Goal: Transaction & Acquisition: Purchase product/service

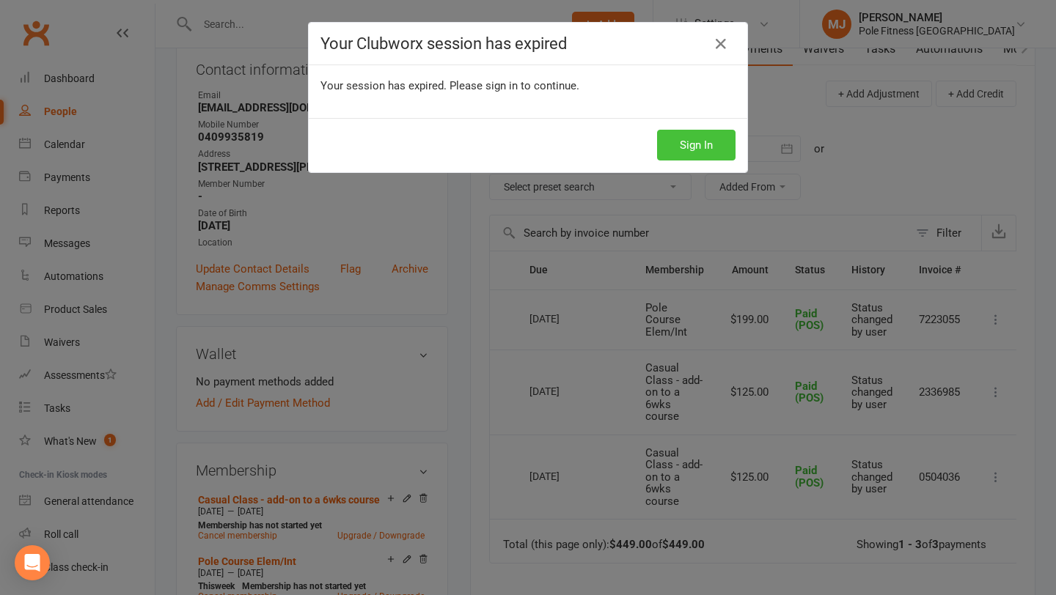
click at [675, 147] on button "Sign In" at bounding box center [696, 145] width 78 height 31
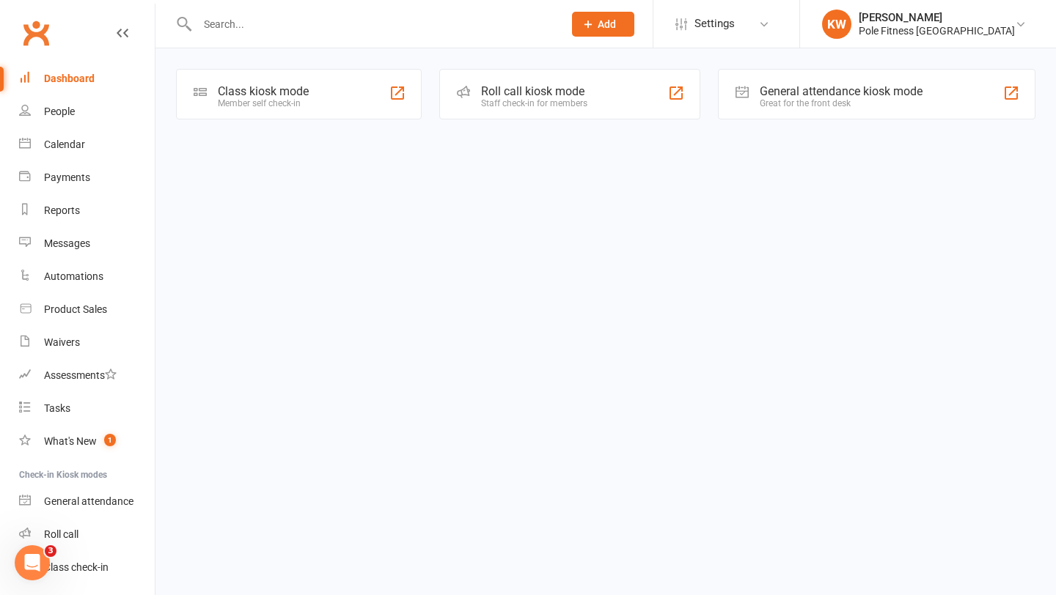
click at [286, 29] on input "text" at bounding box center [373, 24] width 360 height 21
click at [67, 309] on div "Product Sales" at bounding box center [75, 310] width 63 height 12
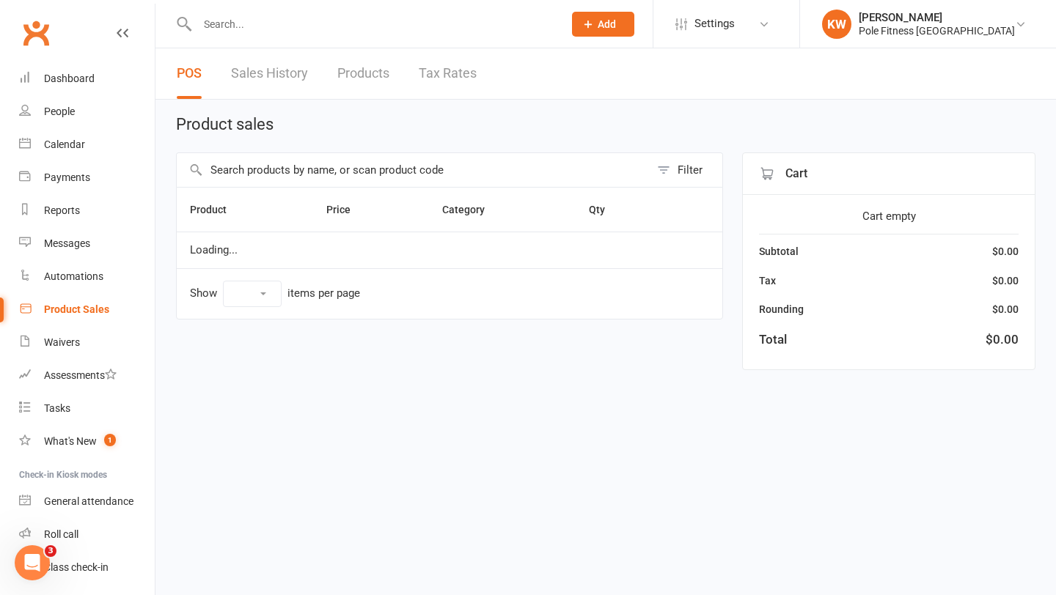
select select "100"
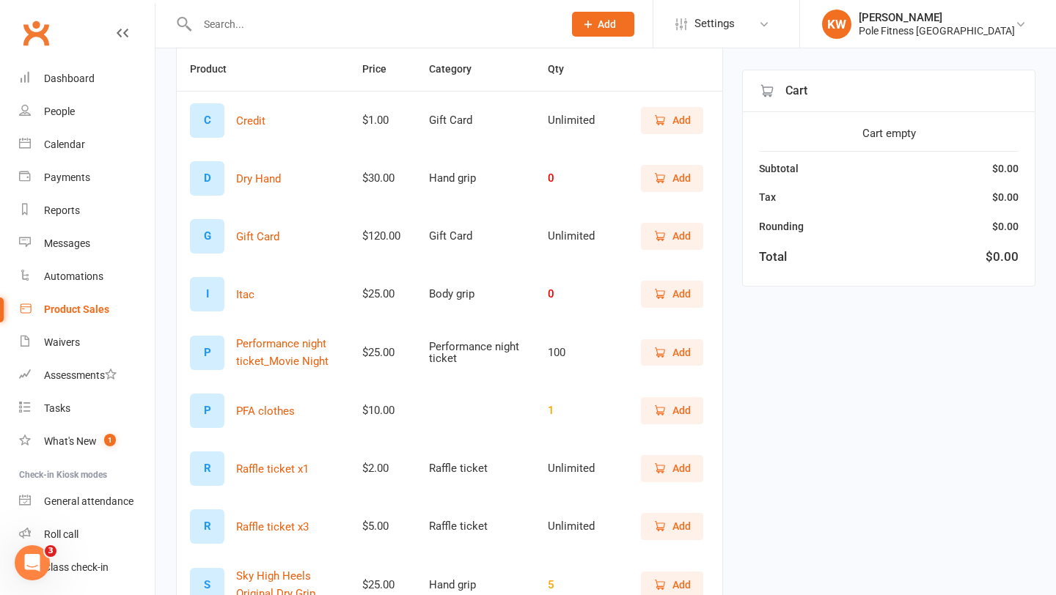
scroll to position [197, 0]
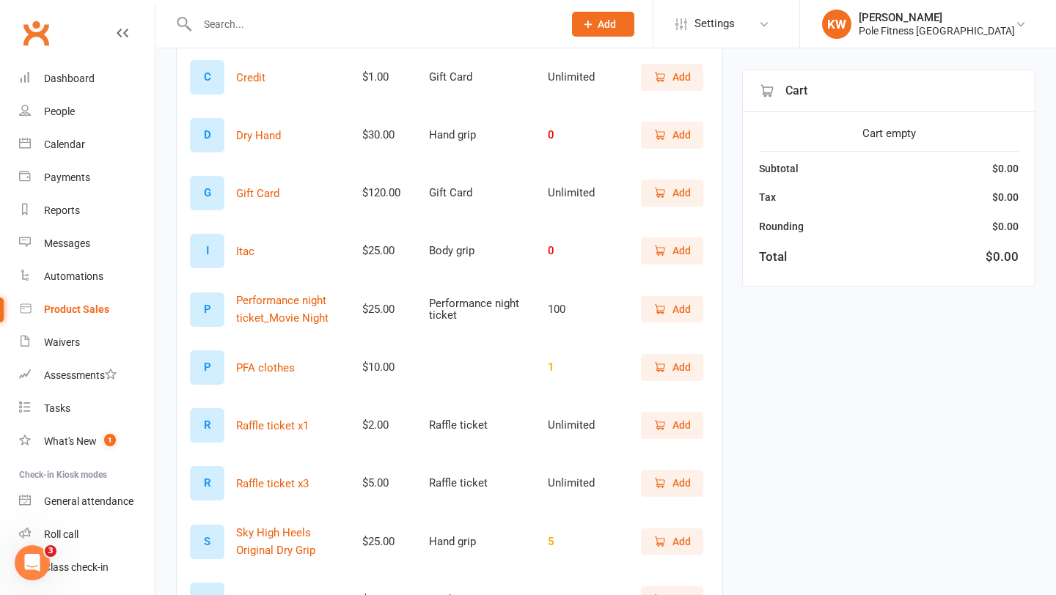
click at [672, 308] on span "Add" at bounding box center [681, 309] width 18 height 16
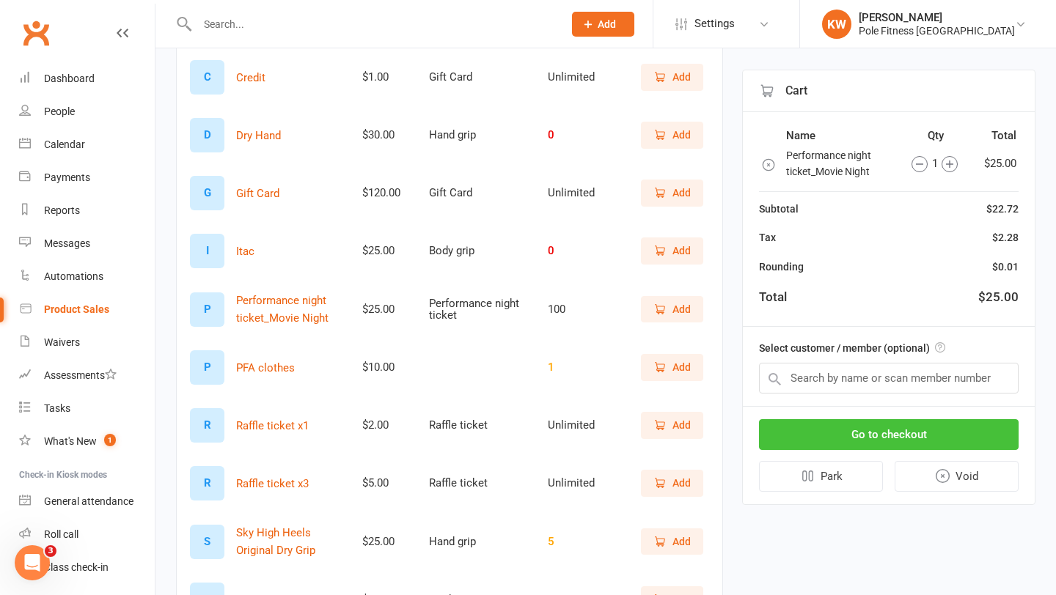
click at [883, 440] on button "Go to checkout" at bounding box center [889, 434] width 260 height 31
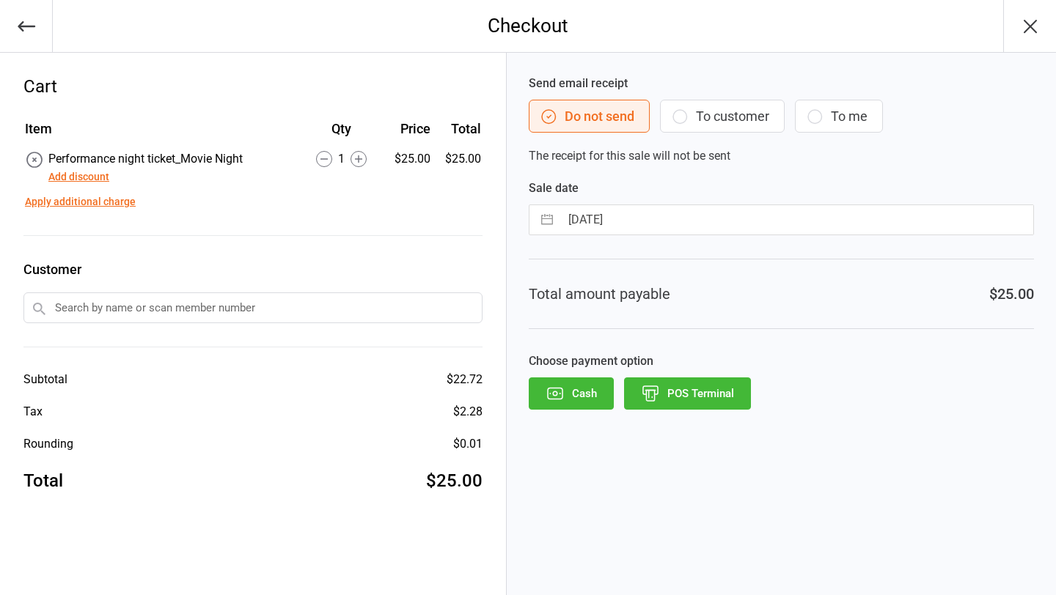
select select "7"
select select "2025"
select select "8"
select select "2025"
select select "9"
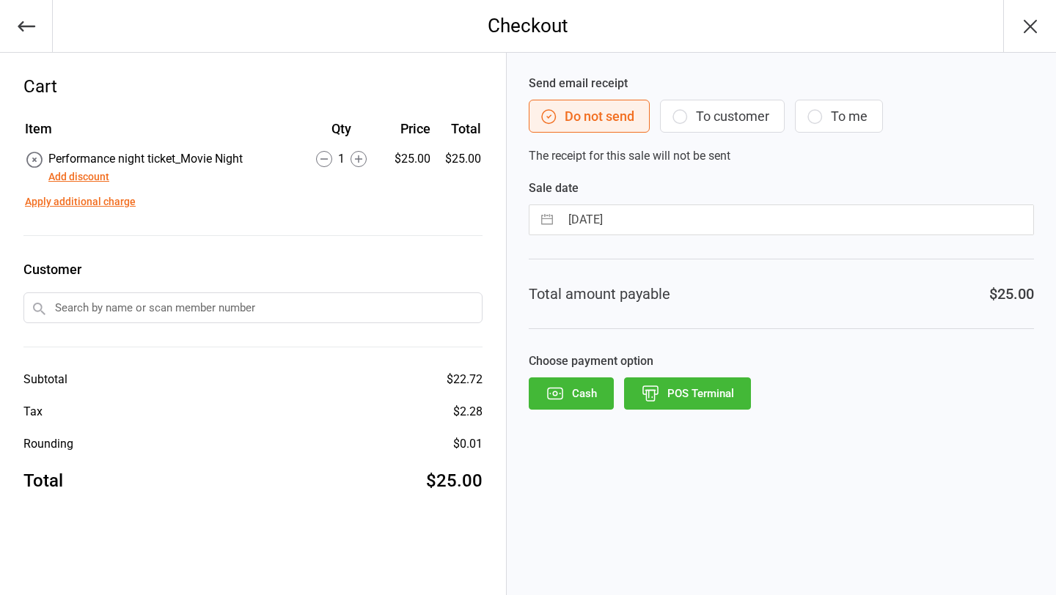
select select "2025"
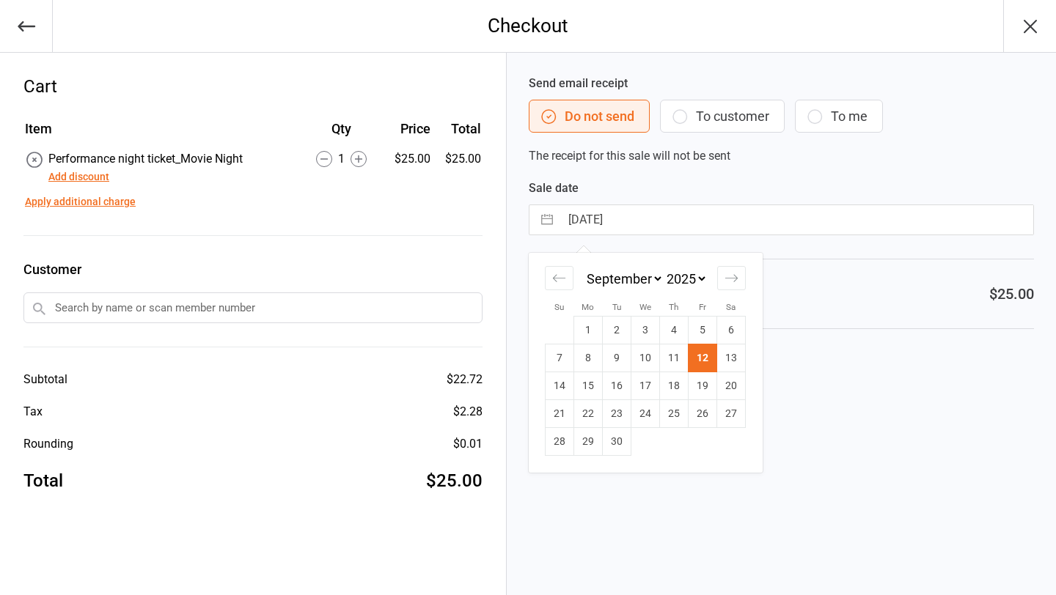
click at [614, 221] on input "[DATE]" at bounding box center [796, 219] width 473 height 29
click at [618, 359] on td "9" at bounding box center [617, 359] width 29 height 28
type input "[DATE]"
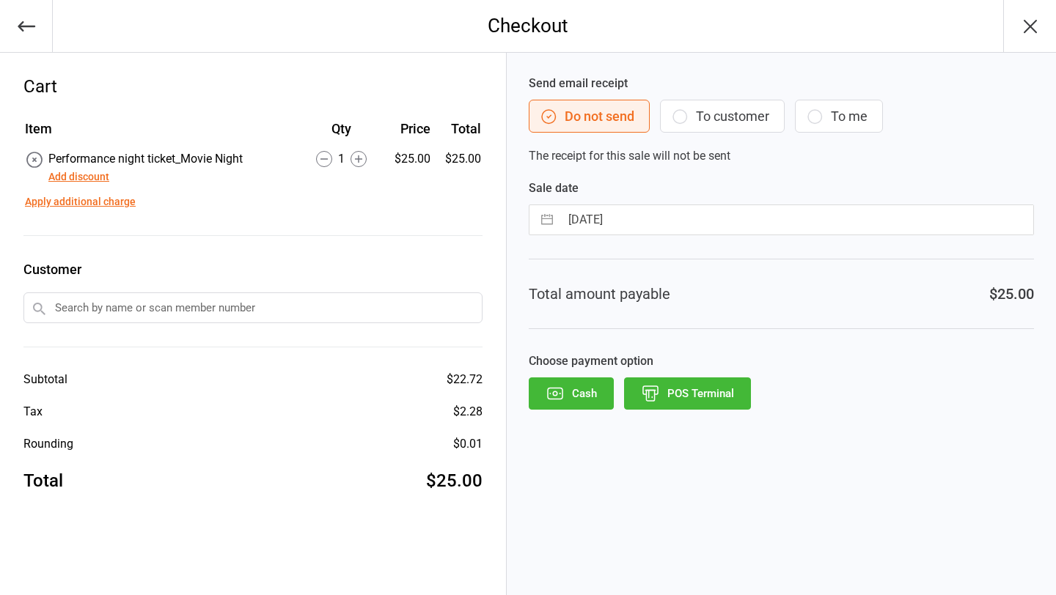
click at [658, 392] on icon "button" at bounding box center [650, 390] width 15 height 8
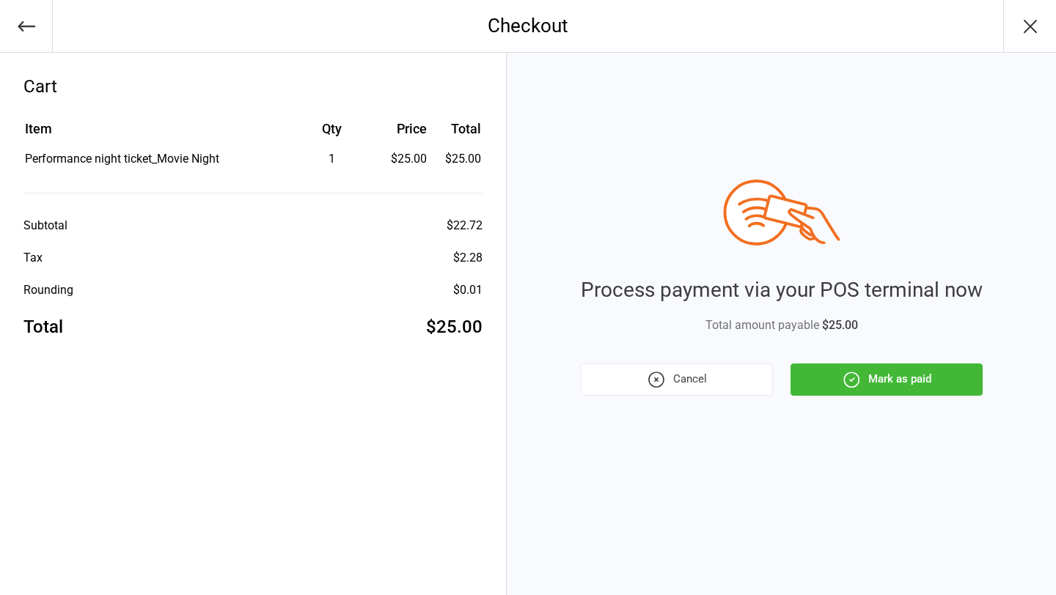
click at [843, 378] on icon "button" at bounding box center [851, 379] width 19 height 19
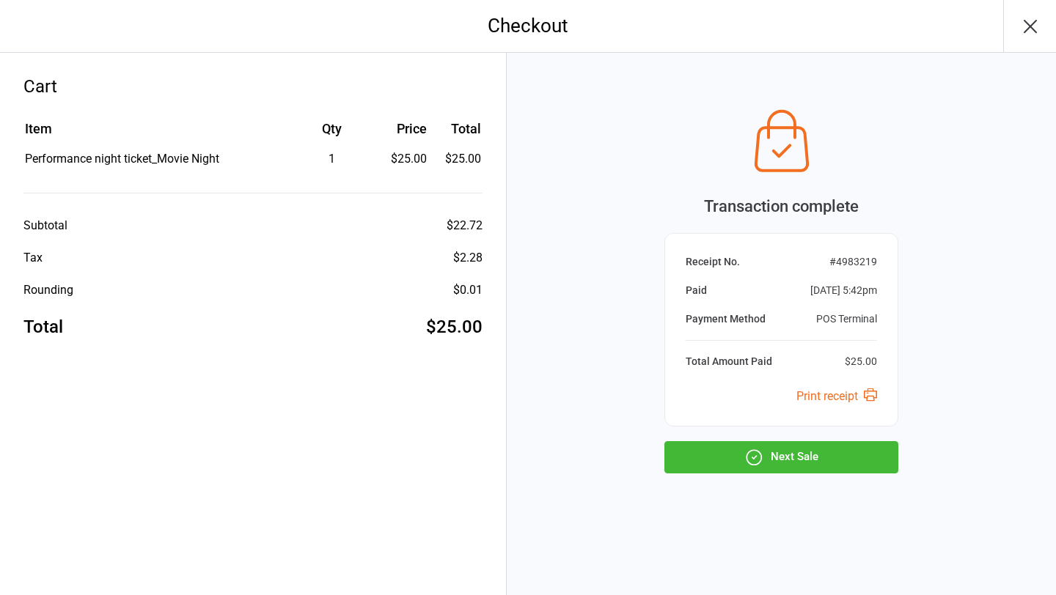
click at [777, 452] on button "Next Sale" at bounding box center [781, 457] width 234 height 32
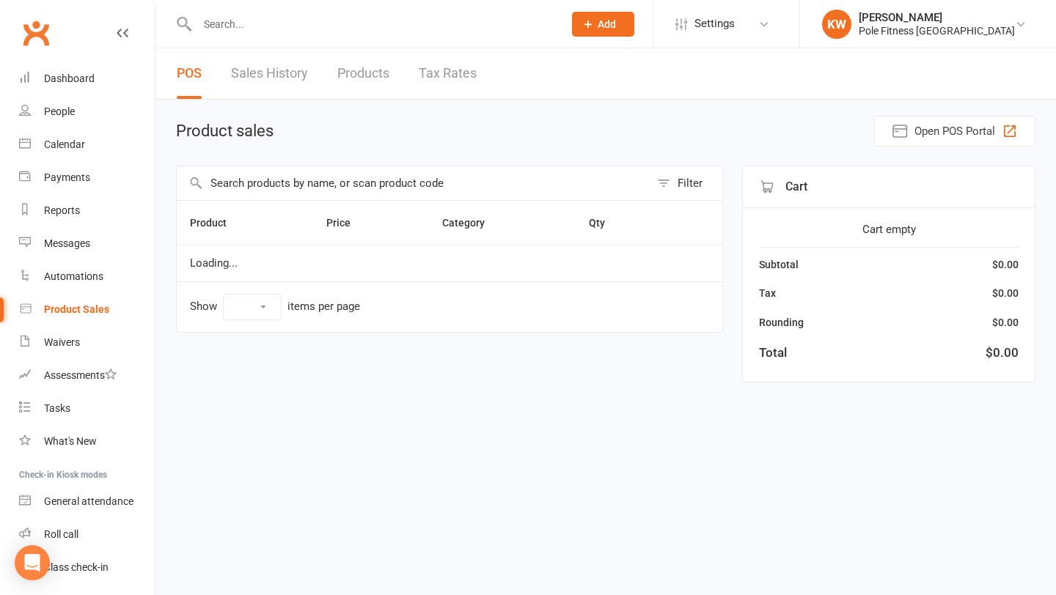
select select "100"
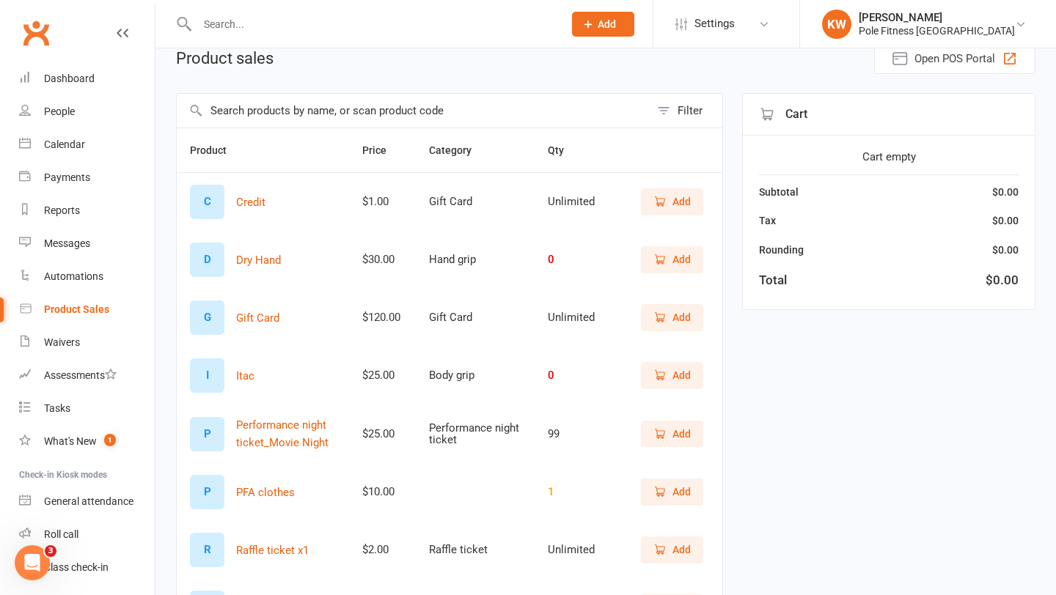
scroll to position [84, 0]
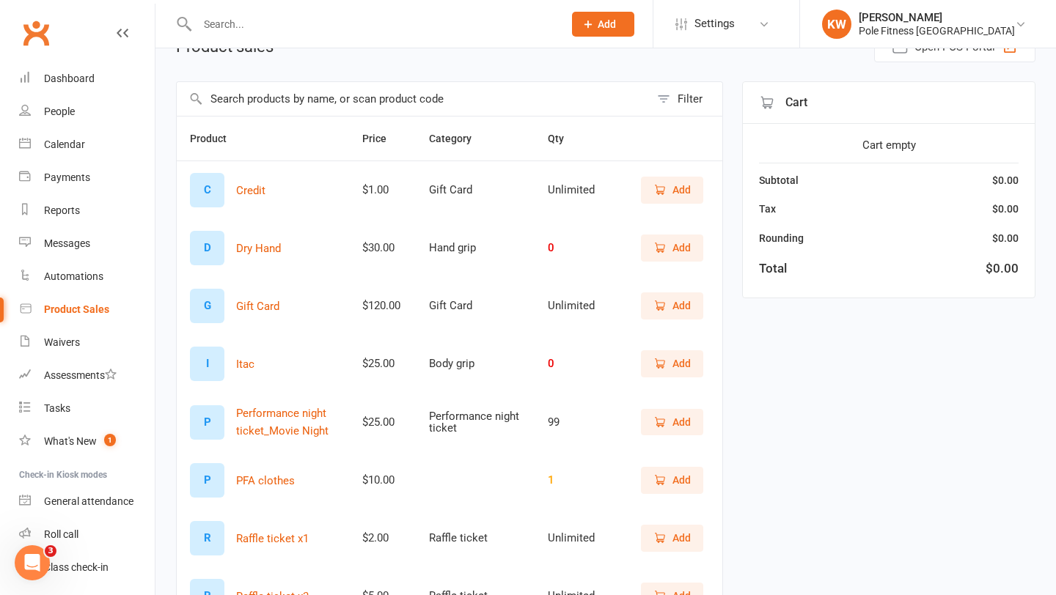
click at [666, 425] on icon "button" at bounding box center [659, 422] width 13 height 13
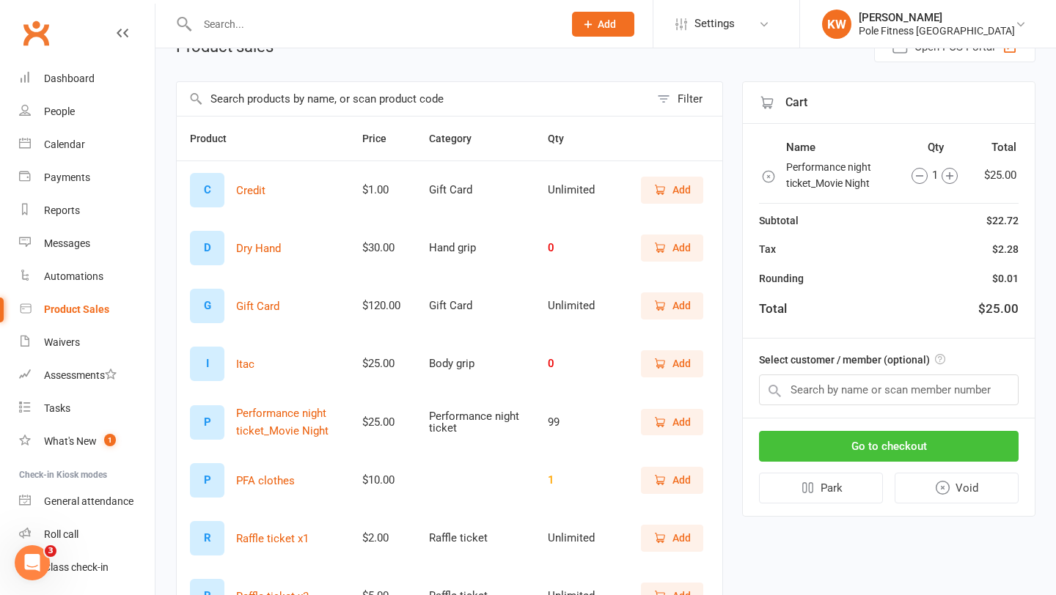
click at [832, 453] on button "Go to checkout" at bounding box center [889, 446] width 260 height 31
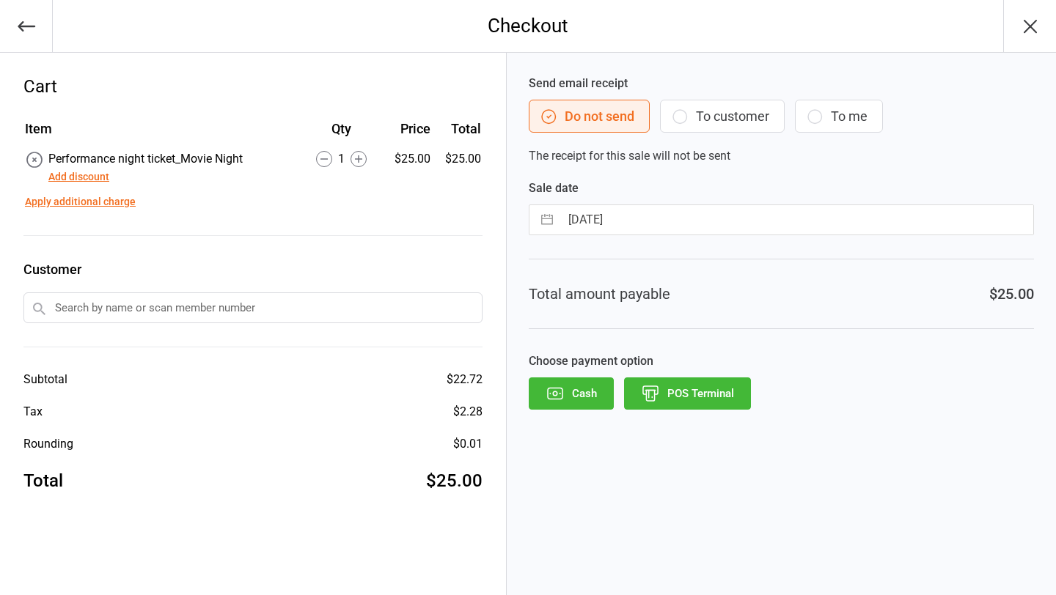
select select "7"
select select "2025"
select select "8"
select select "2025"
select select "9"
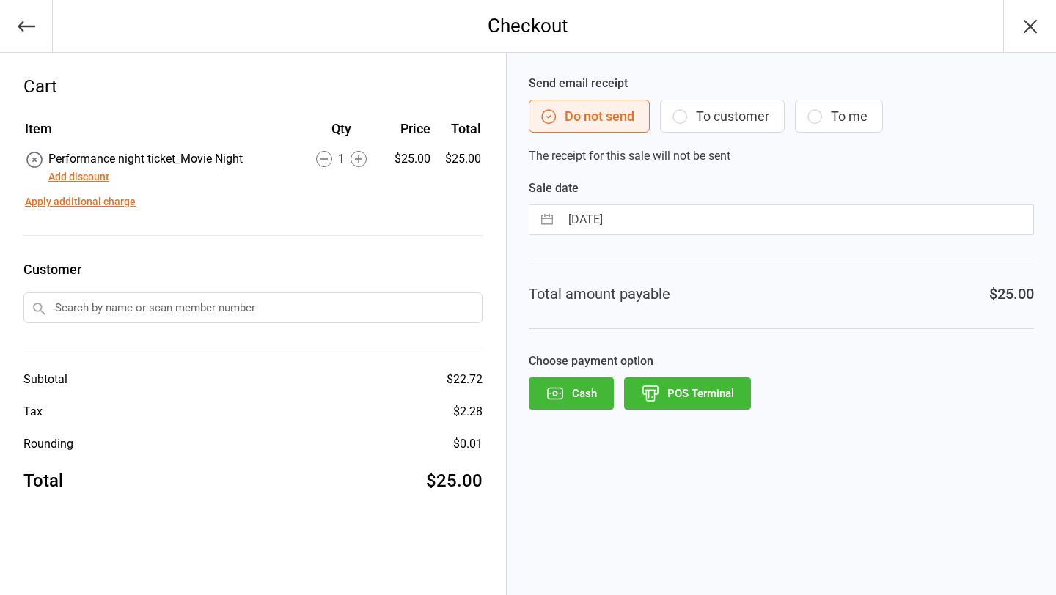
select select "2025"
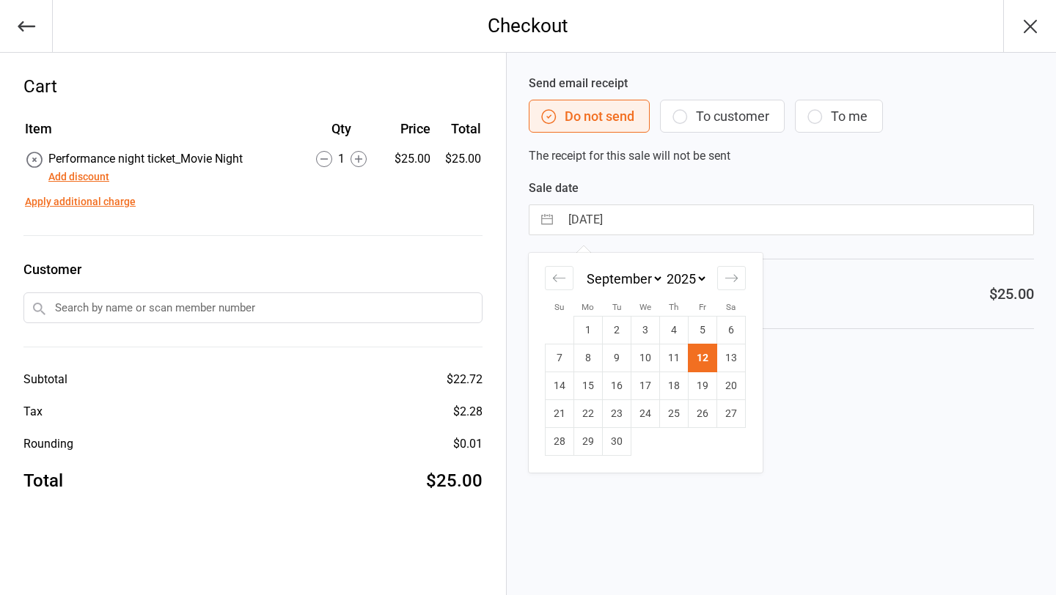
click at [763, 211] on input "[DATE]" at bounding box center [796, 219] width 473 height 29
click at [619, 352] on td "9" at bounding box center [617, 359] width 29 height 28
type input "[DATE]"
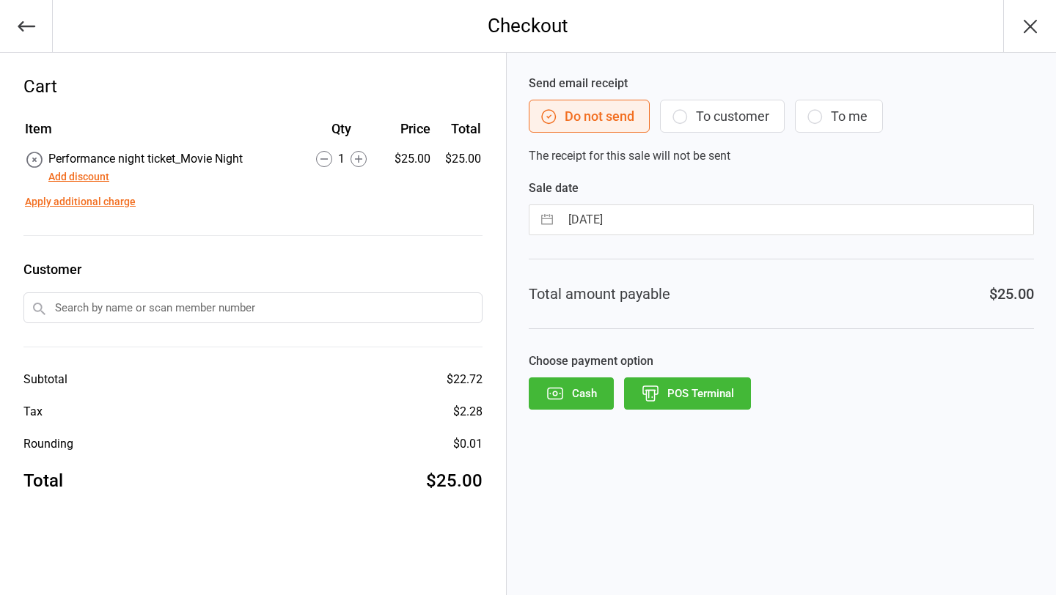
click at [716, 335] on div "Send email receipt Do not send To customer To me The receipt for this sale will…" at bounding box center [781, 324] width 549 height 543
click at [664, 400] on button "POS Terminal" at bounding box center [687, 394] width 127 height 32
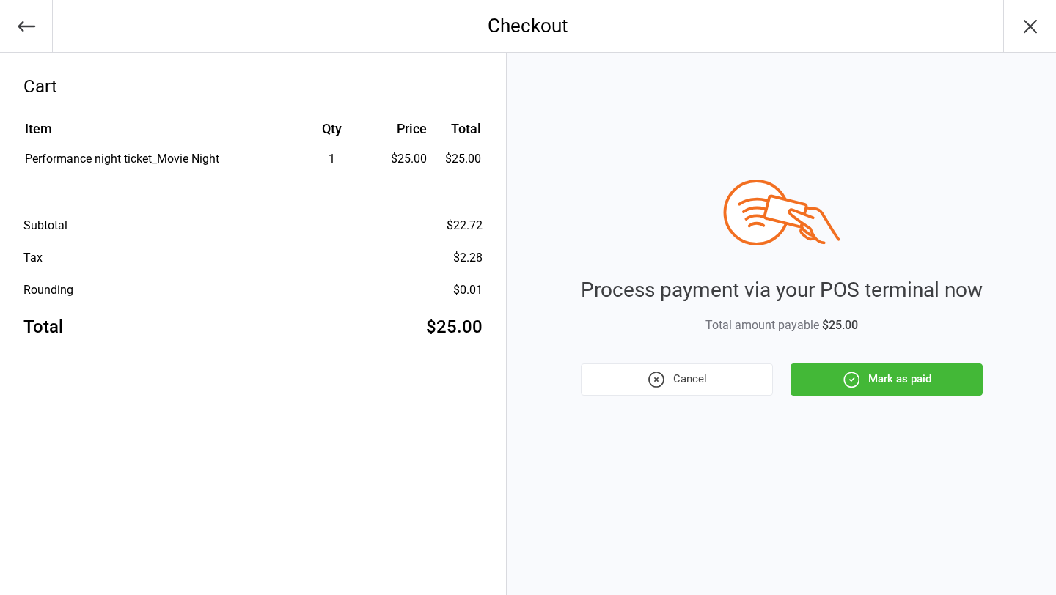
click at [829, 383] on button "Mark as paid" at bounding box center [886, 380] width 192 height 32
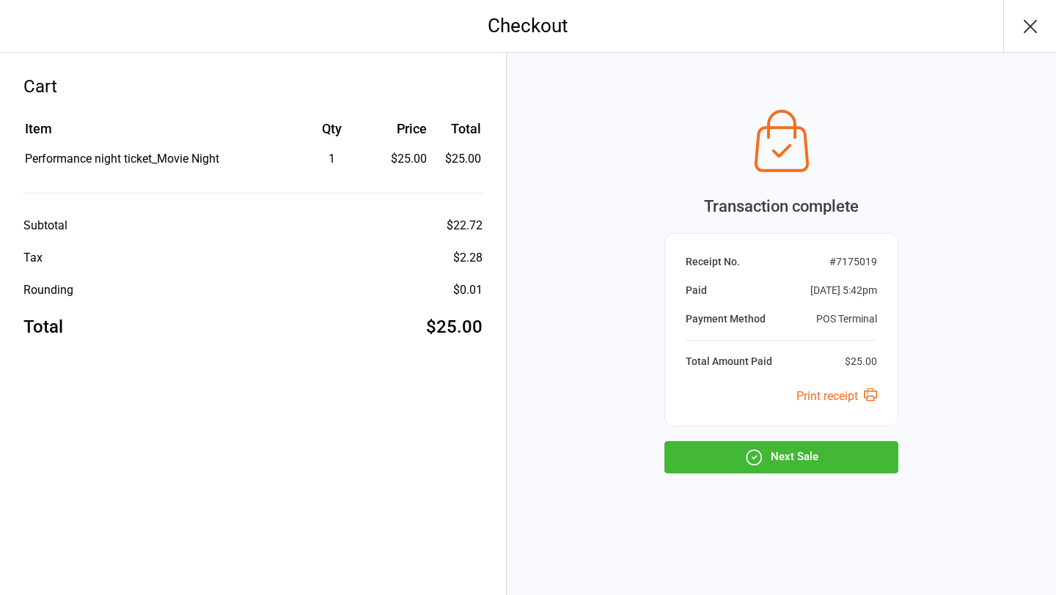
click at [816, 460] on button "Next Sale" at bounding box center [781, 457] width 234 height 32
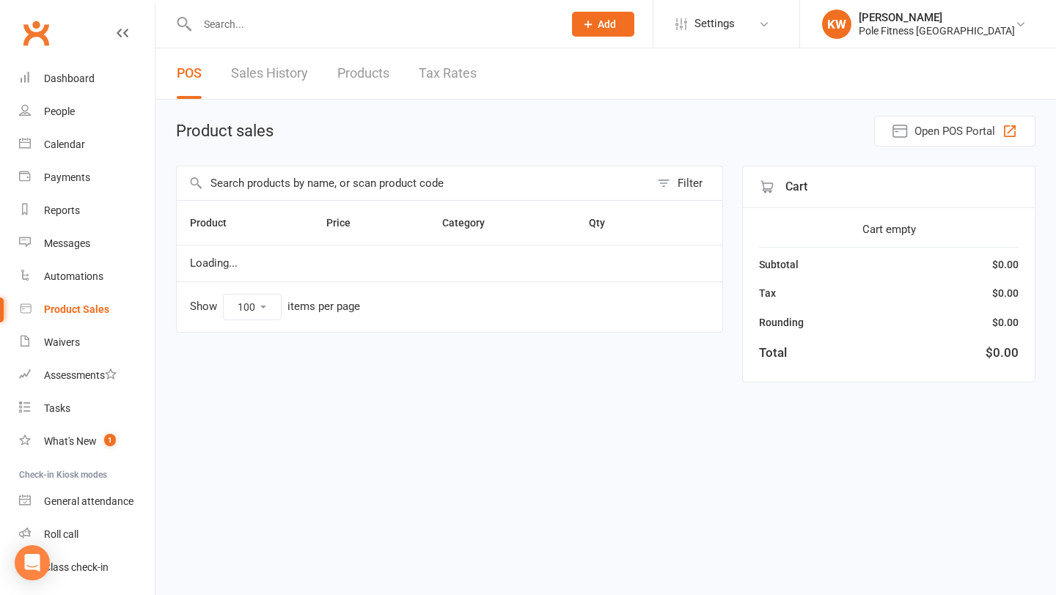
select select "100"
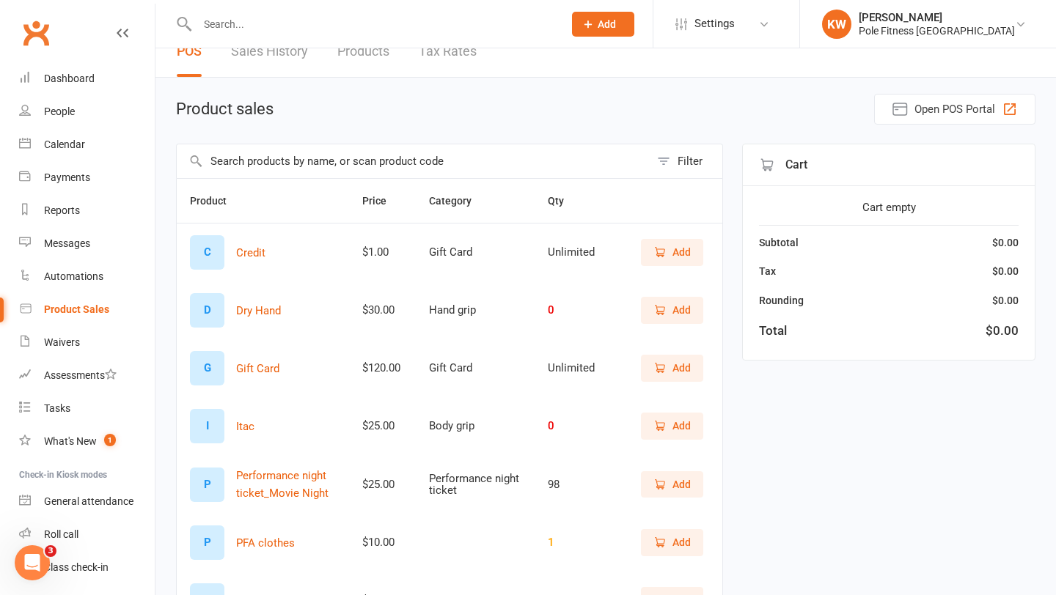
scroll to position [40, 0]
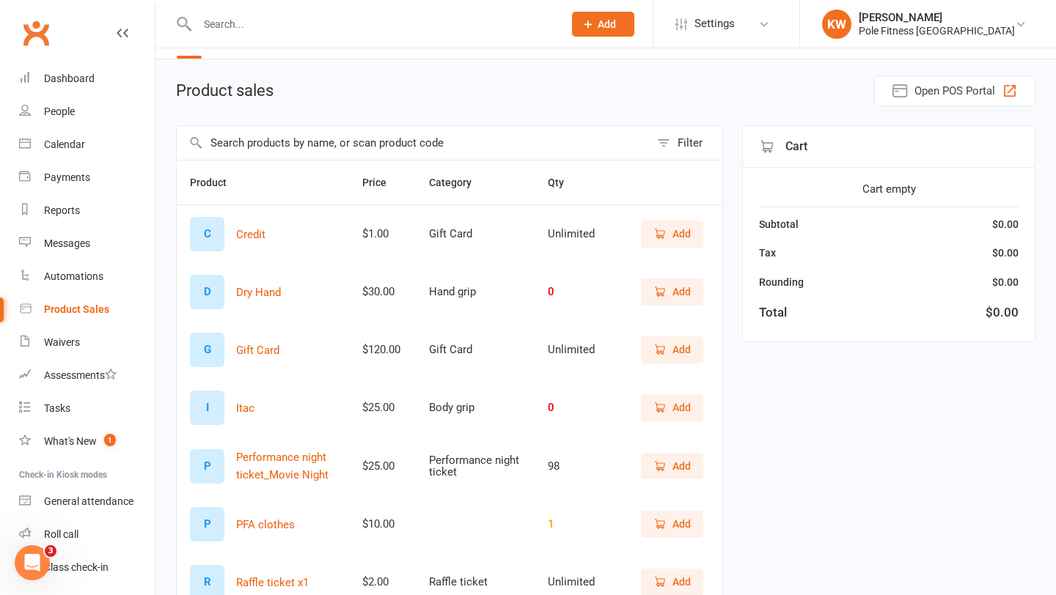
click at [655, 470] on icon "button" at bounding box center [659, 466] width 13 height 13
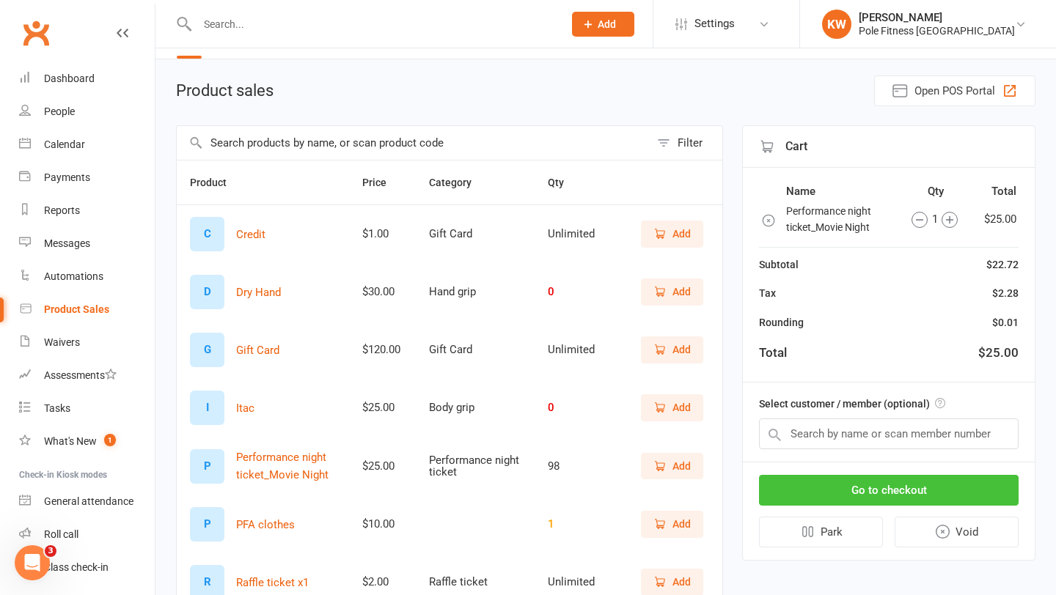
click at [835, 495] on button "Go to checkout" at bounding box center [889, 490] width 260 height 31
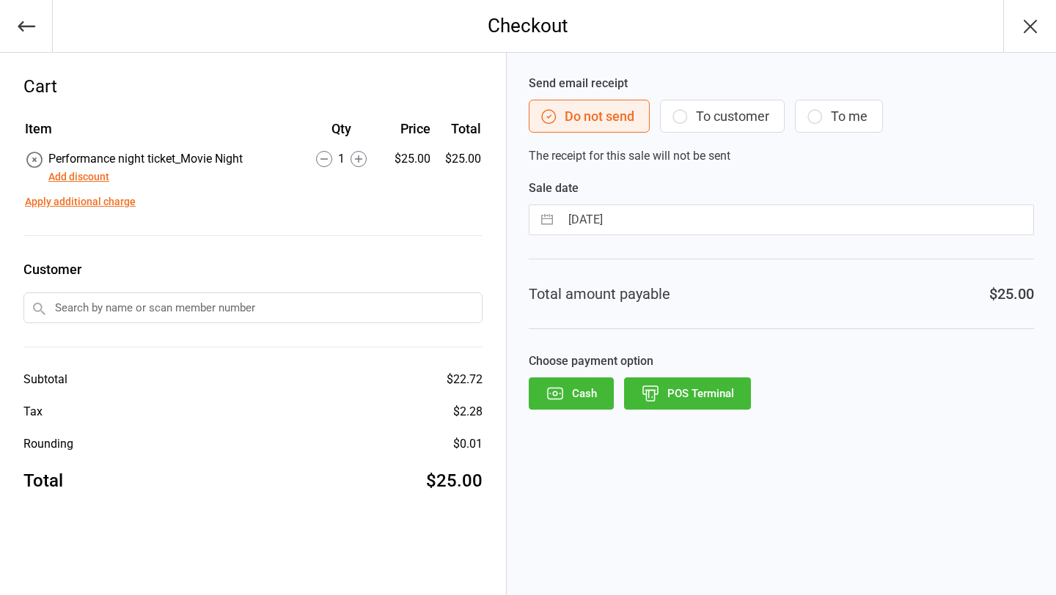
select select "7"
select select "2025"
select select "8"
select select "2025"
select select "9"
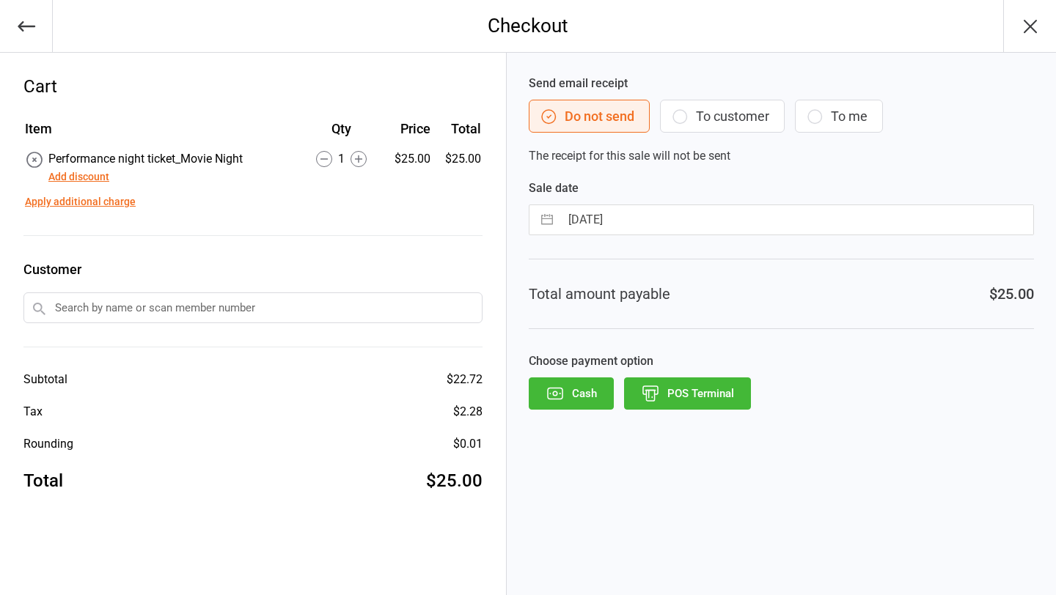
select select "2025"
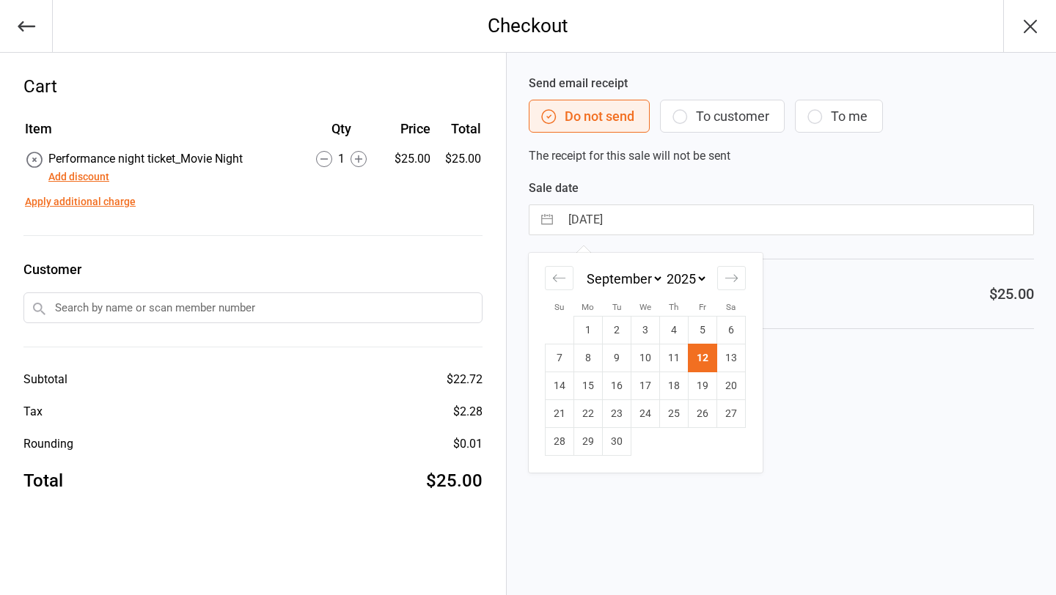
click at [620, 230] on input "[DATE]" at bounding box center [796, 219] width 473 height 29
click at [612, 352] on td "9" at bounding box center [617, 359] width 29 height 28
type input "[DATE]"
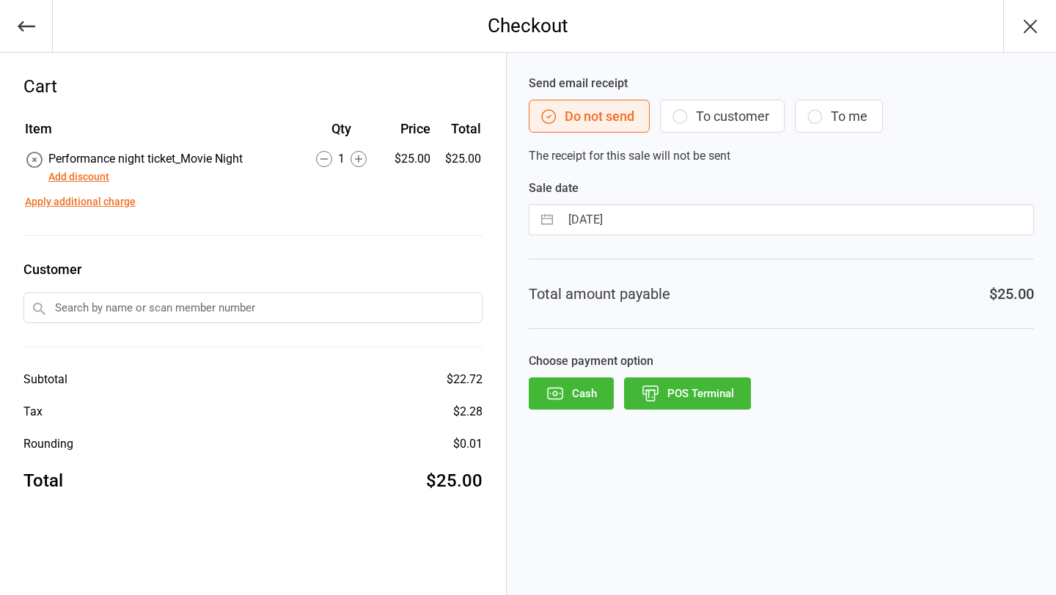
click at [650, 395] on icon "button" at bounding box center [650, 393] width 19 height 19
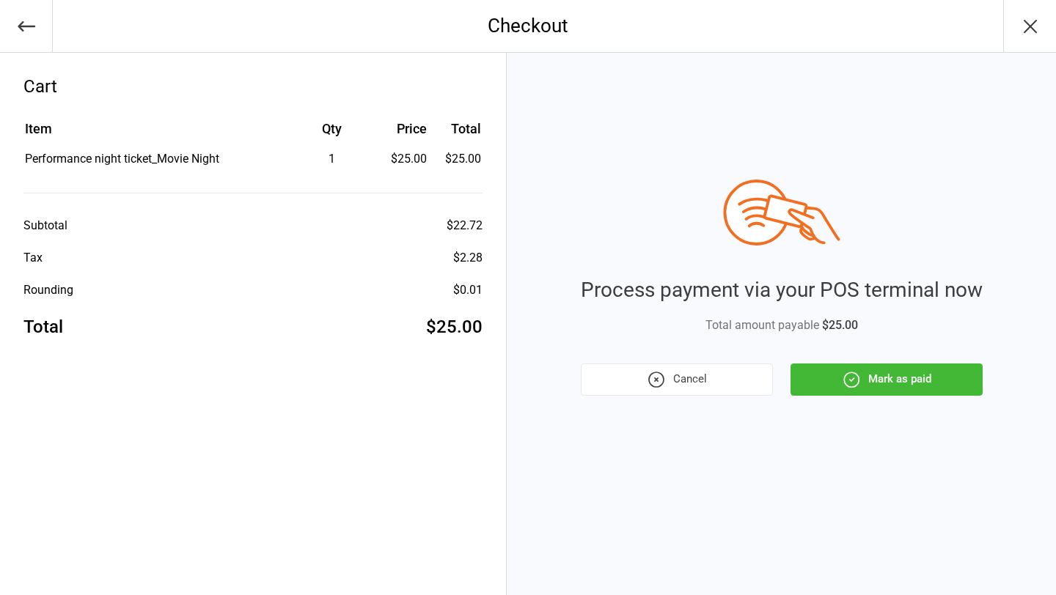
click at [901, 384] on button "Mark as paid" at bounding box center [886, 380] width 192 height 32
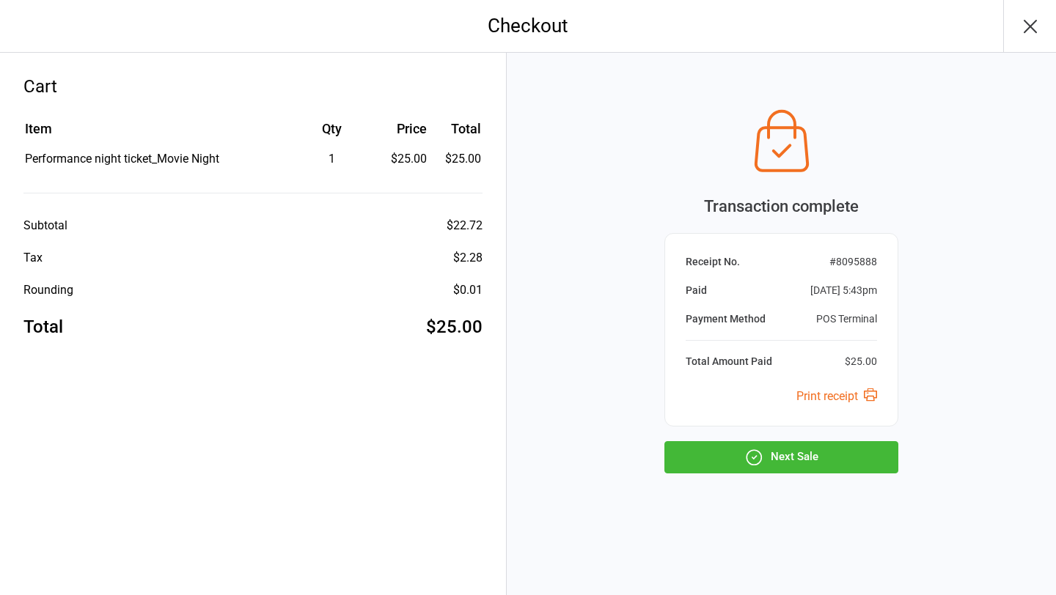
click at [809, 460] on button "Next Sale" at bounding box center [781, 457] width 234 height 32
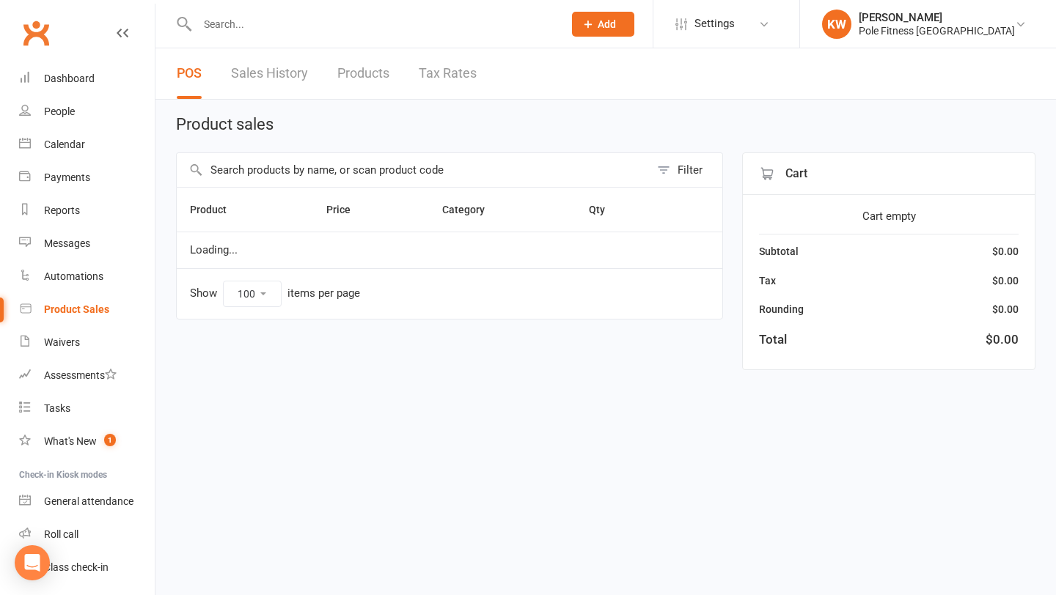
select select "100"
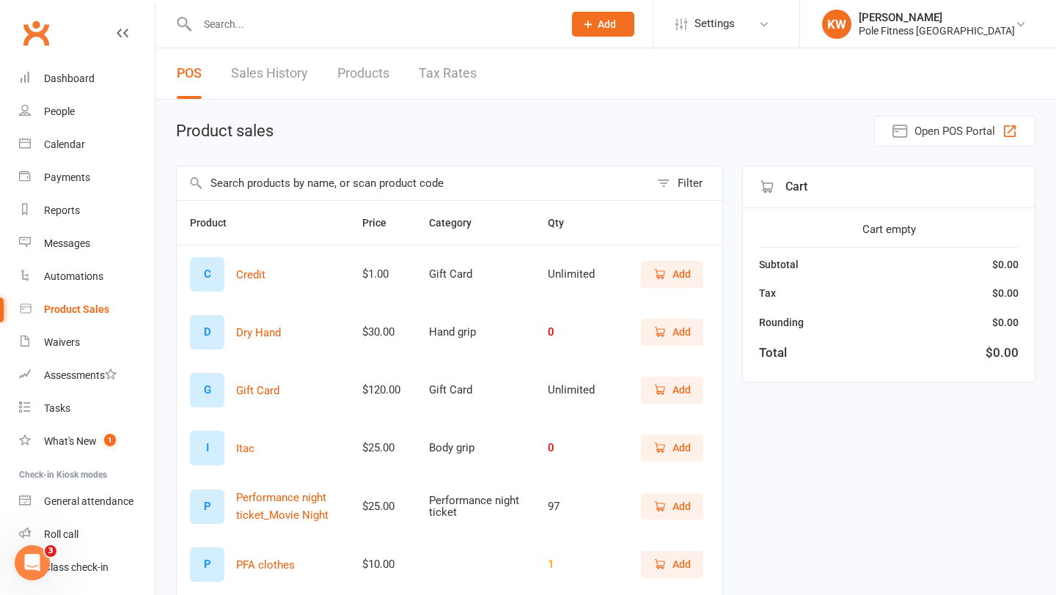
click at [653, 505] on button "Add" at bounding box center [672, 506] width 62 height 26
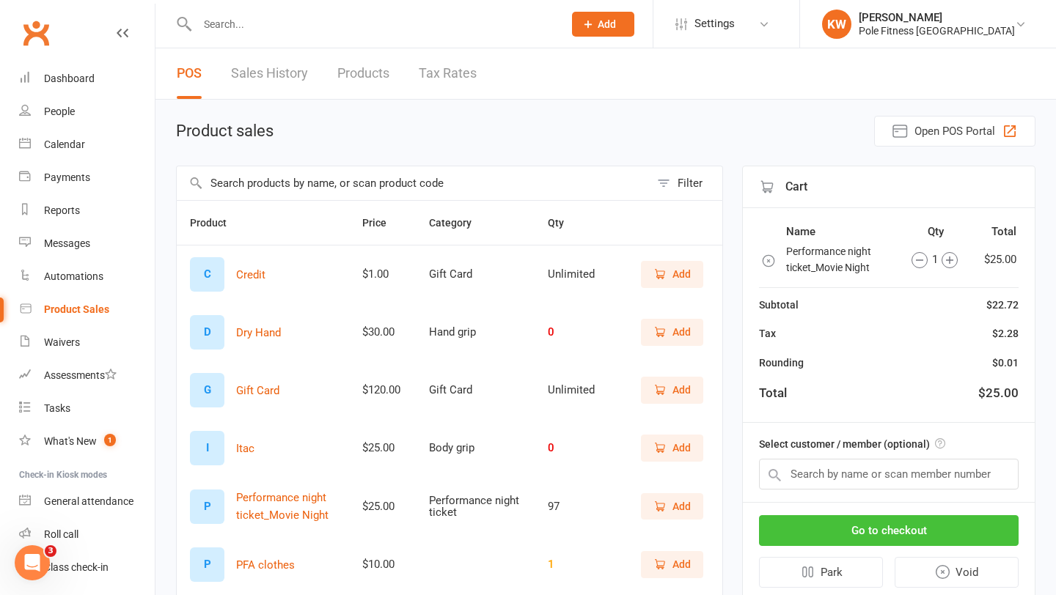
click at [822, 528] on button "Go to checkout" at bounding box center [889, 530] width 260 height 31
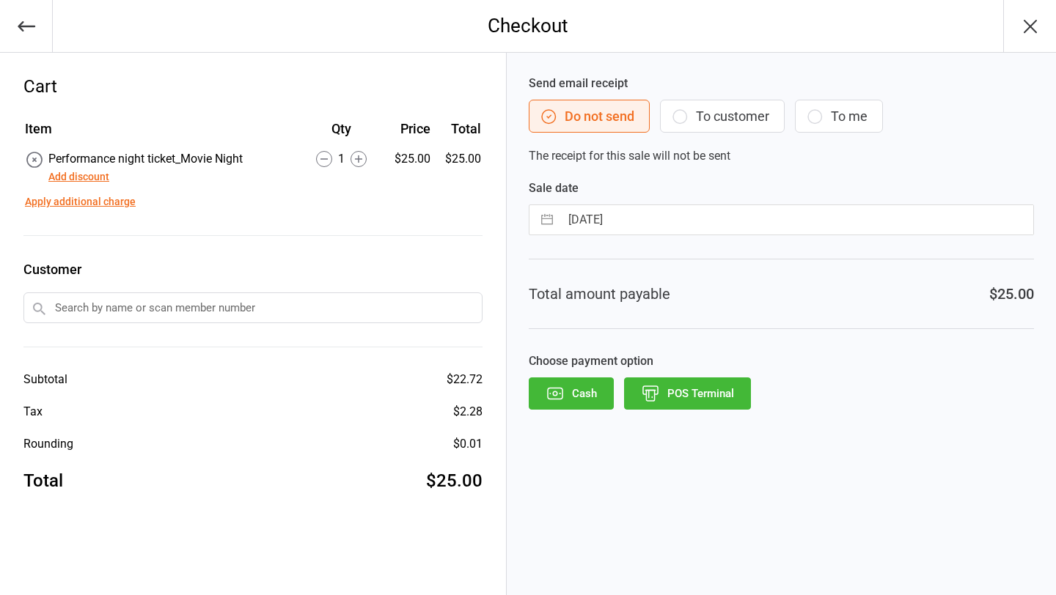
select select "7"
select select "2025"
select select "8"
select select "2025"
select select "9"
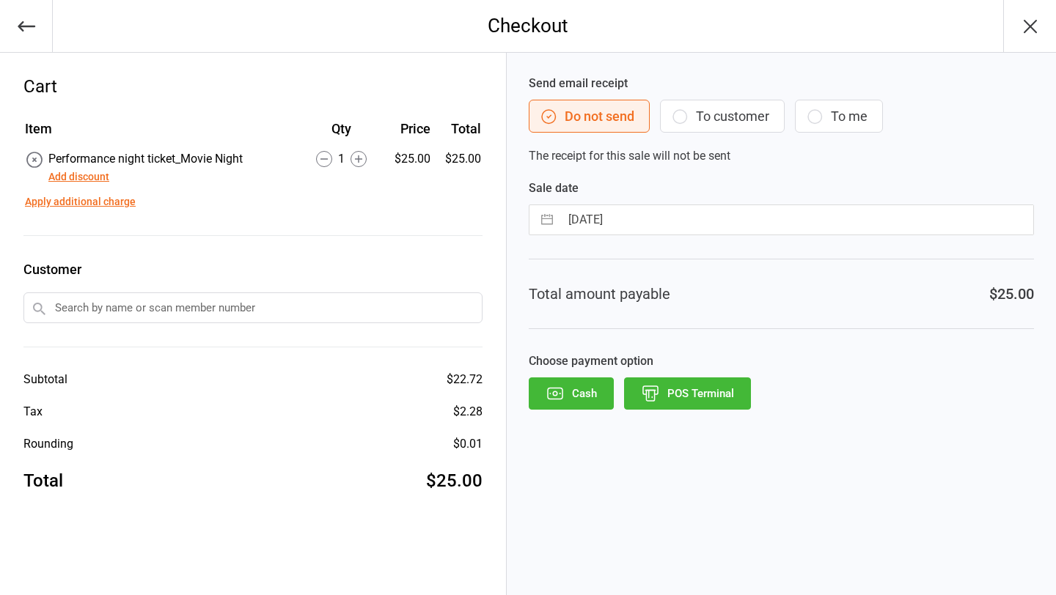
select select "2025"
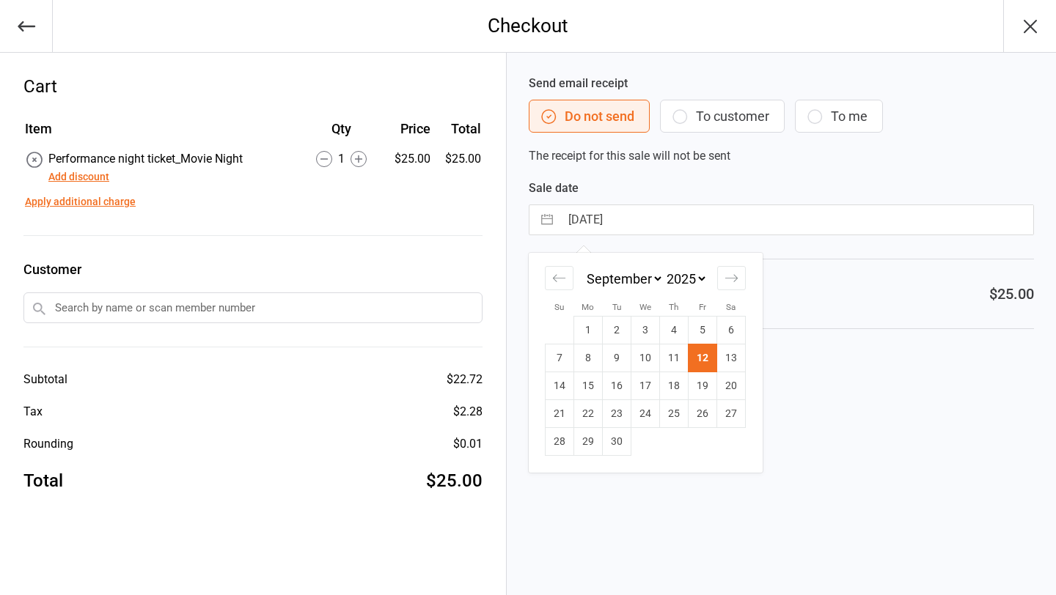
click at [634, 222] on input "[DATE]" at bounding box center [796, 219] width 473 height 29
click at [609, 360] on td "9" at bounding box center [617, 359] width 29 height 28
type input "[DATE]"
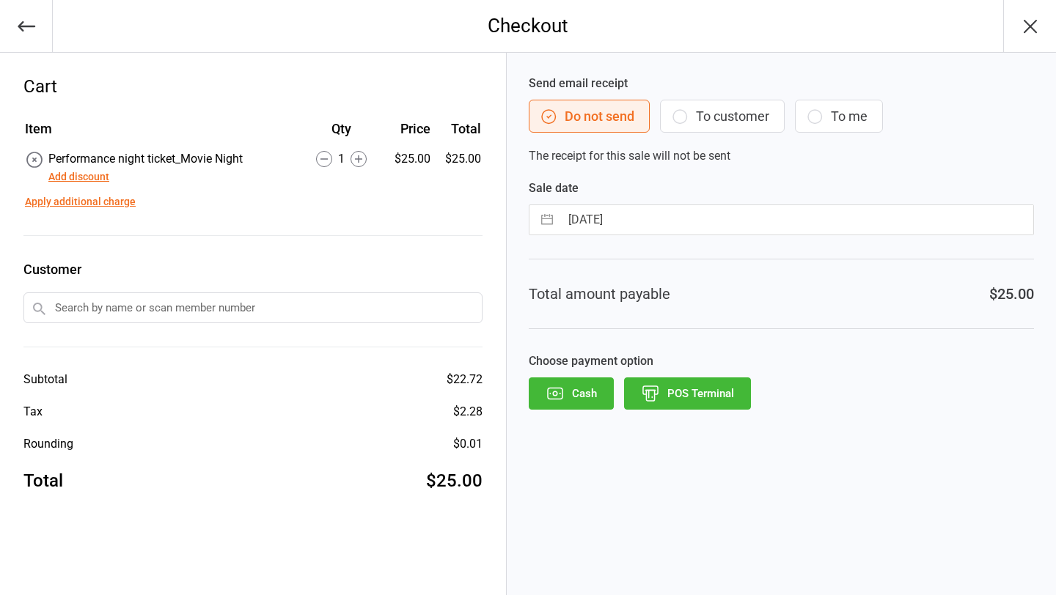
click at [656, 389] on icon "button" at bounding box center [650, 393] width 19 height 19
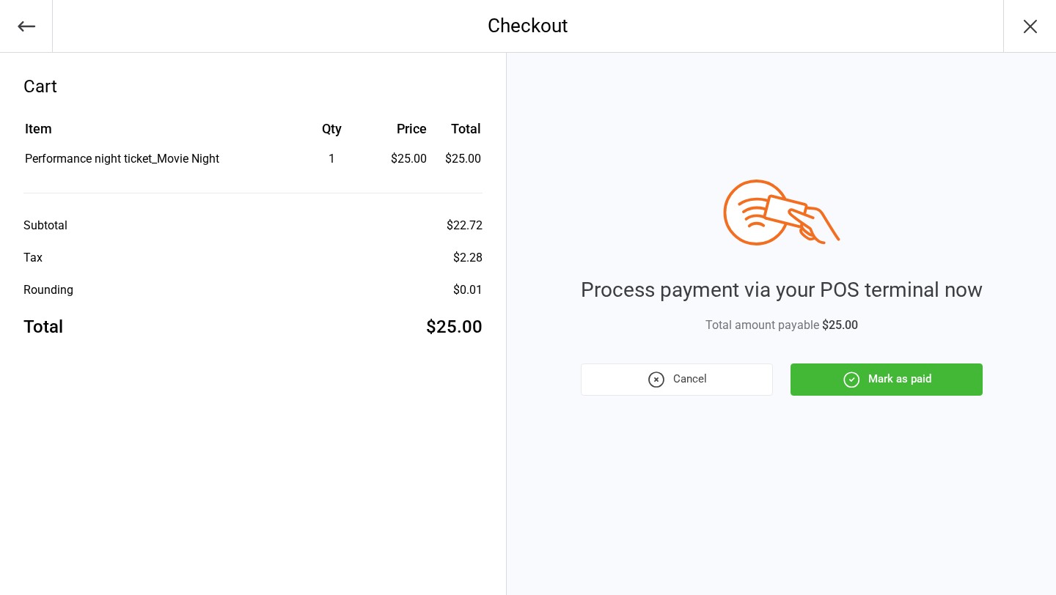
click at [869, 383] on button "Mark as paid" at bounding box center [886, 380] width 192 height 32
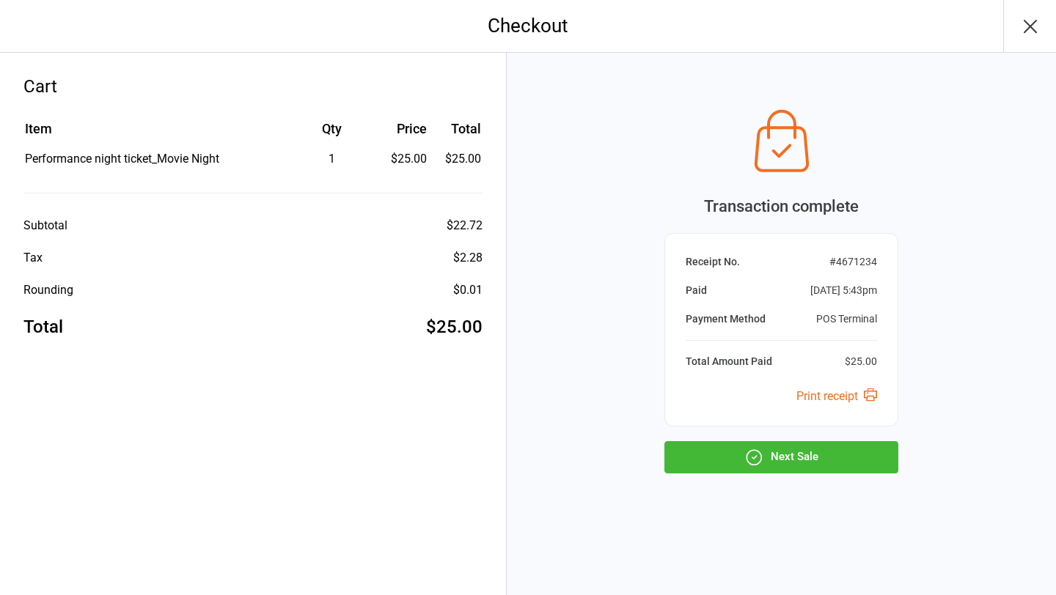
click at [815, 459] on button "Next Sale" at bounding box center [781, 457] width 234 height 32
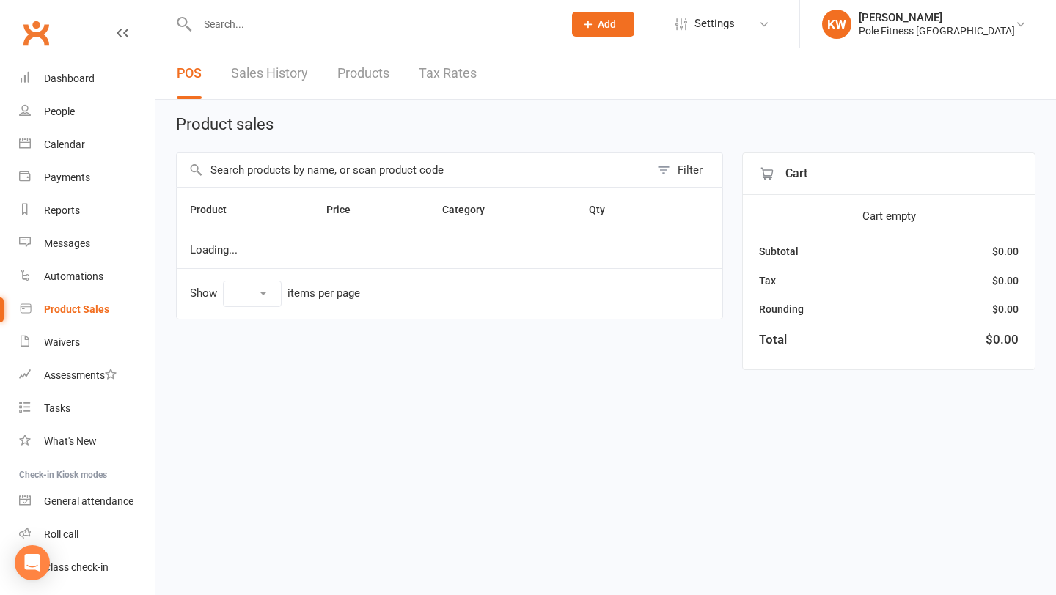
select select "100"
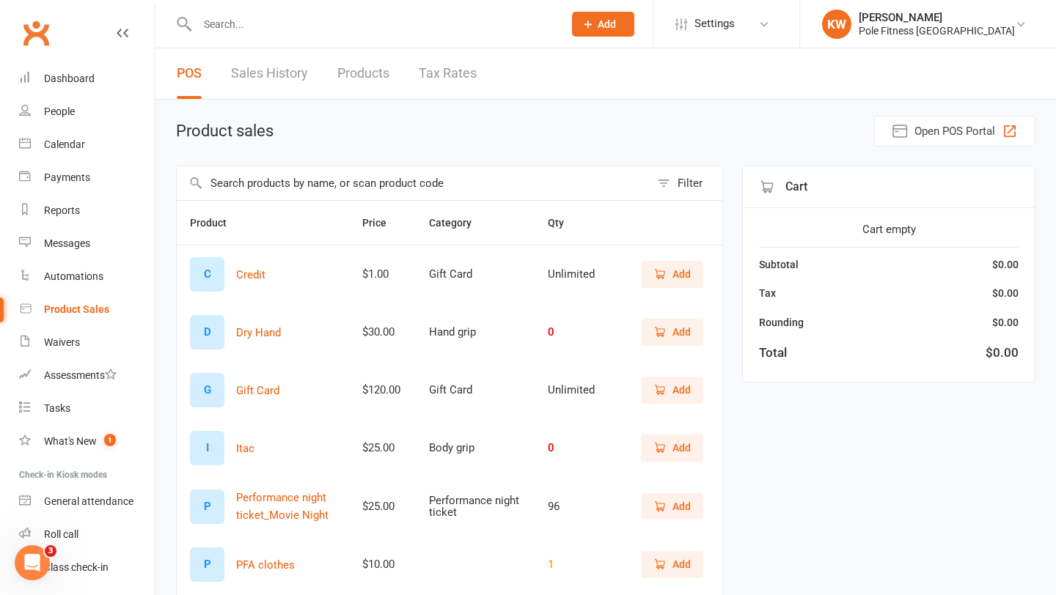
click at [645, 503] on button "Add" at bounding box center [672, 506] width 62 height 26
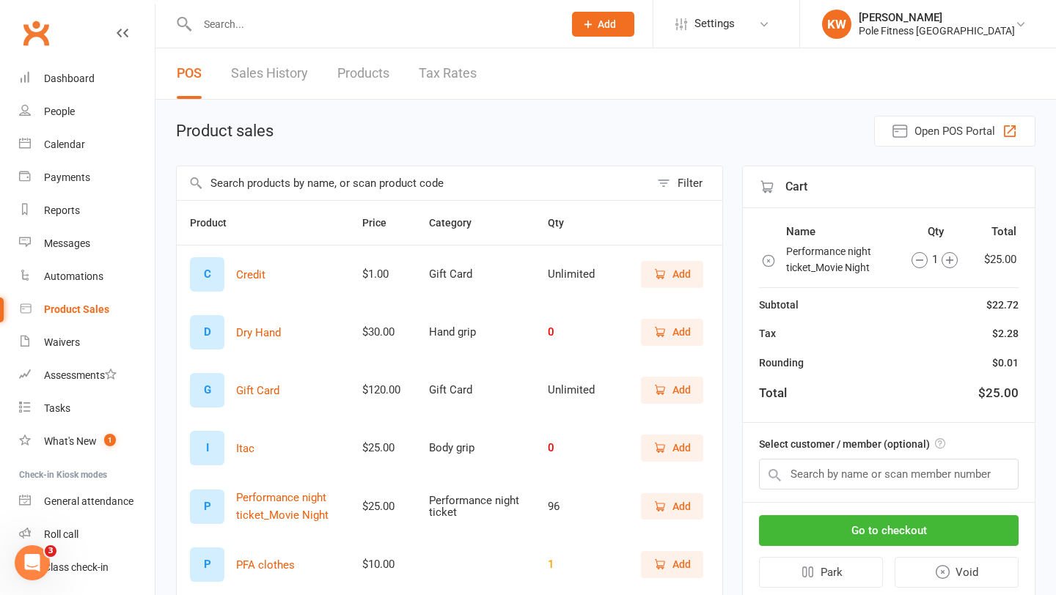
click at [952, 260] on icon "button" at bounding box center [949, 260] width 16 height 16
click at [911, 537] on button "Go to checkout" at bounding box center [889, 530] width 260 height 31
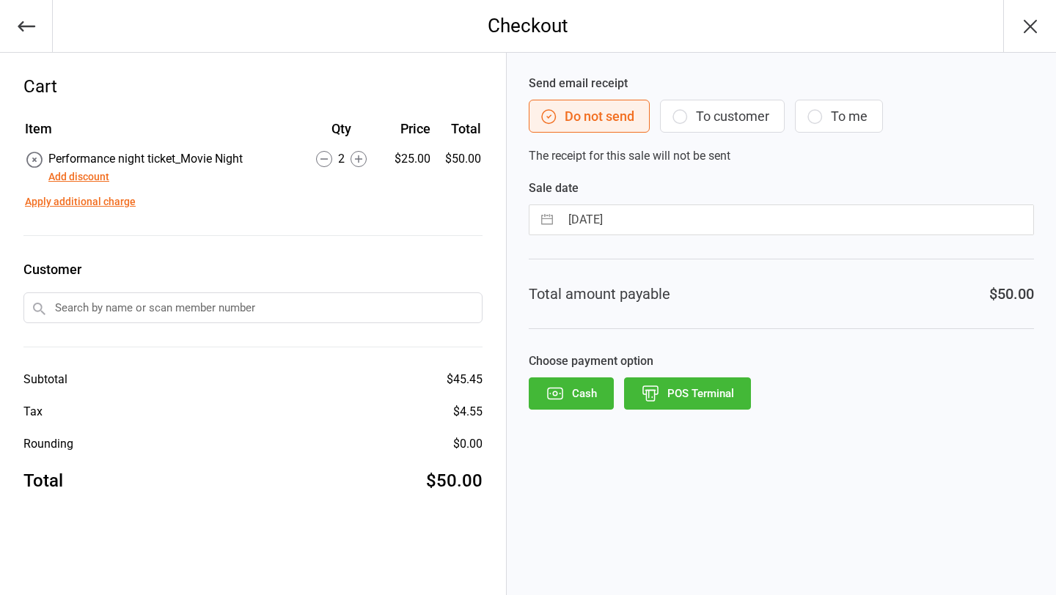
select select "7"
select select "2025"
select select "8"
select select "2025"
select select "9"
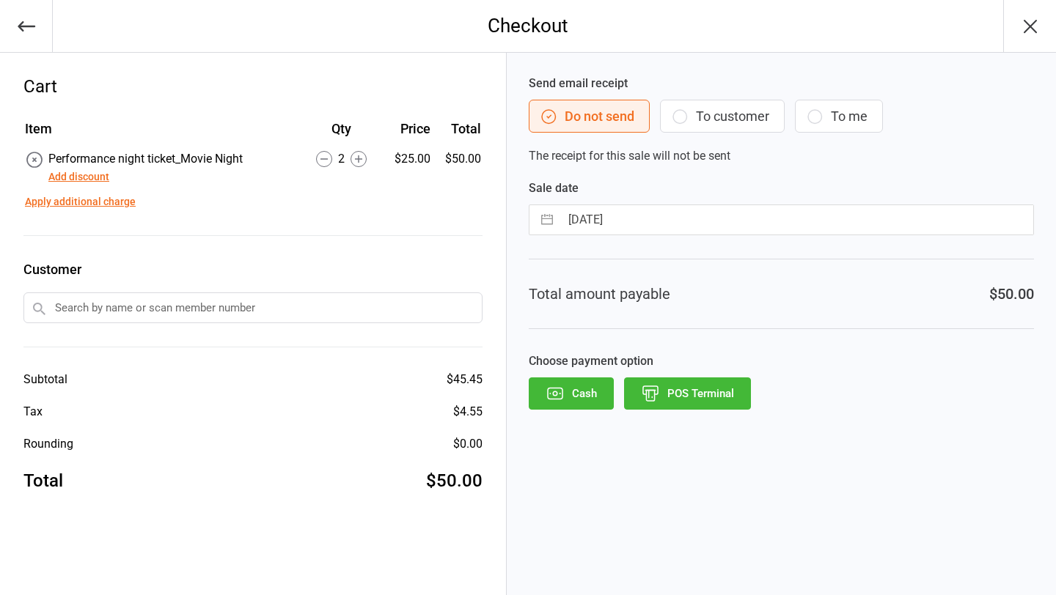
select select "2025"
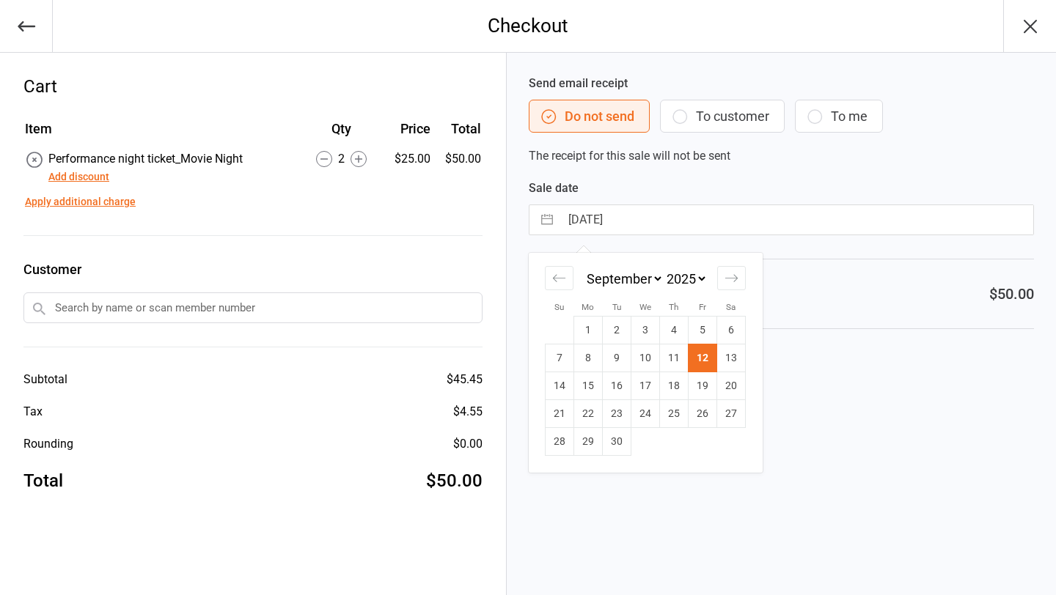
click at [737, 221] on input "[DATE]" at bounding box center [796, 219] width 473 height 29
click at [612, 357] on td "9" at bounding box center [617, 359] width 29 height 28
type input "09 Sep 2025"
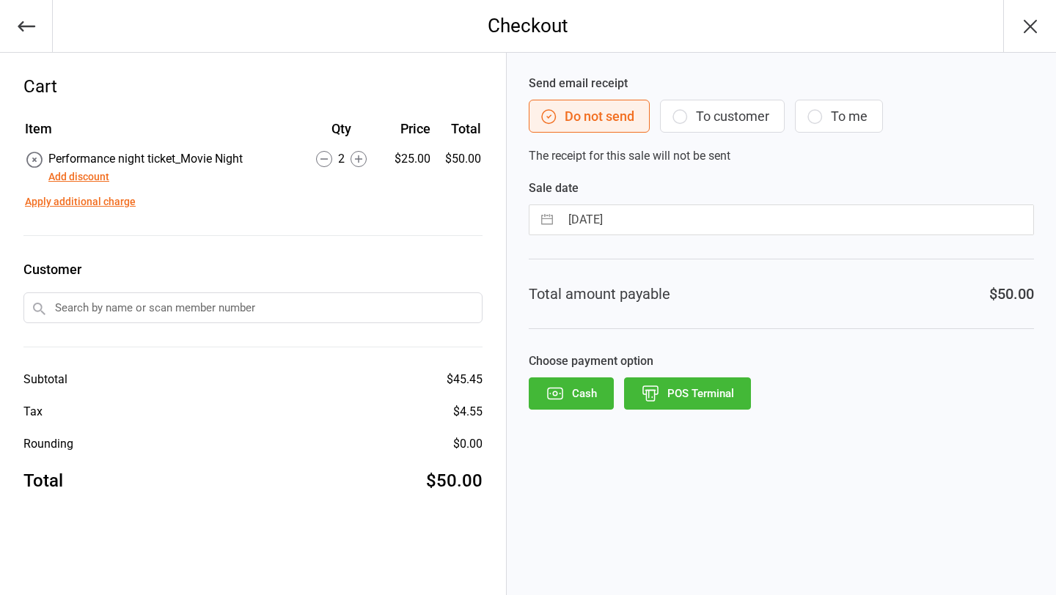
click at [668, 397] on button "POS Terminal" at bounding box center [687, 394] width 127 height 32
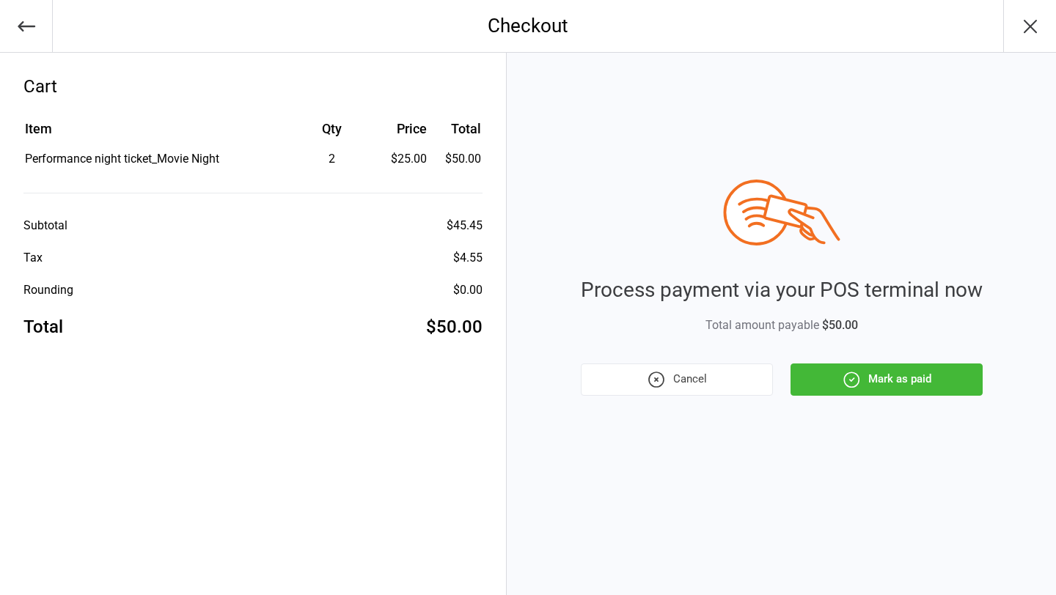
click at [830, 386] on button "Mark as paid" at bounding box center [886, 380] width 192 height 32
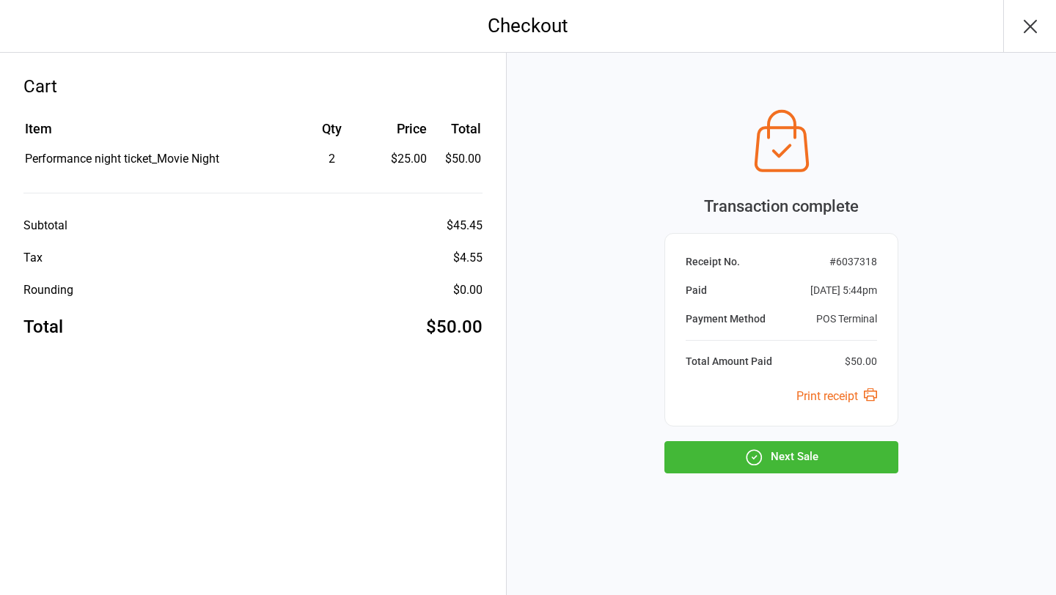
click at [807, 458] on button "Next Sale" at bounding box center [781, 457] width 234 height 32
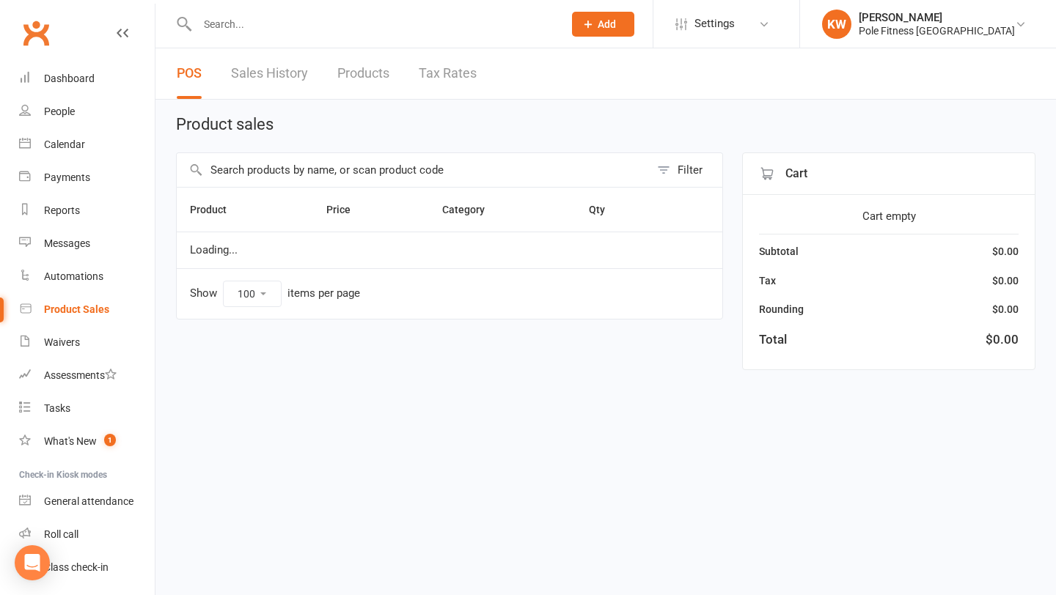
select select "100"
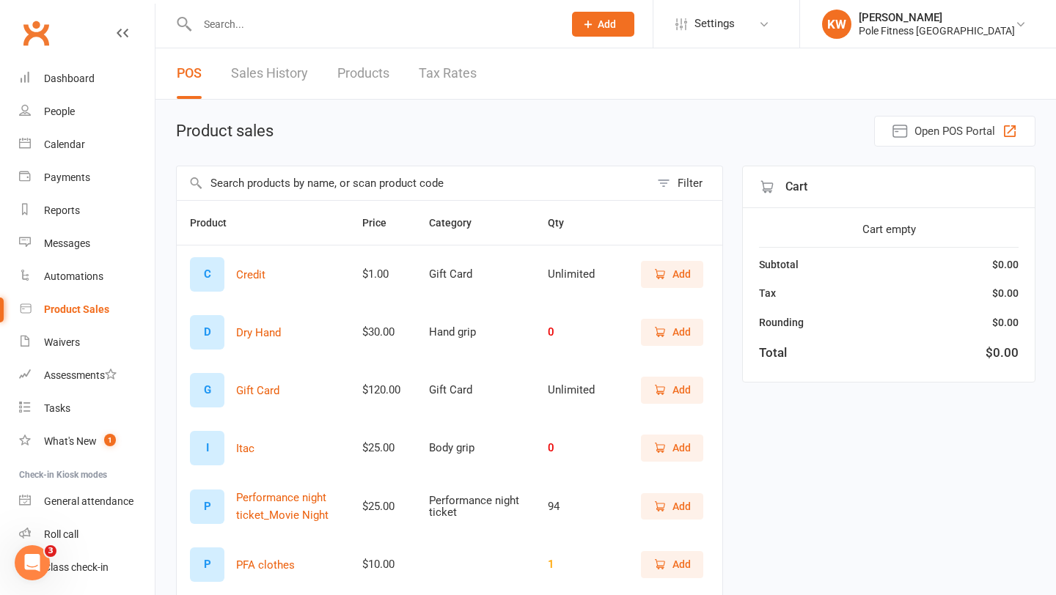
click at [667, 507] on span "Add" at bounding box center [671, 507] width 37 height 16
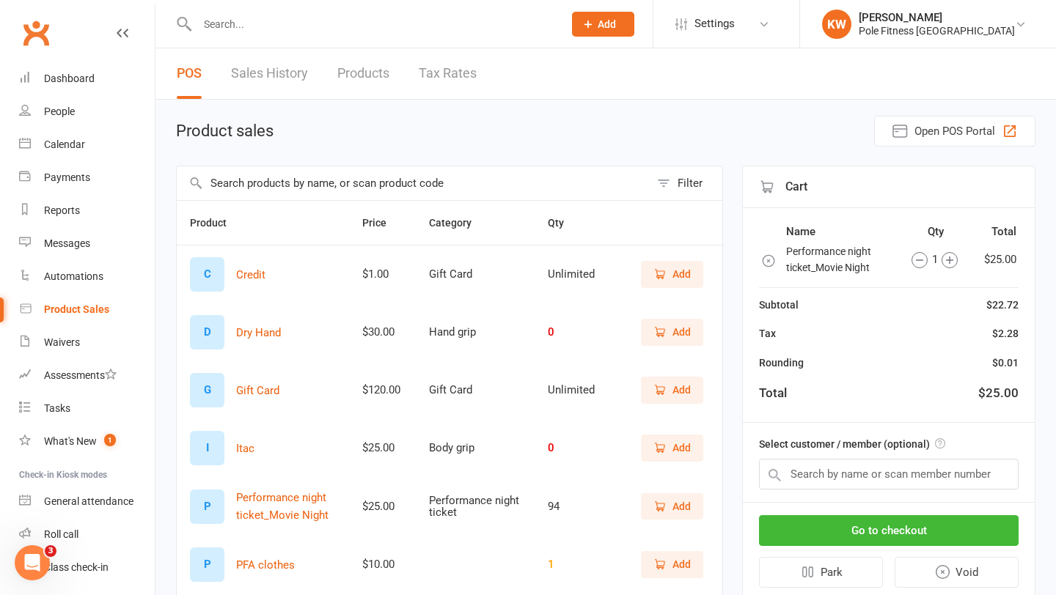
click at [949, 268] on icon "button" at bounding box center [949, 260] width 16 height 16
click at [903, 537] on button "Go to checkout" at bounding box center [889, 530] width 260 height 31
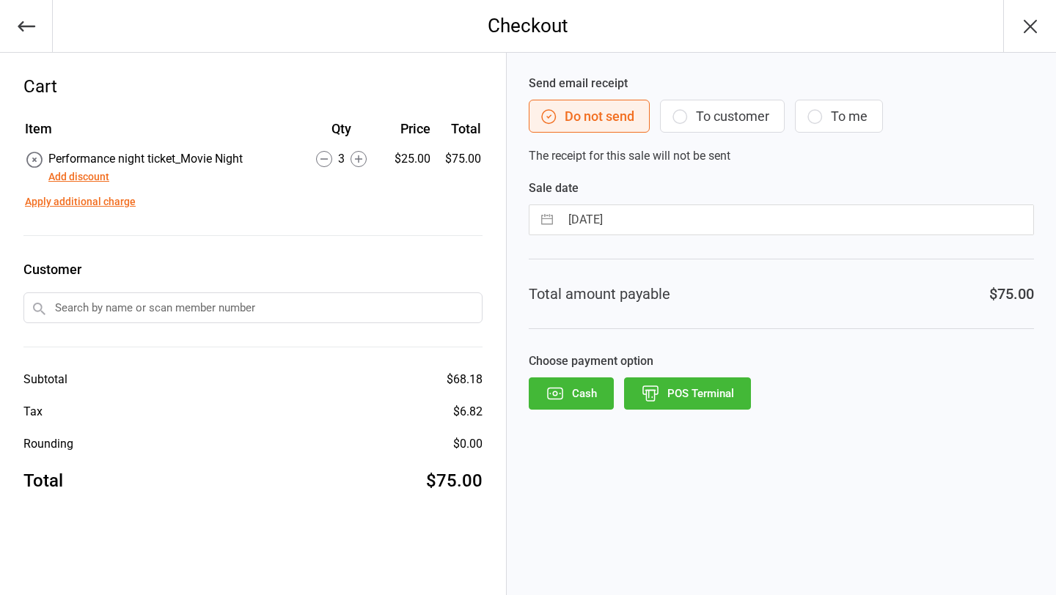
select select "7"
select select "2025"
select select "8"
select select "2025"
select select "9"
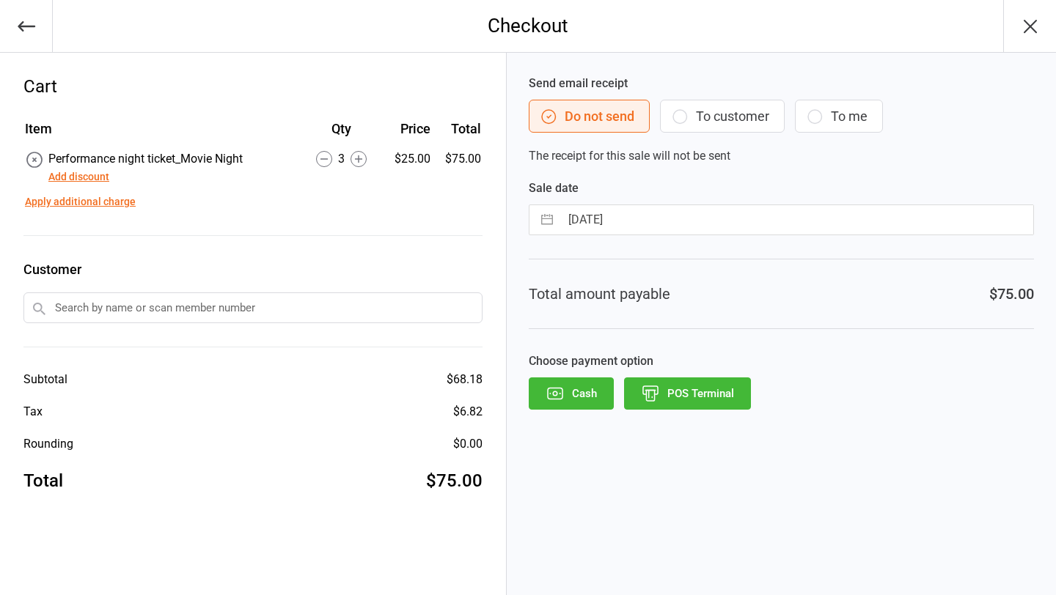
select select "2025"
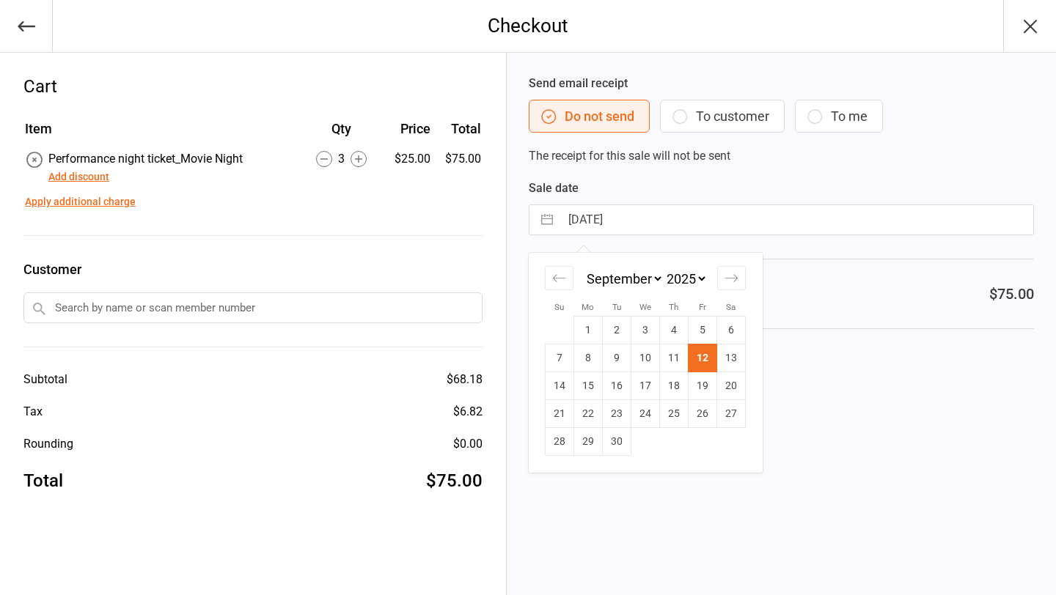
click at [631, 223] on input "[DATE]" at bounding box center [796, 219] width 473 height 29
click at [615, 356] on td "9" at bounding box center [617, 359] width 29 height 28
type input "[DATE]"
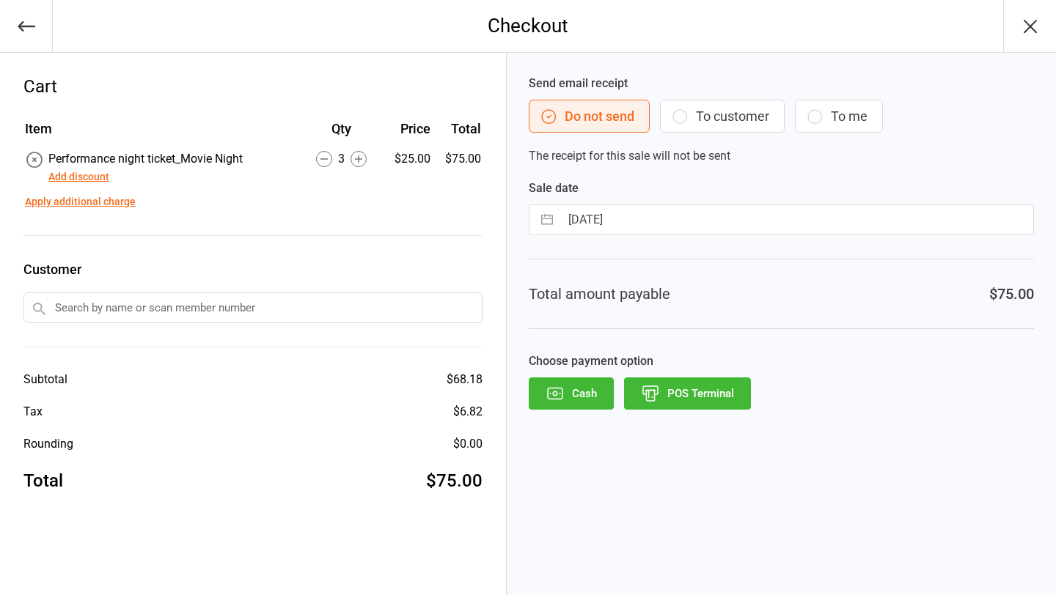
click at [656, 400] on icon "button" at bounding box center [650, 393] width 19 height 19
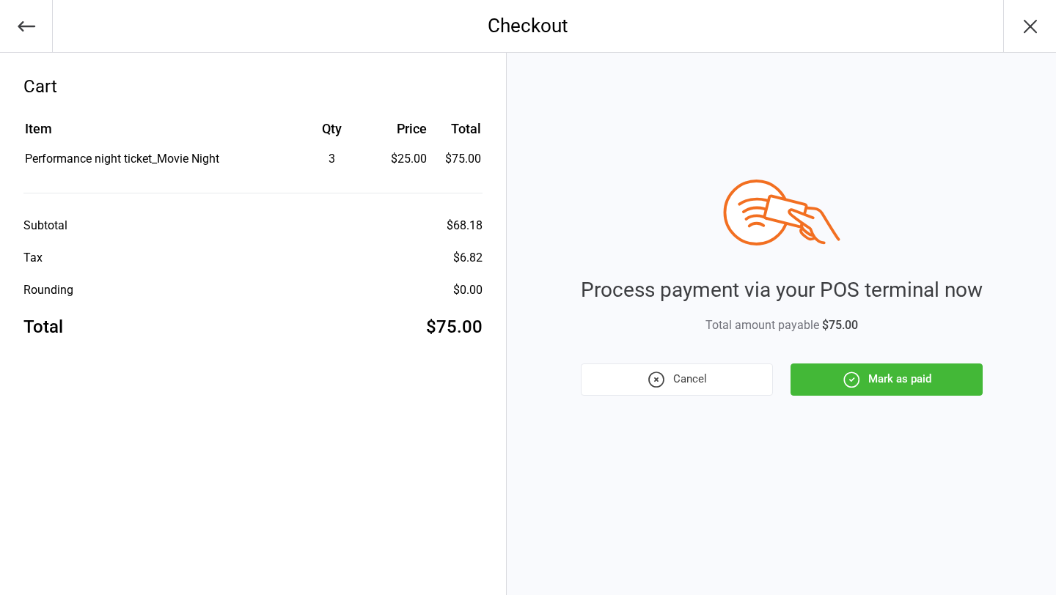
click at [851, 383] on icon "button" at bounding box center [851, 379] width 19 height 19
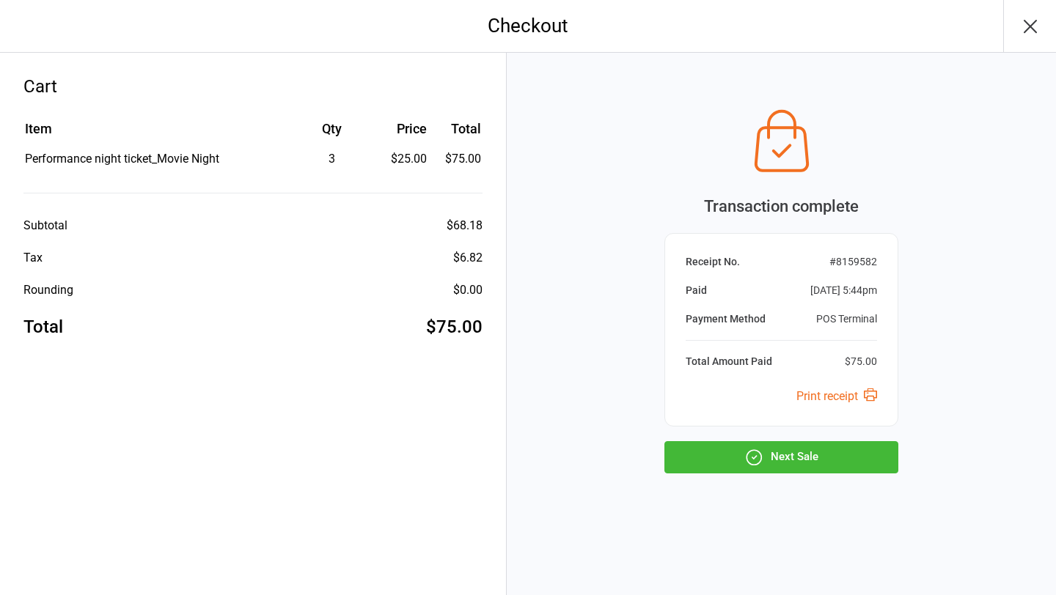
click at [841, 458] on button "Next Sale" at bounding box center [781, 457] width 234 height 32
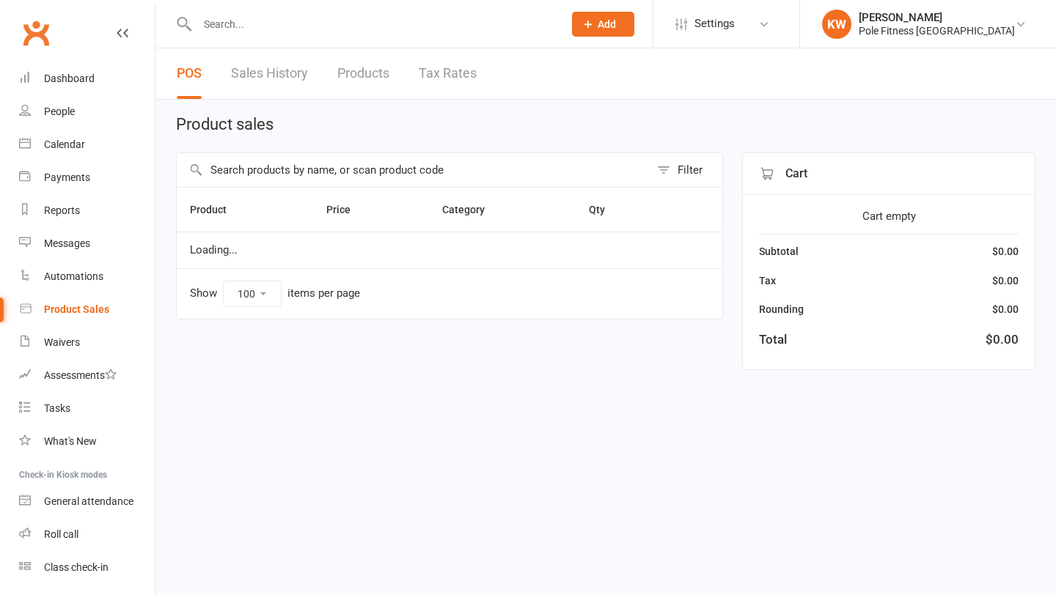
select select "100"
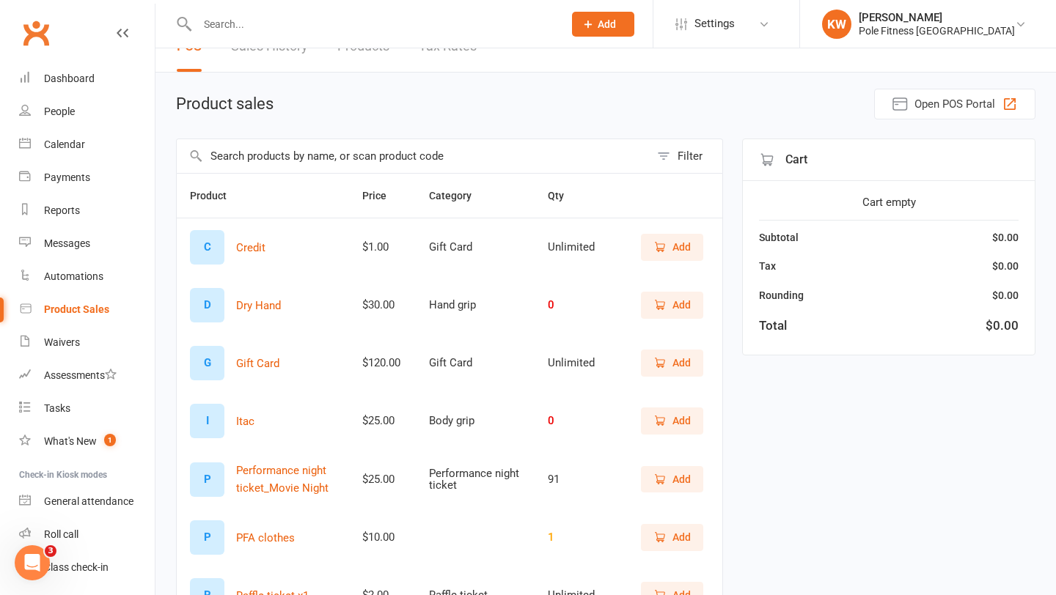
scroll to position [38, 0]
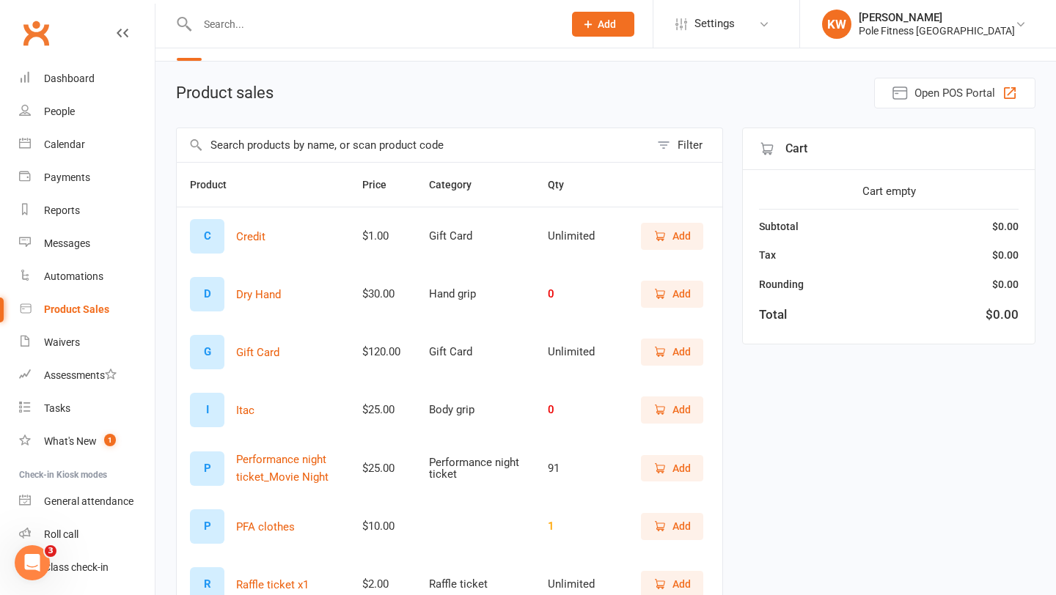
click at [654, 468] on icon "button" at bounding box center [659, 468] width 13 height 13
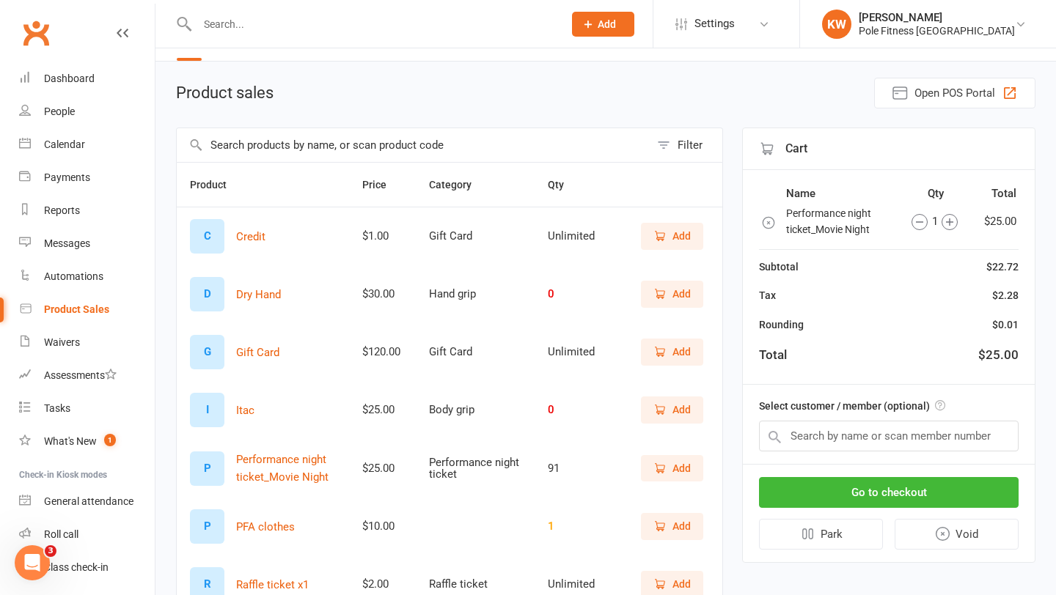
click at [952, 226] on icon "button" at bounding box center [949, 222] width 16 height 16
click at [950, 498] on button "Go to checkout" at bounding box center [889, 492] width 260 height 31
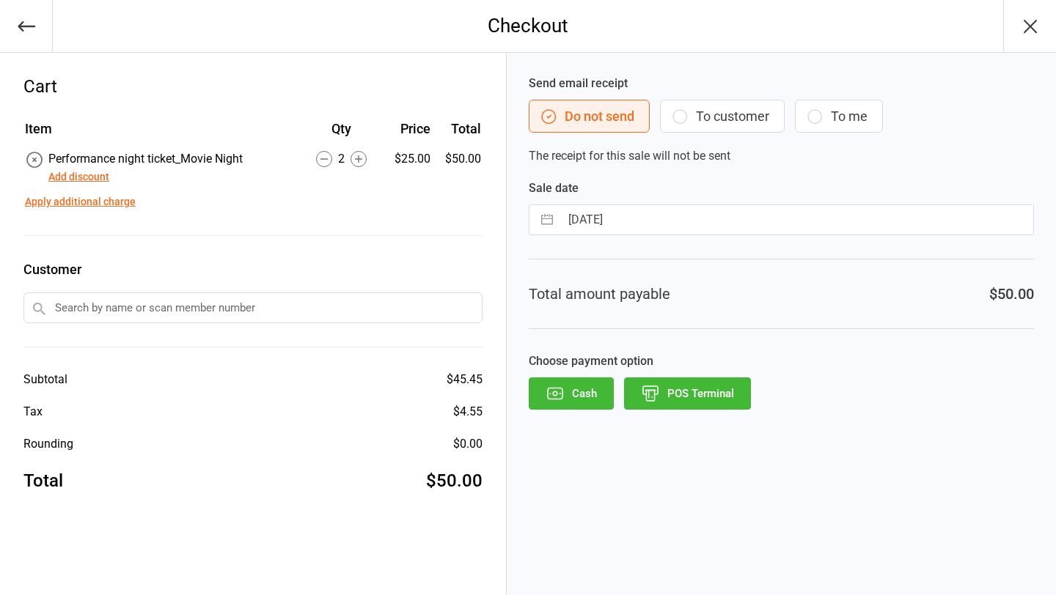
select select "7"
select select "2025"
select select "8"
select select "2025"
select select "9"
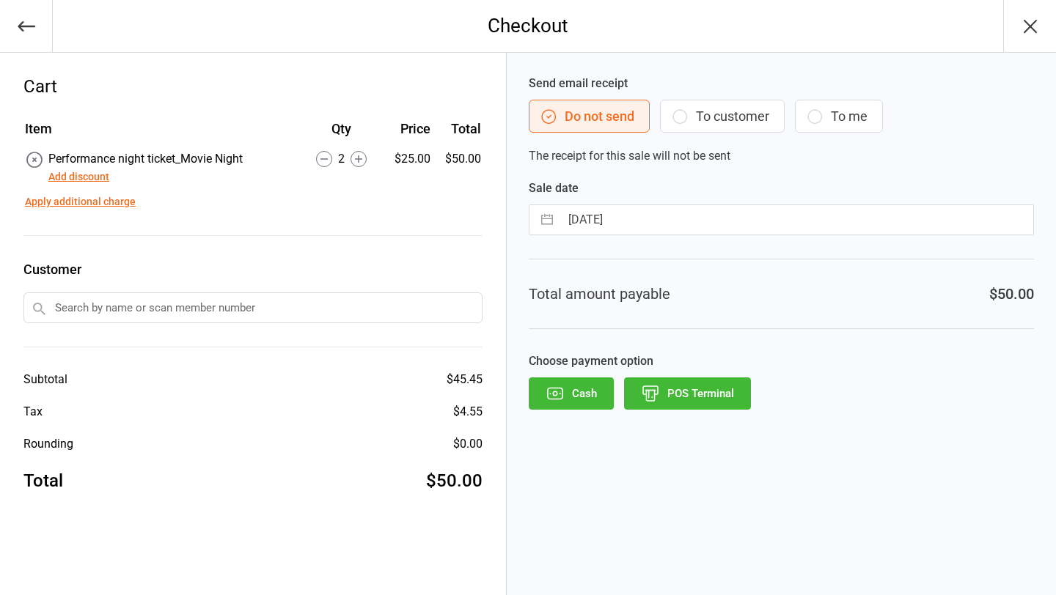
select select "2025"
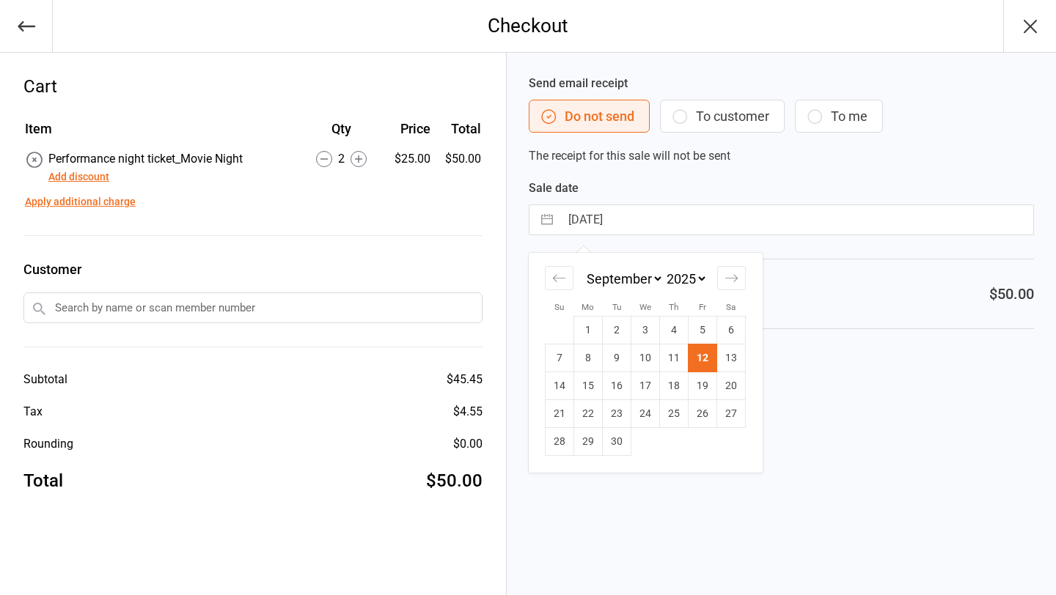
click at [699, 214] on input "[DATE]" at bounding box center [796, 219] width 473 height 29
click at [615, 353] on td "9" at bounding box center [617, 359] width 29 height 28
type input "[DATE]"
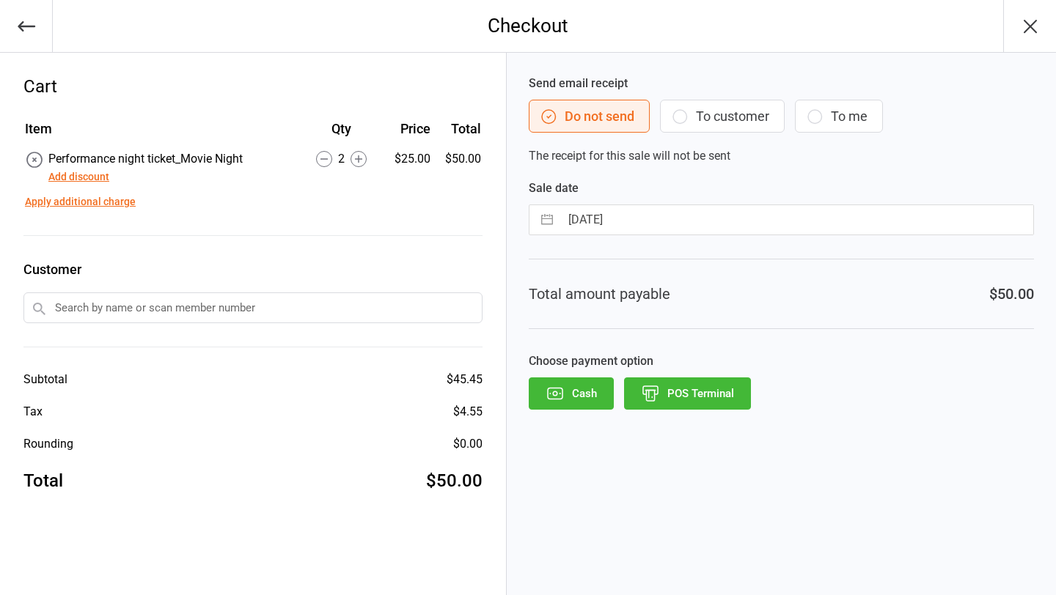
click at [656, 394] on icon "button" at bounding box center [650, 393] width 19 height 19
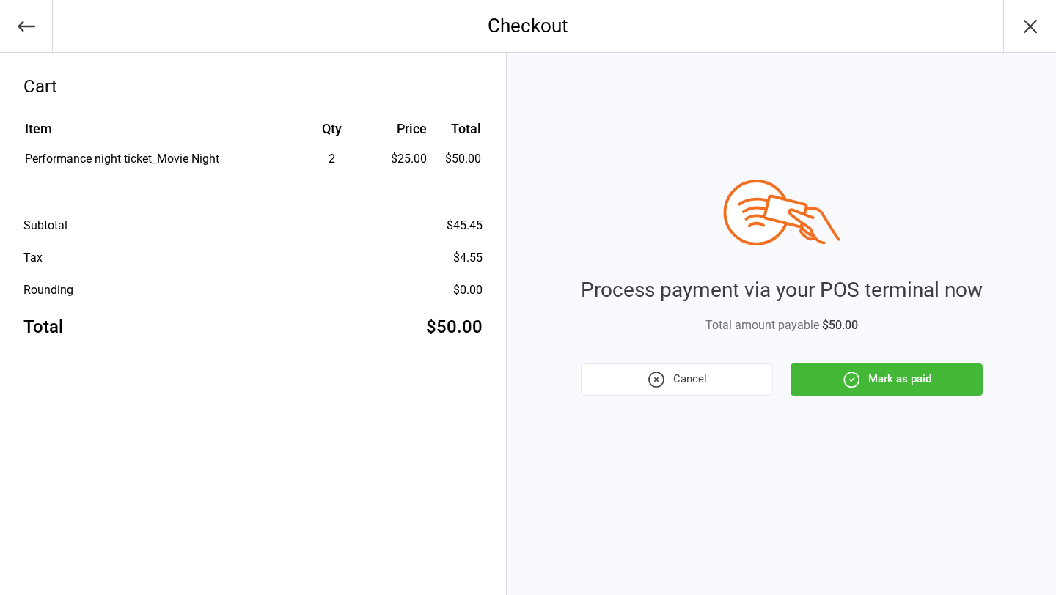
click at [820, 371] on button "Mark as paid" at bounding box center [886, 380] width 192 height 32
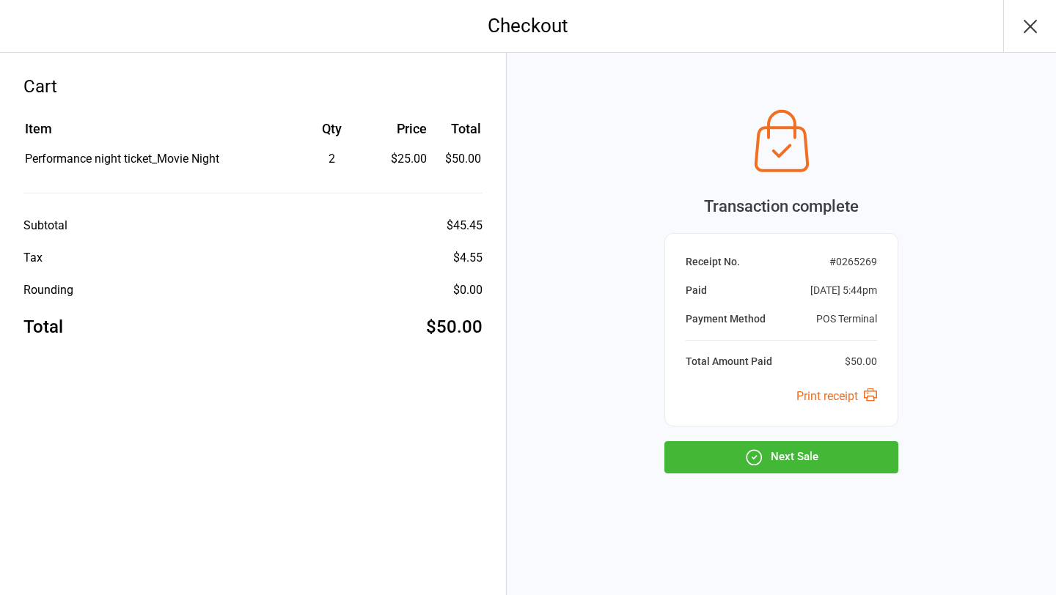
click at [792, 460] on button "Next Sale" at bounding box center [781, 457] width 234 height 32
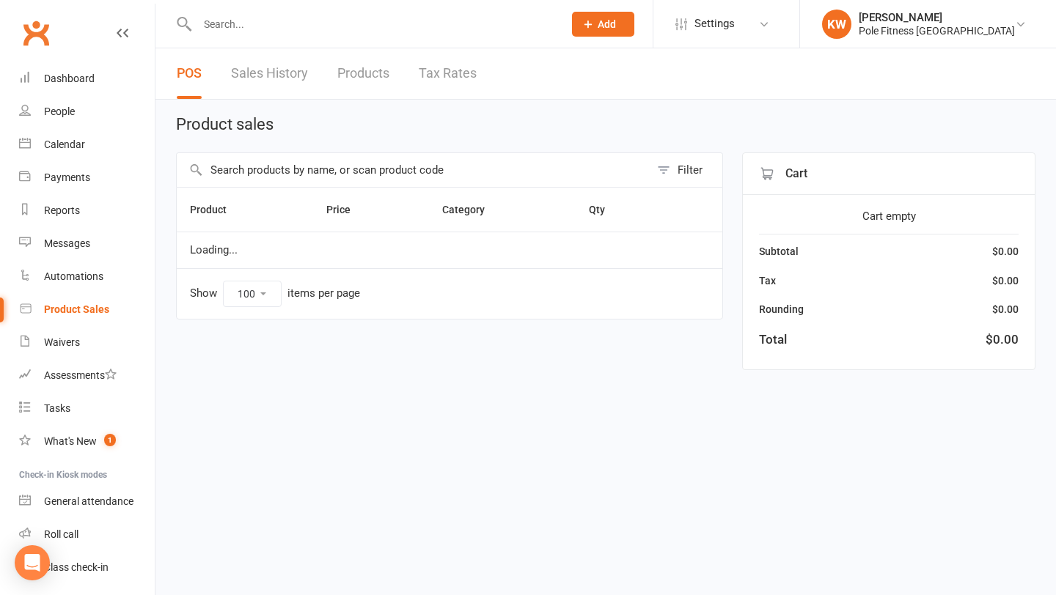
select select "100"
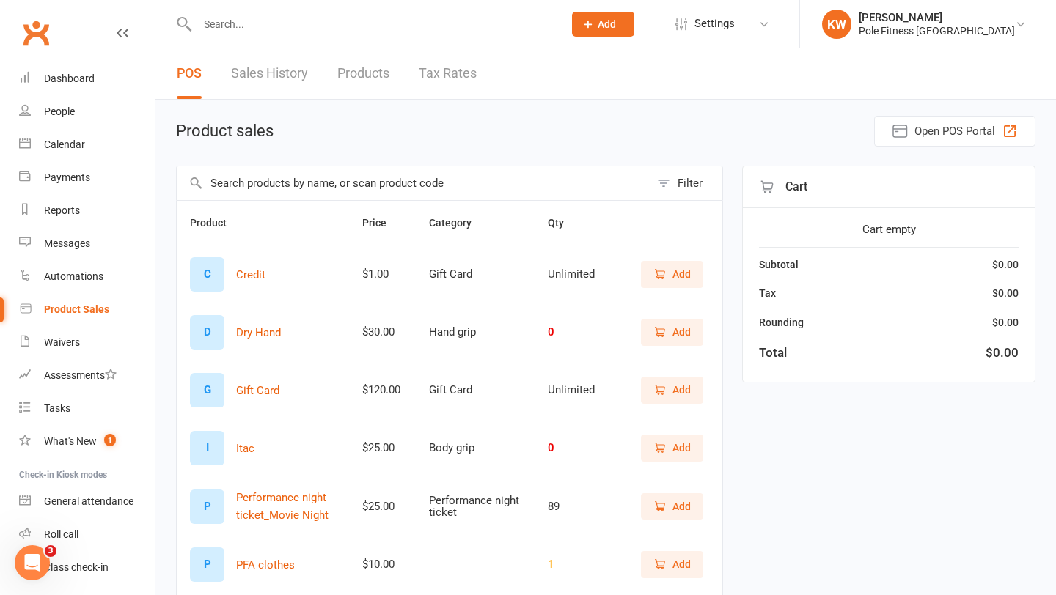
click at [671, 510] on span "Add" at bounding box center [671, 507] width 37 height 16
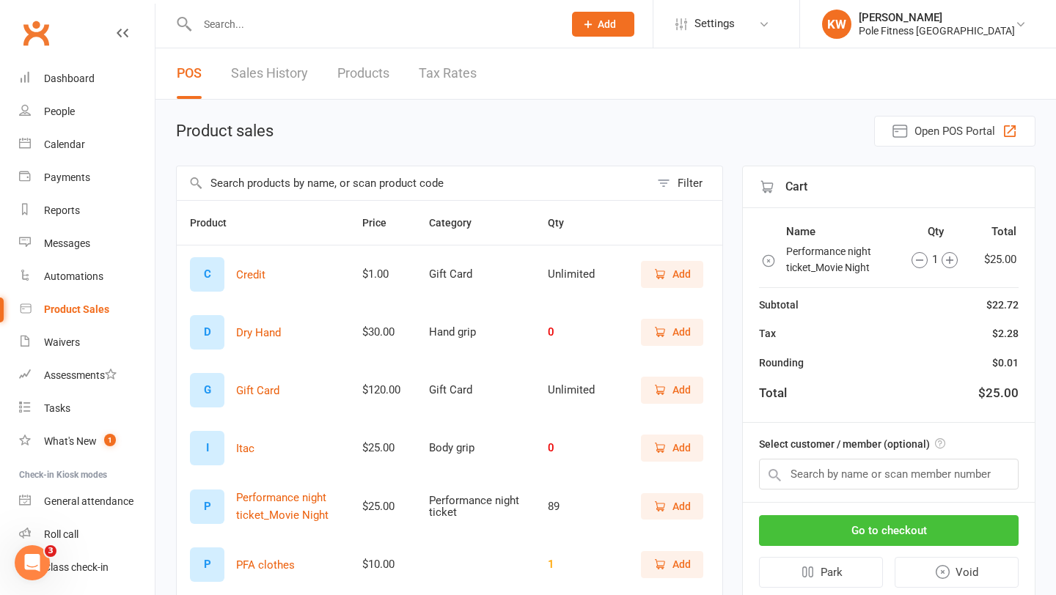
click at [886, 536] on button "Go to checkout" at bounding box center [889, 530] width 260 height 31
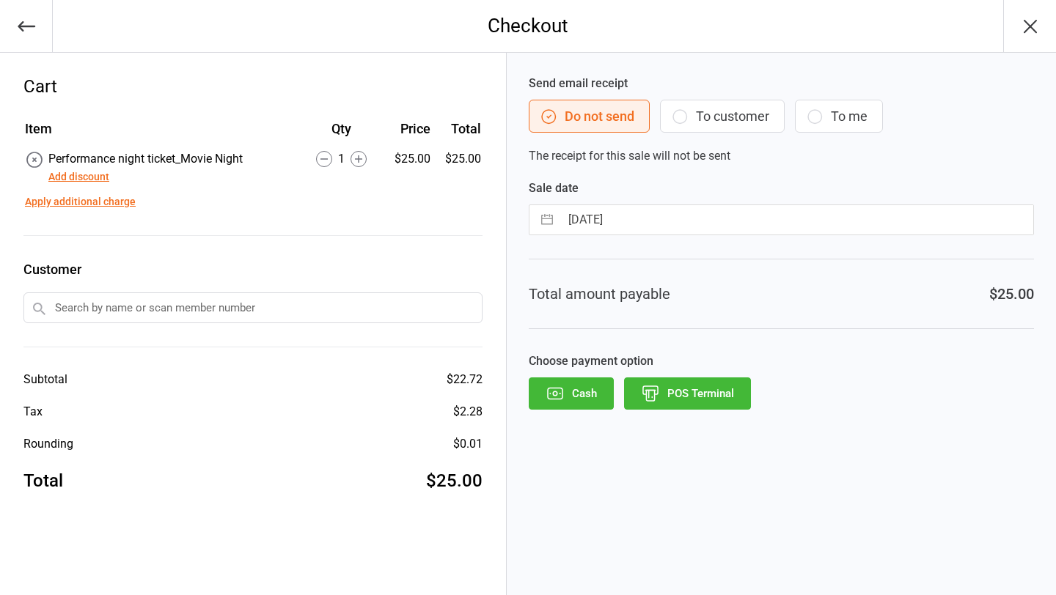
click at [641, 210] on input "[DATE]" at bounding box center [796, 219] width 473 height 29
select select "7"
select select "2025"
select select "8"
select select "2025"
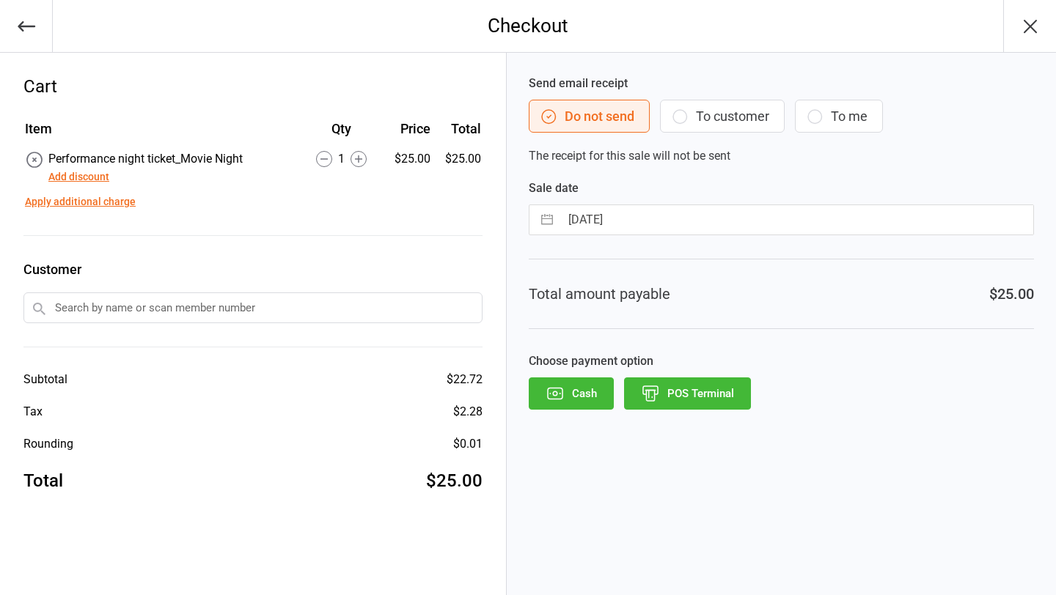
select select "9"
select select "2025"
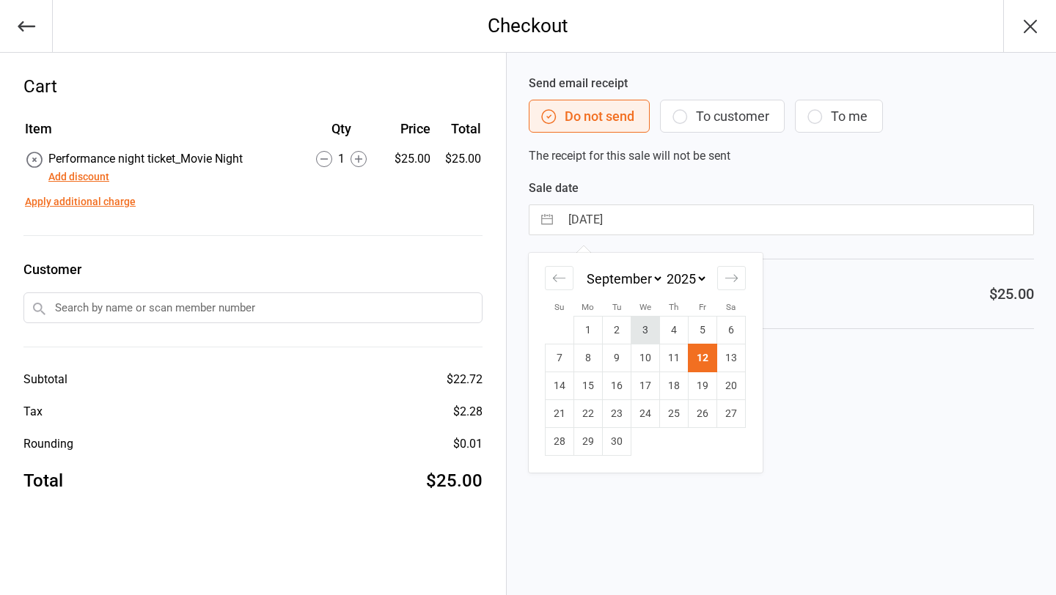
click at [645, 327] on td "3" at bounding box center [645, 331] width 29 height 28
type input "[DATE]"
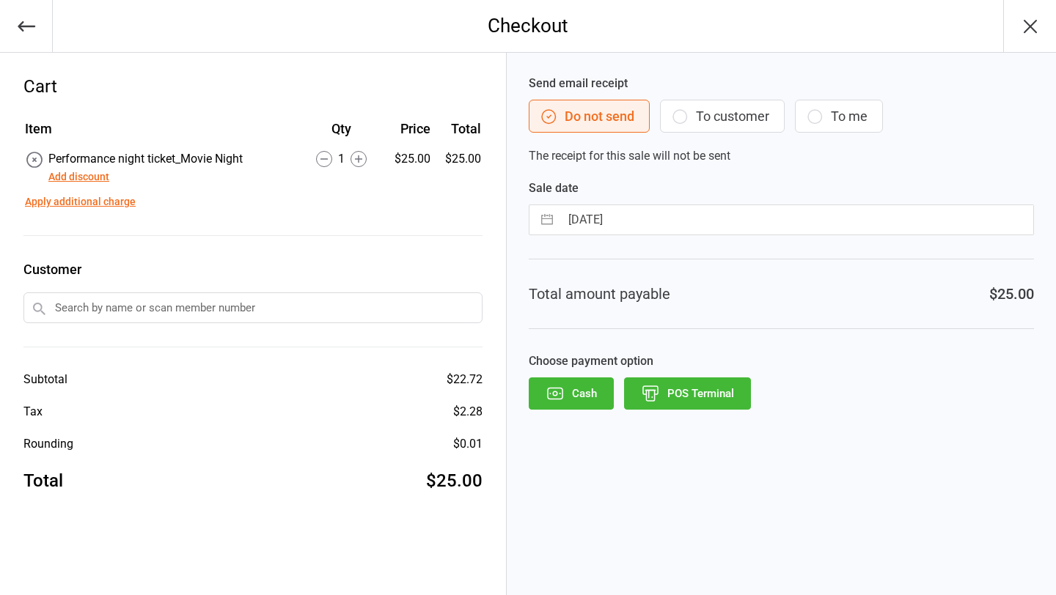
click at [664, 394] on button "POS Terminal" at bounding box center [687, 394] width 127 height 32
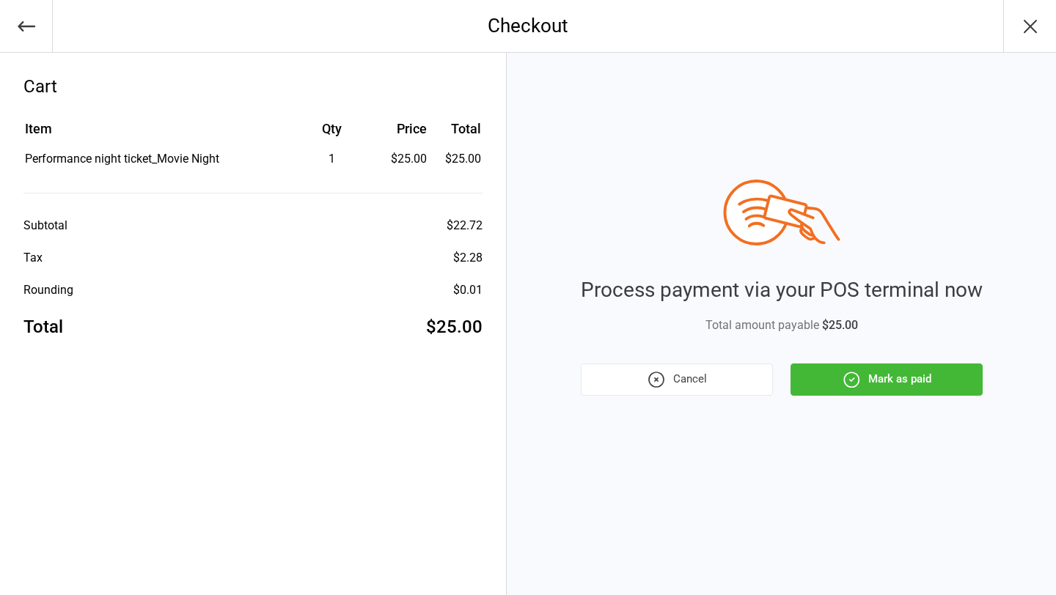
click at [844, 377] on icon "button" at bounding box center [851, 379] width 15 height 15
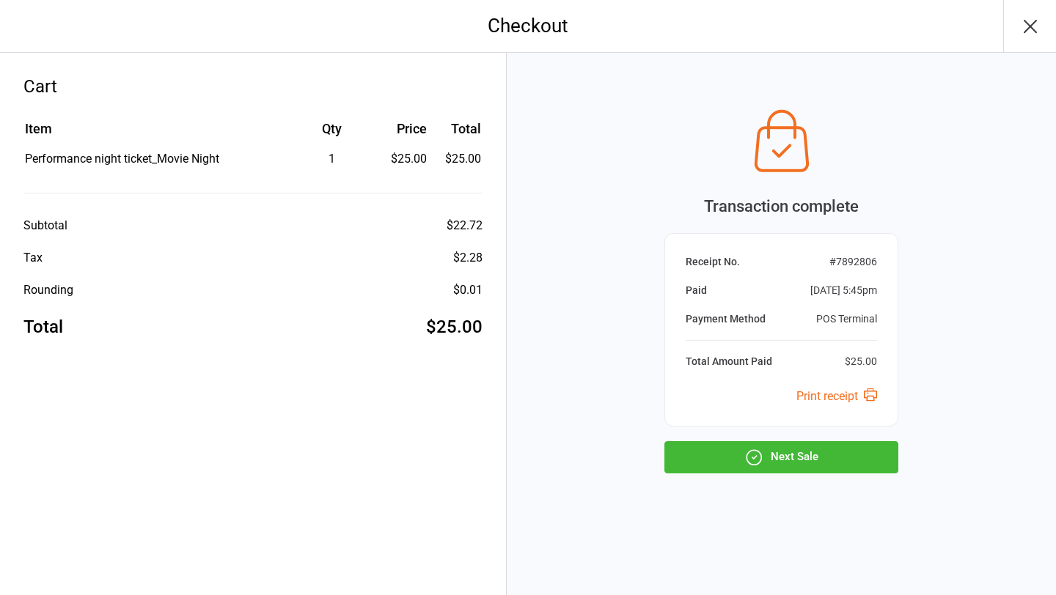
click at [792, 460] on button "Next Sale" at bounding box center [781, 457] width 234 height 32
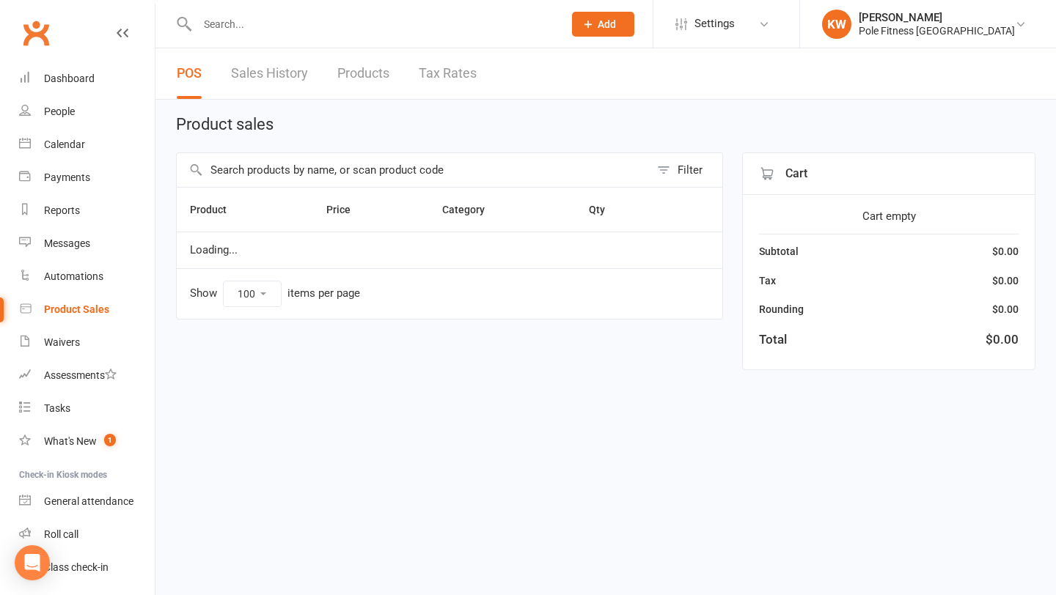
select select "100"
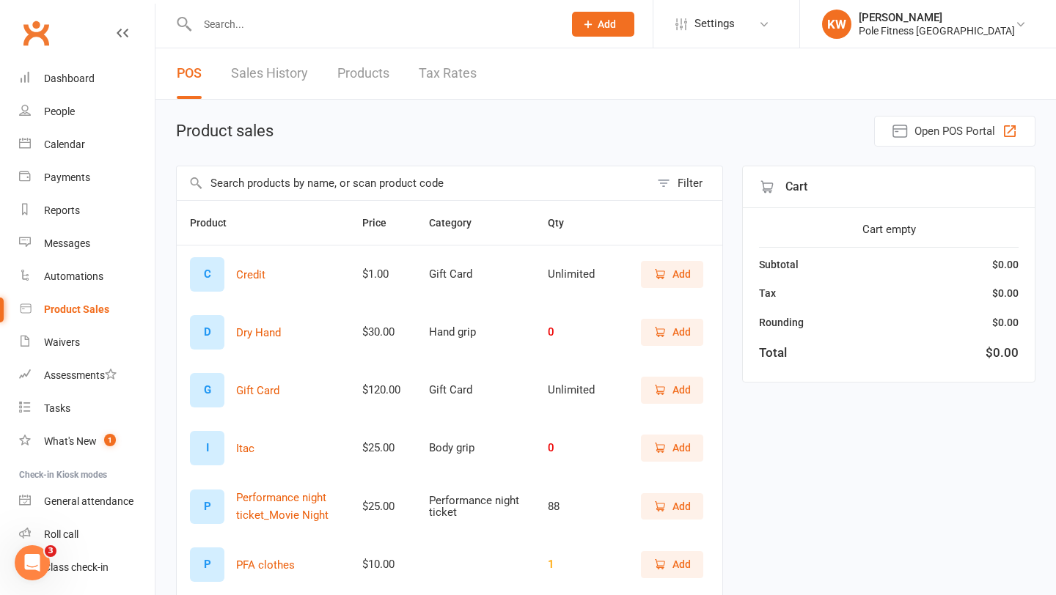
click at [680, 511] on span "Add" at bounding box center [681, 507] width 18 height 16
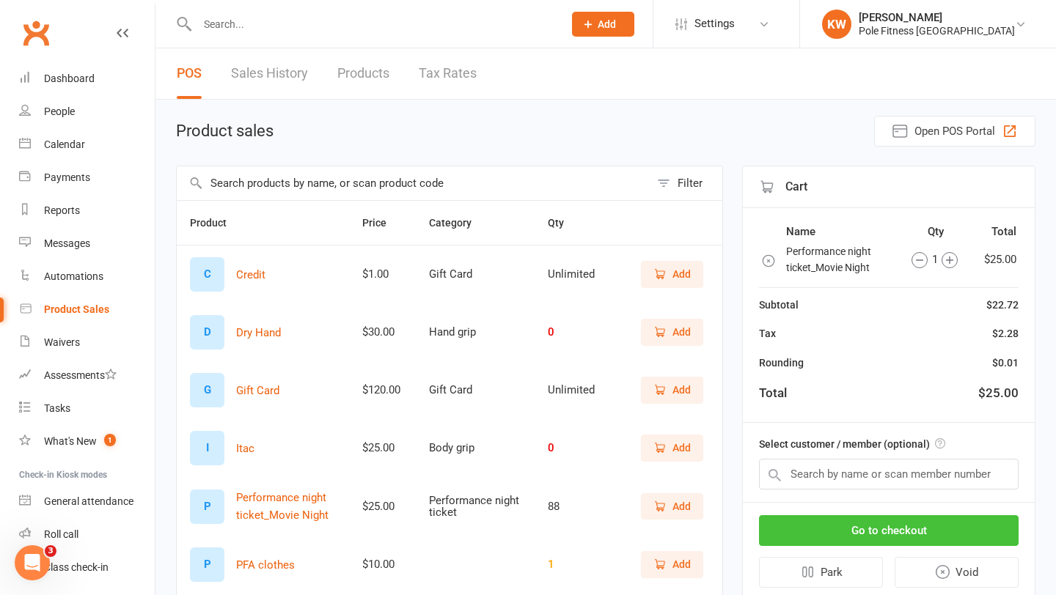
click at [922, 535] on button "Go to checkout" at bounding box center [889, 530] width 260 height 31
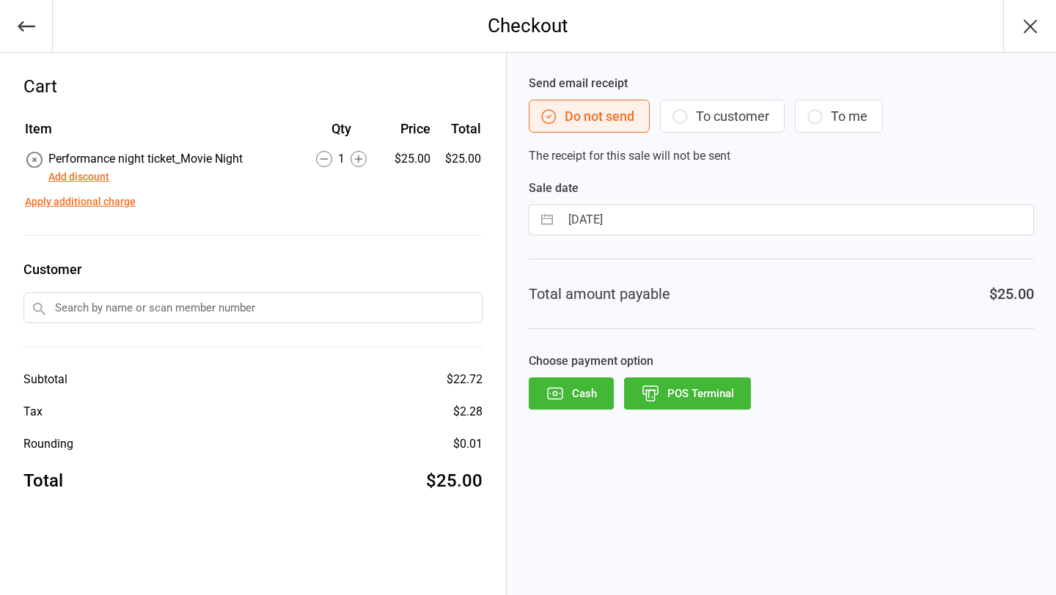
select select "7"
select select "2025"
select select "8"
select select "2025"
select select "9"
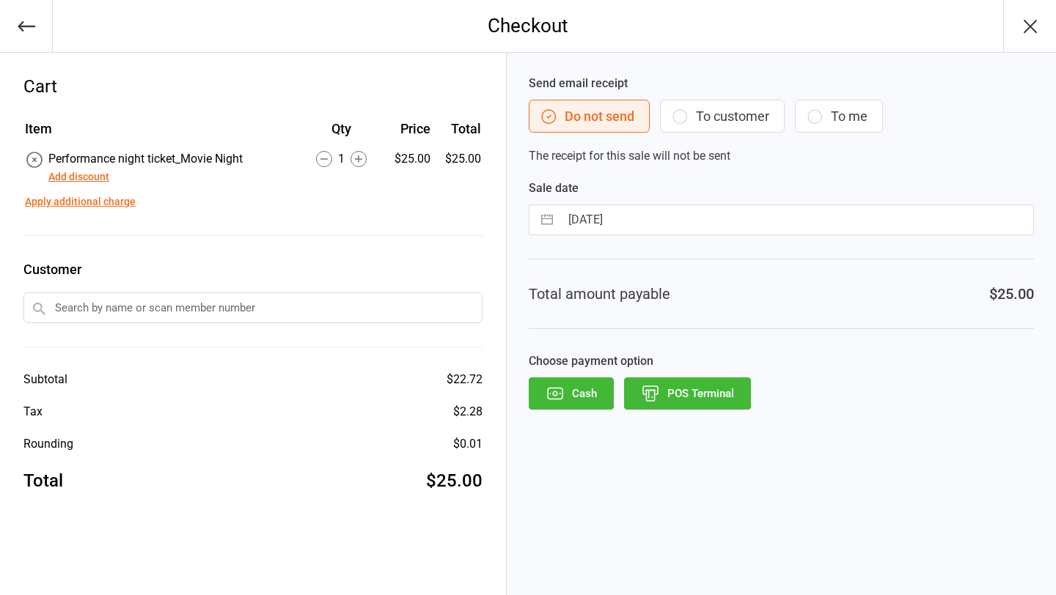
select select "2025"
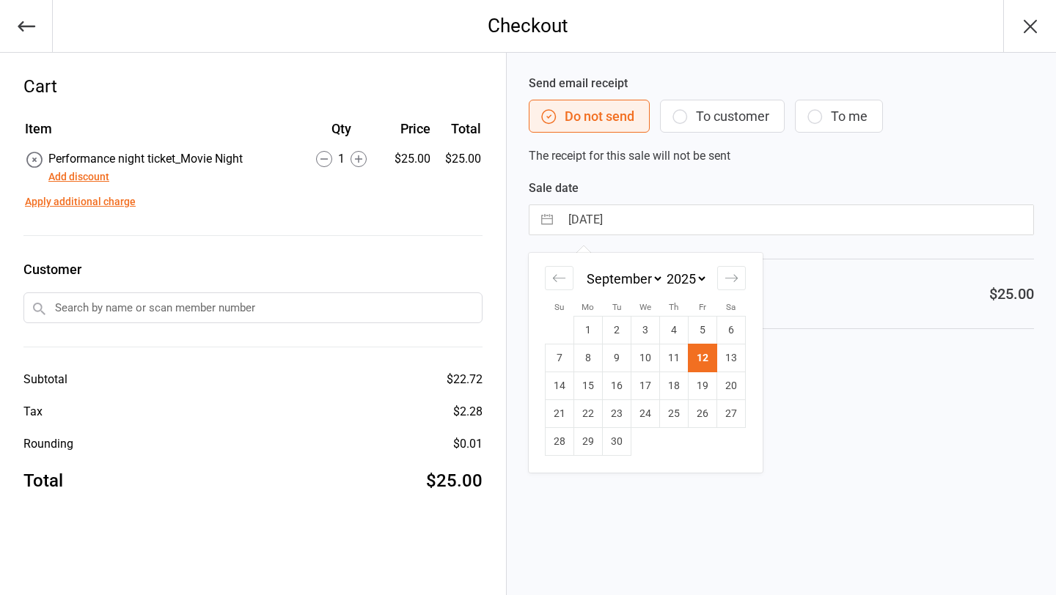
click at [645, 216] on input "12 Sep 2025" at bounding box center [796, 219] width 473 height 29
click at [646, 327] on td "3" at bounding box center [645, 331] width 29 height 28
type input "[DATE]"
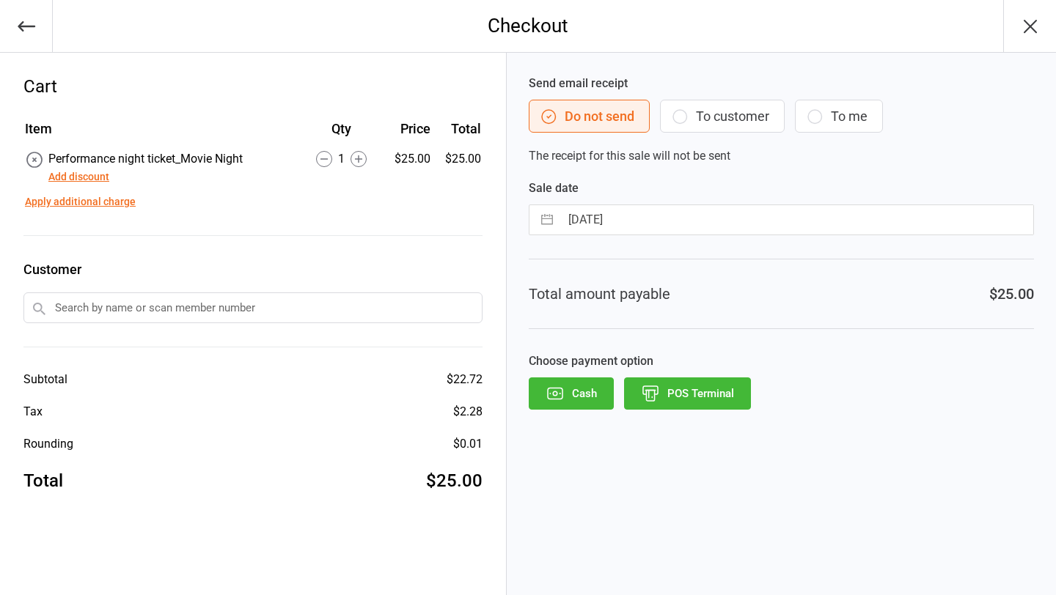
click at [669, 392] on button "POS Terminal" at bounding box center [687, 394] width 127 height 32
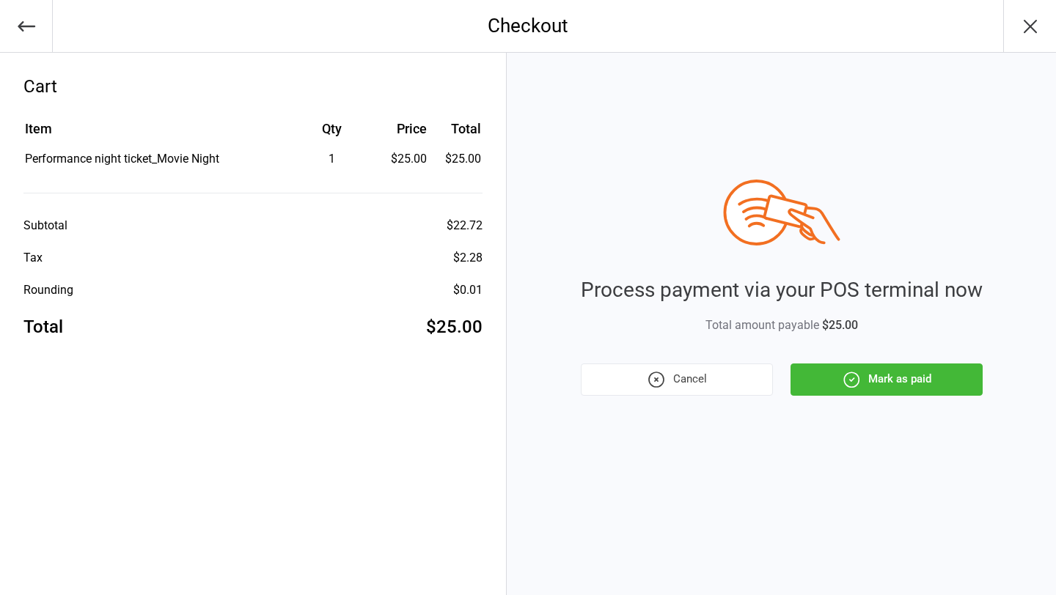
click at [861, 375] on button "Mark as paid" at bounding box center [886, 380] width 192 height 32
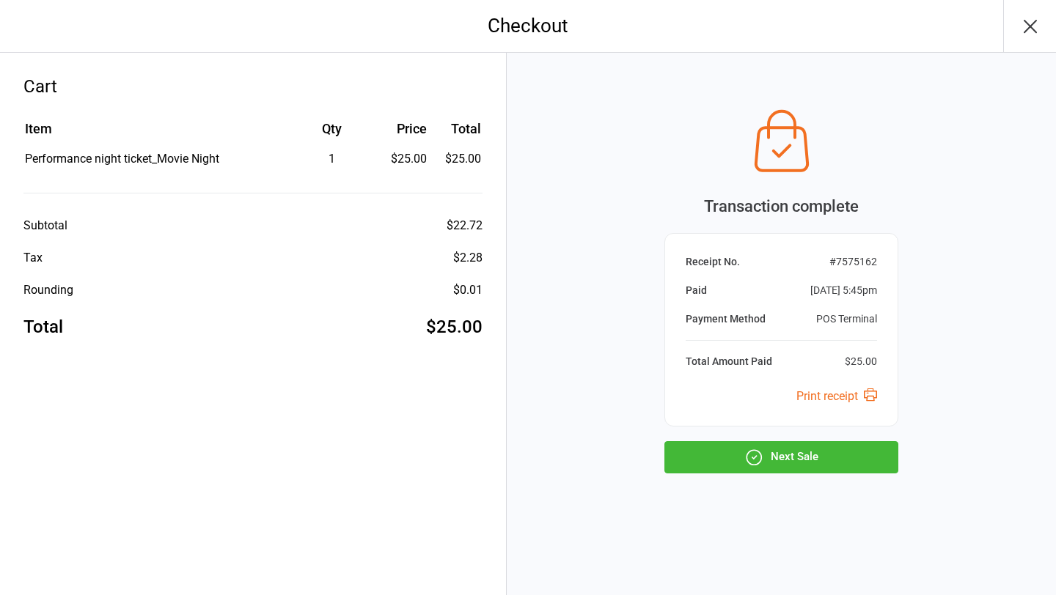
click at [804, 464] on button "Next Sale" at bounding box center [781, 457] width 234 height 32
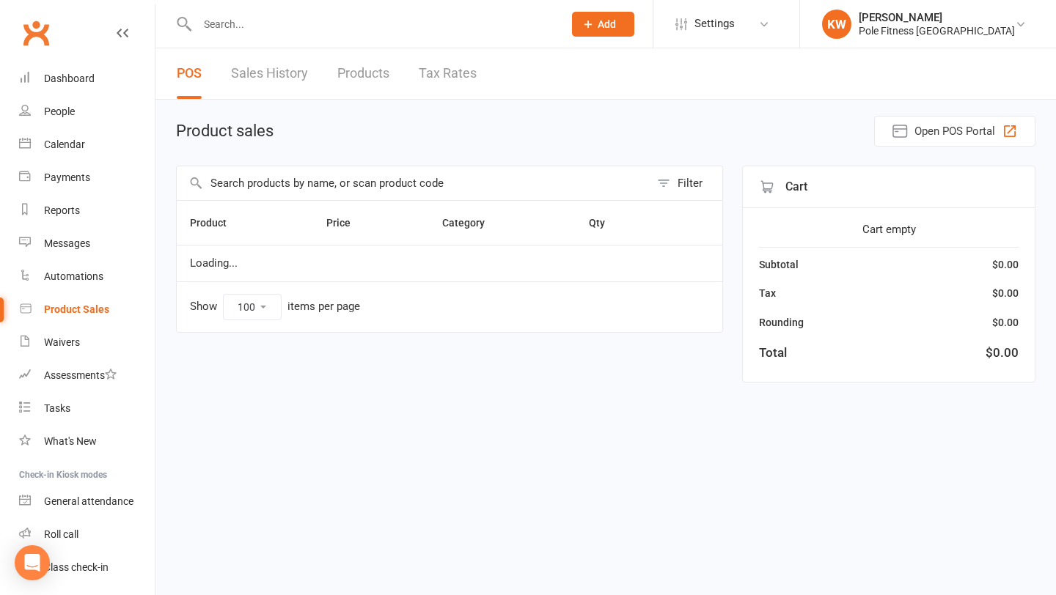
select select "100"
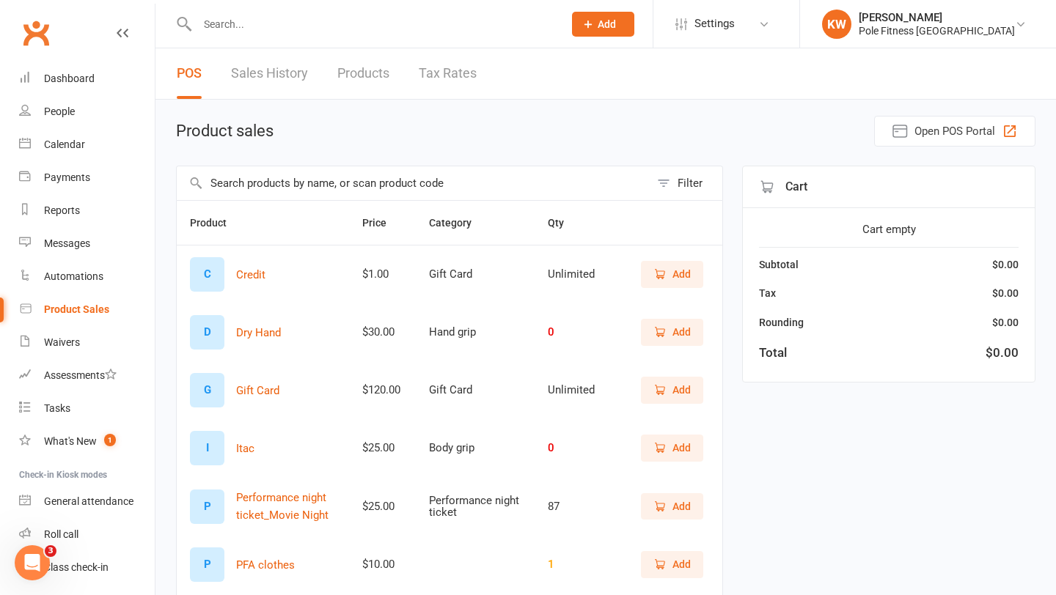
click at [661, 502] on icon "button" at bounding box center [659, 506] width 13 height 13
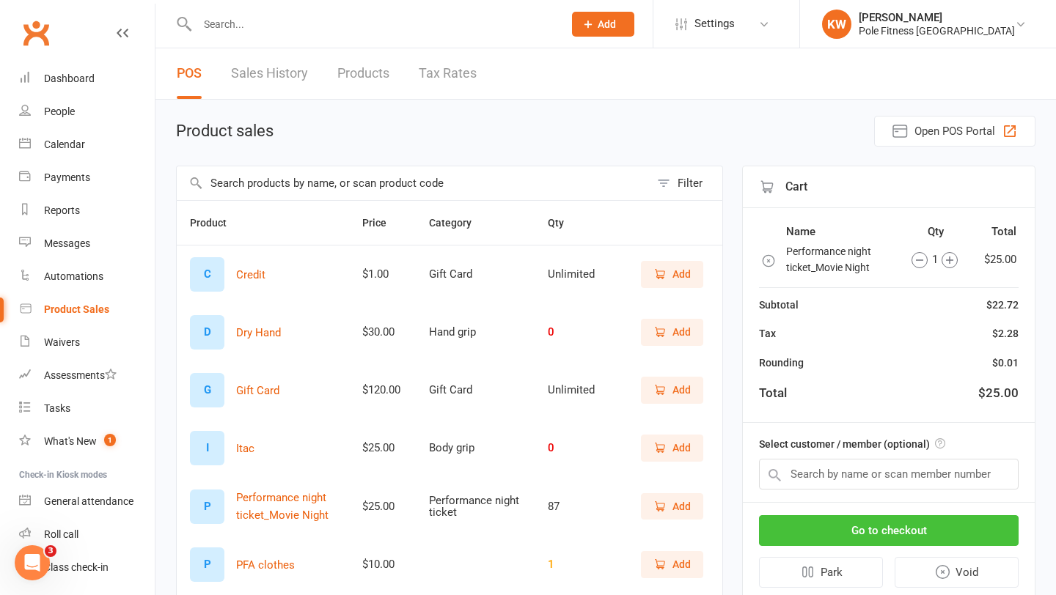
click at [884, 529] on button "Go to checkout" at bounding box center [889, 530] width 260 height 31
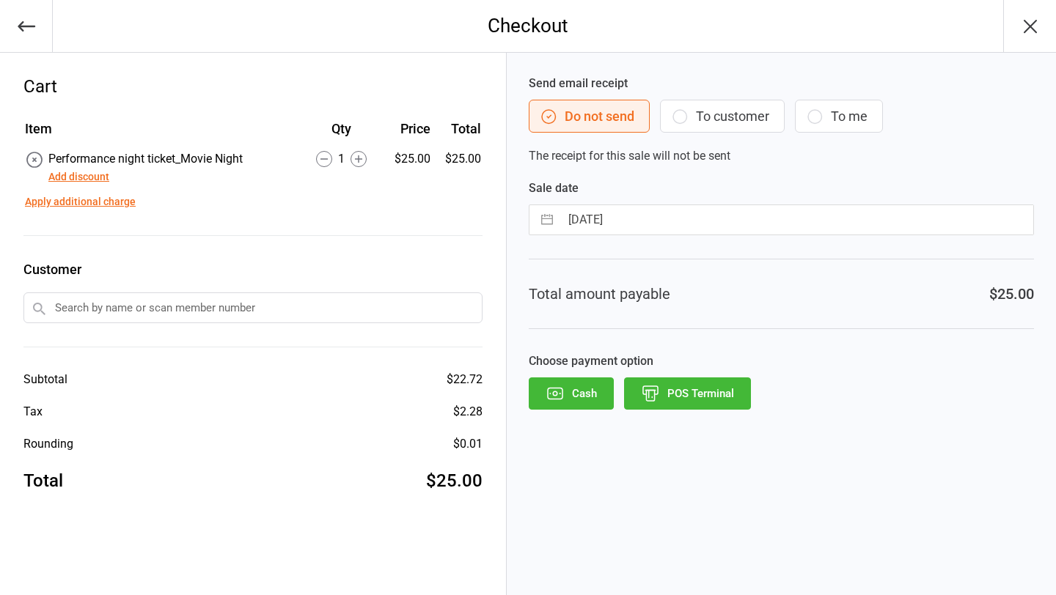
click at [719, 392] on button "POS Terminal" at bounding box center [687, 394] width 127 height 32
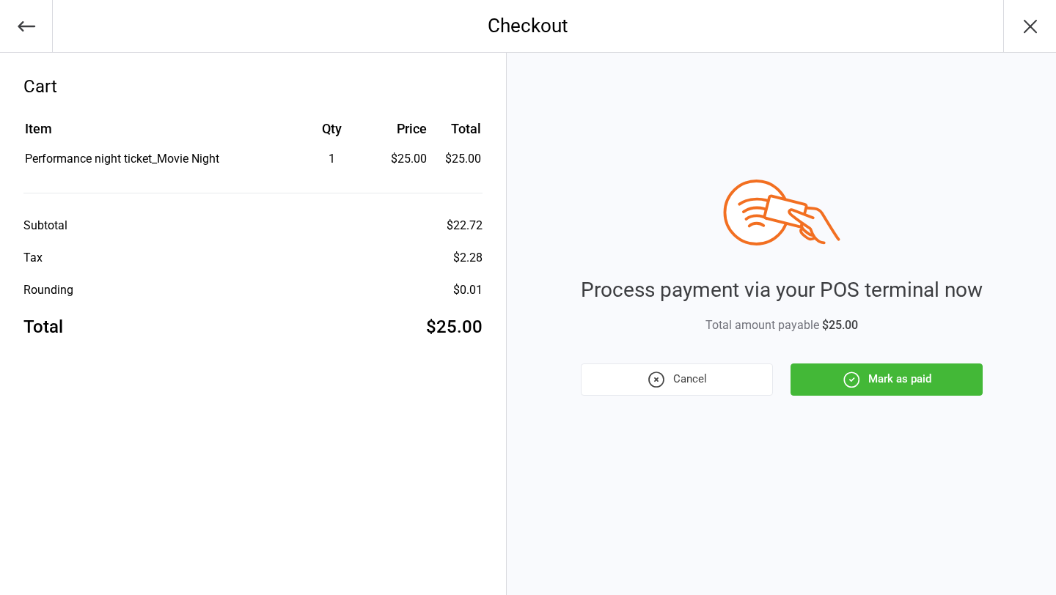
click at [851, 372] on icon "button" at bounding box center [851, 379] width 15 height 15
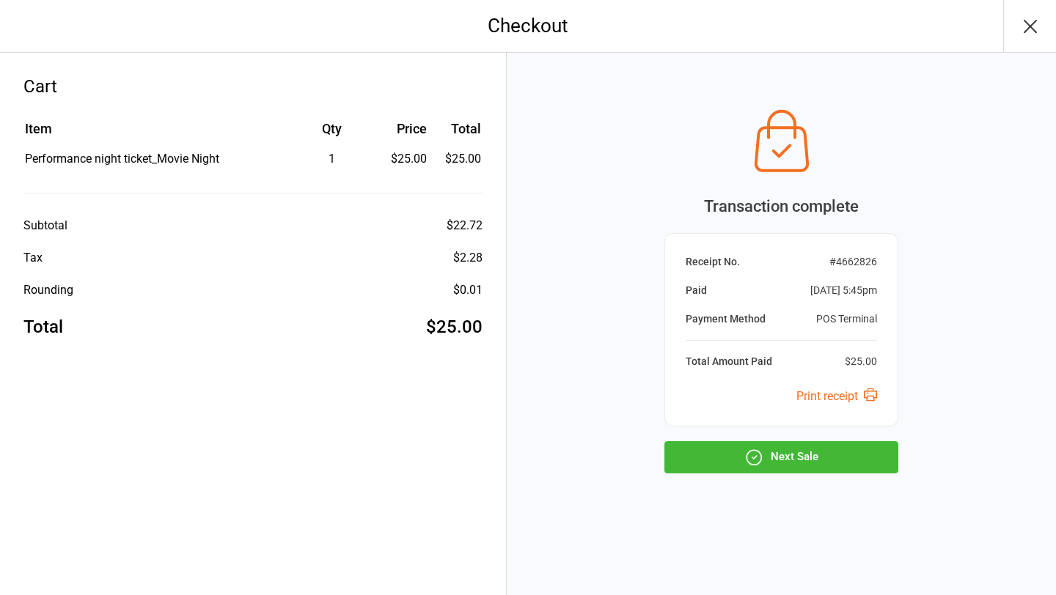
click at [828, 458] on button "Next Sale" at bounding box center [781, 457] width 234 height 32
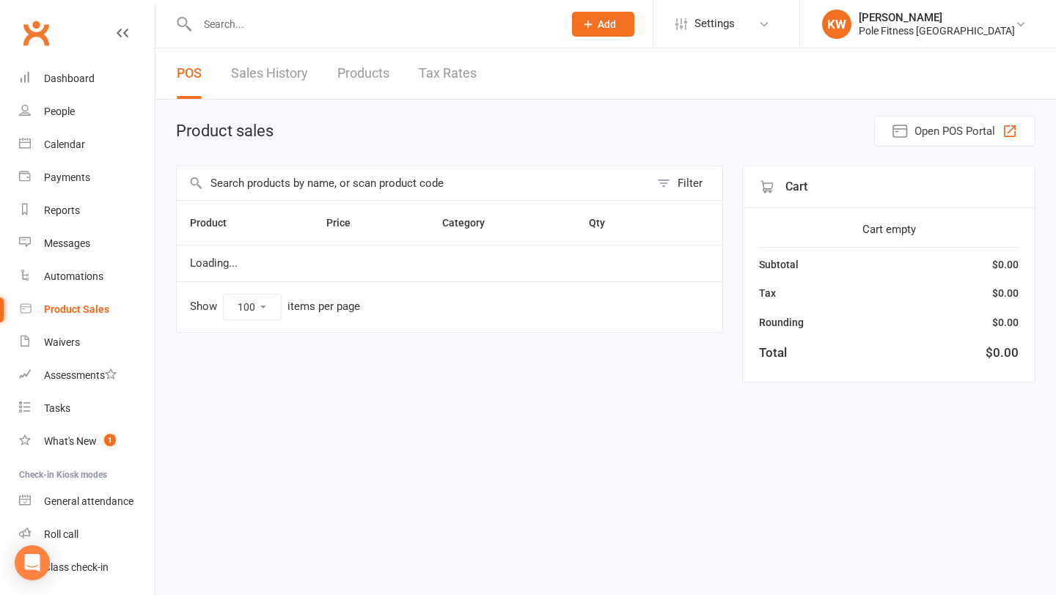
select select "100"
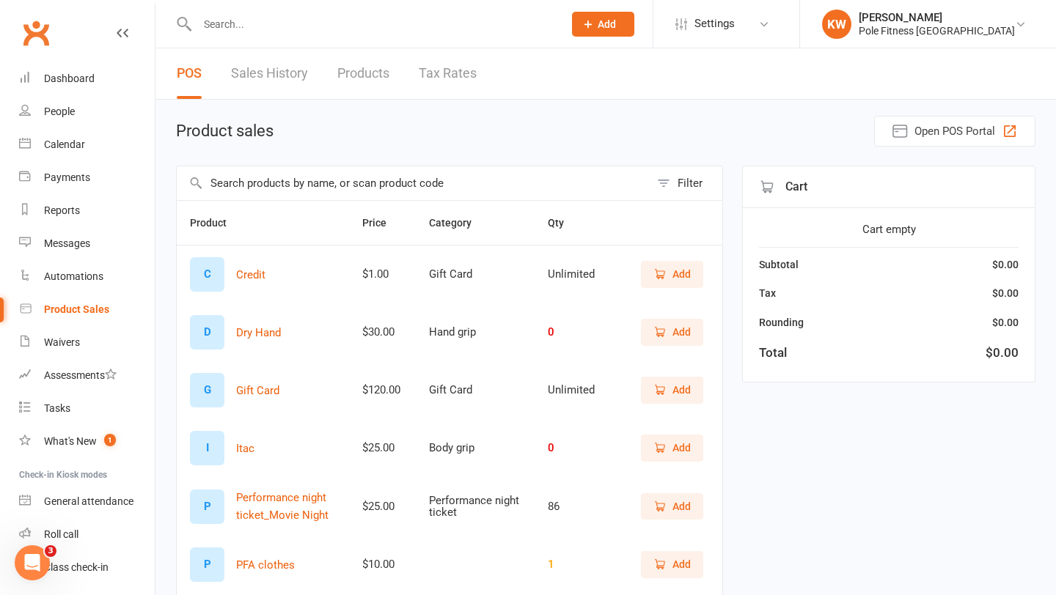
click at [299, 85] on link "Sales History" at bounding box center [269, 73] width 77 height 51
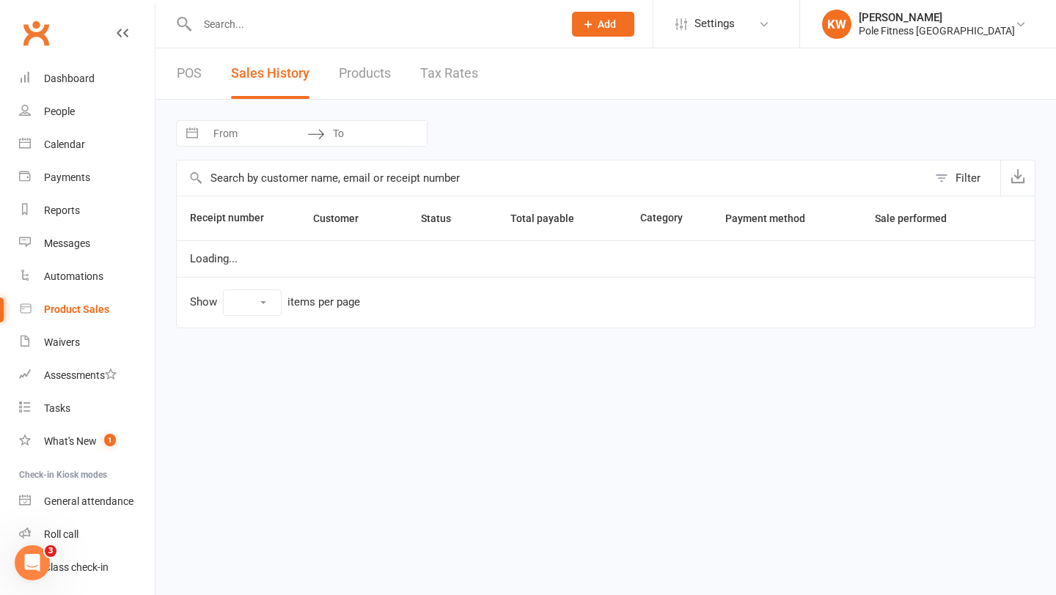
select select "100"
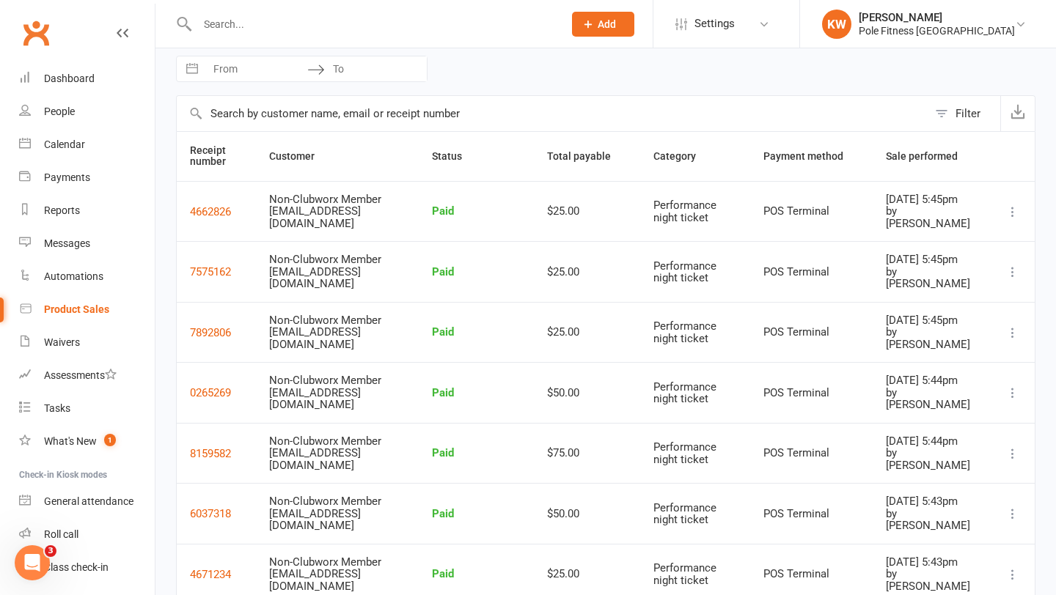
scroll to position [39, 0]
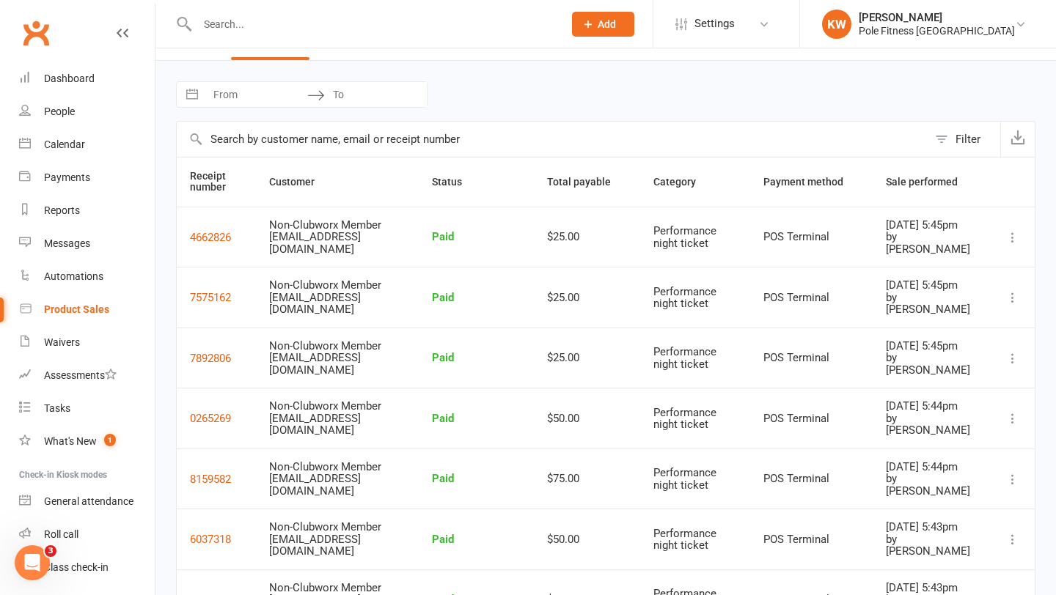
click at [1013, 238] on icon at bounding box center [1012, 237] width 15 height 15
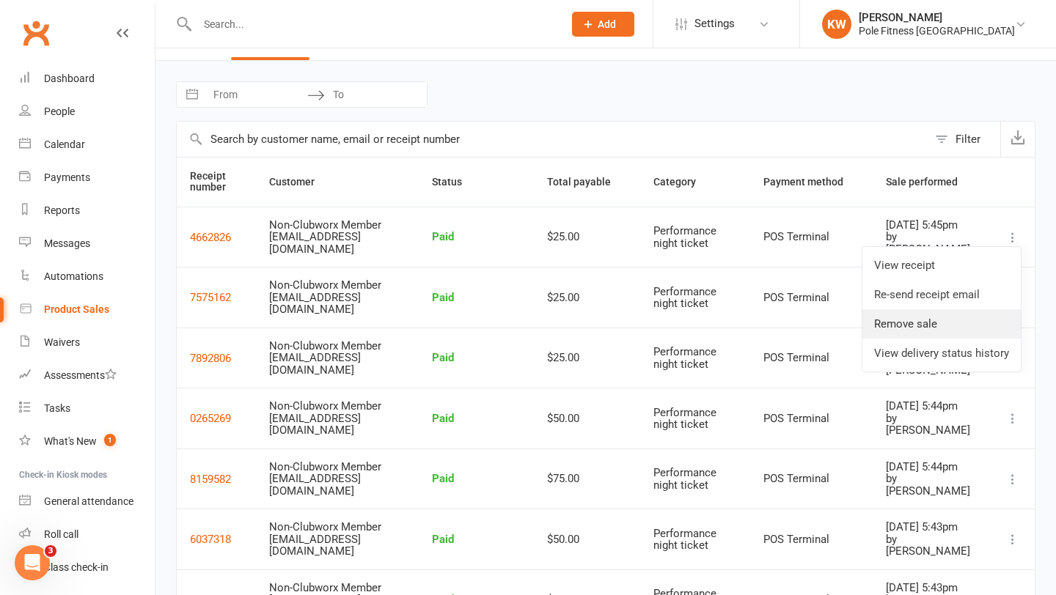
click at [918, 326] on link "Remove sale" at bounding box center [941, 323] width 158 height 29
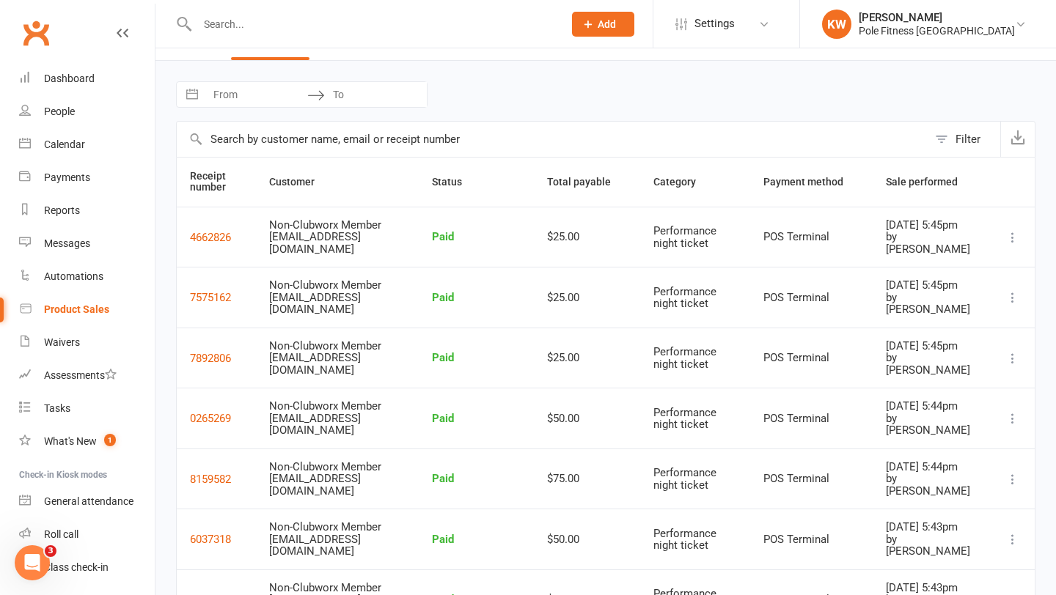
click at [613, 103] on div "Navigate forward to interact with the calendar and select a date. Press the que…" at bounding box center [605, 94] width 859 height 26
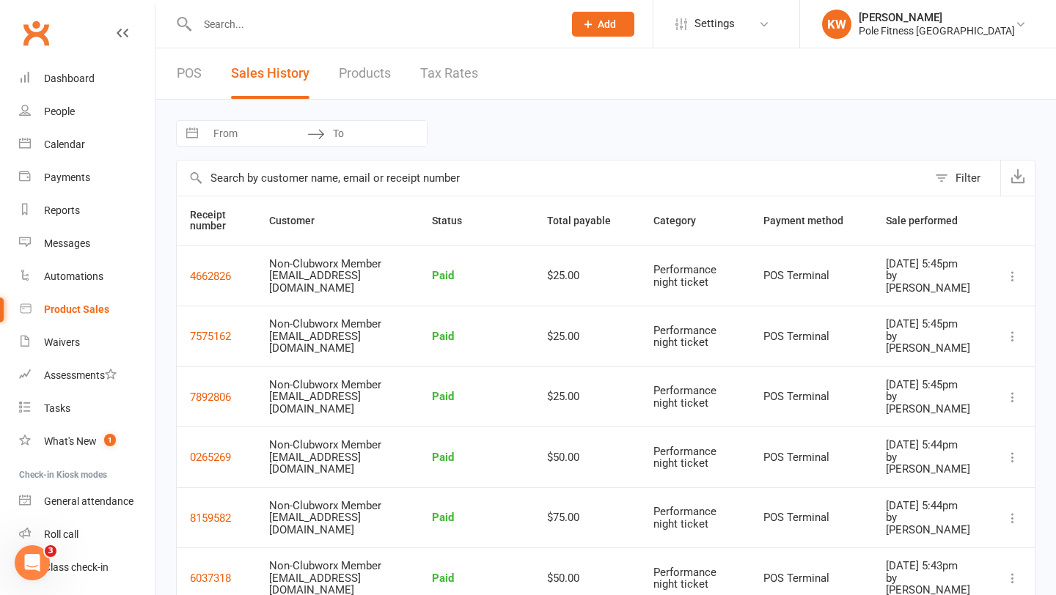
click at [197, 84] on link "POS" at bounding box center [189, 73] width 25 height 51
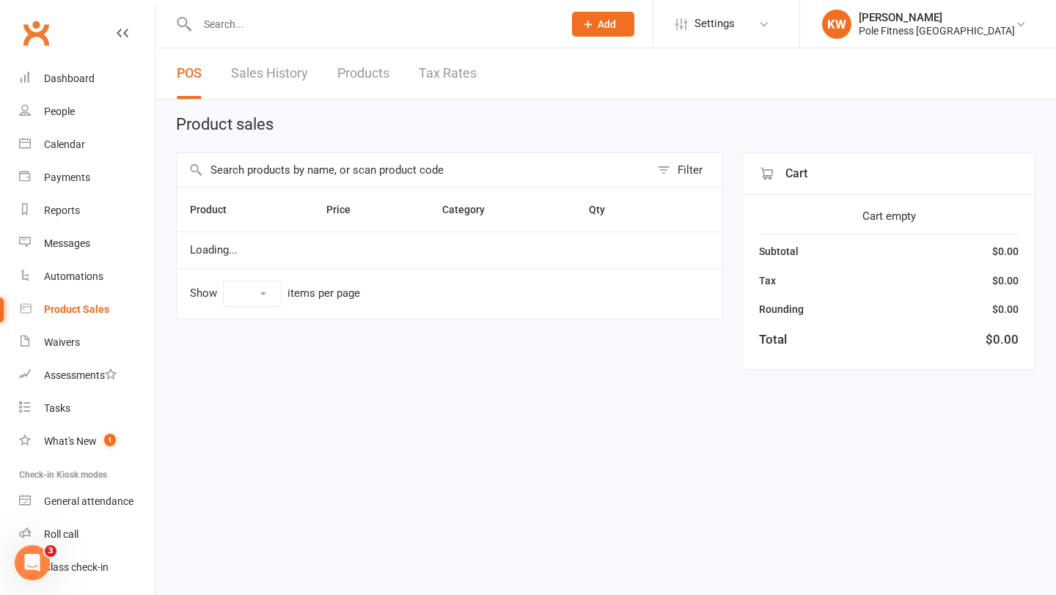
select select "100"
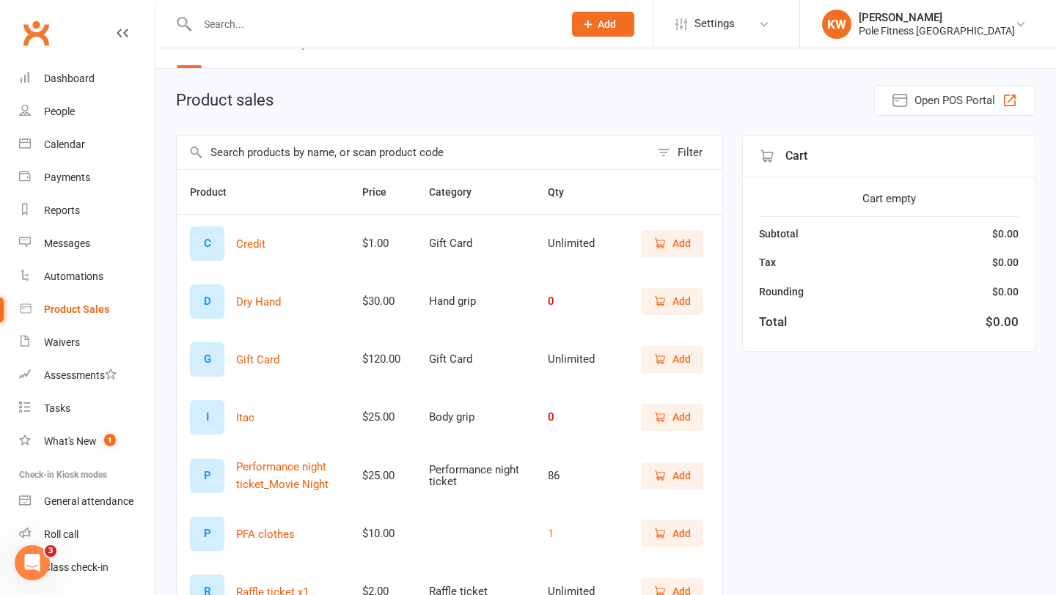
scroll to position [44, 0]
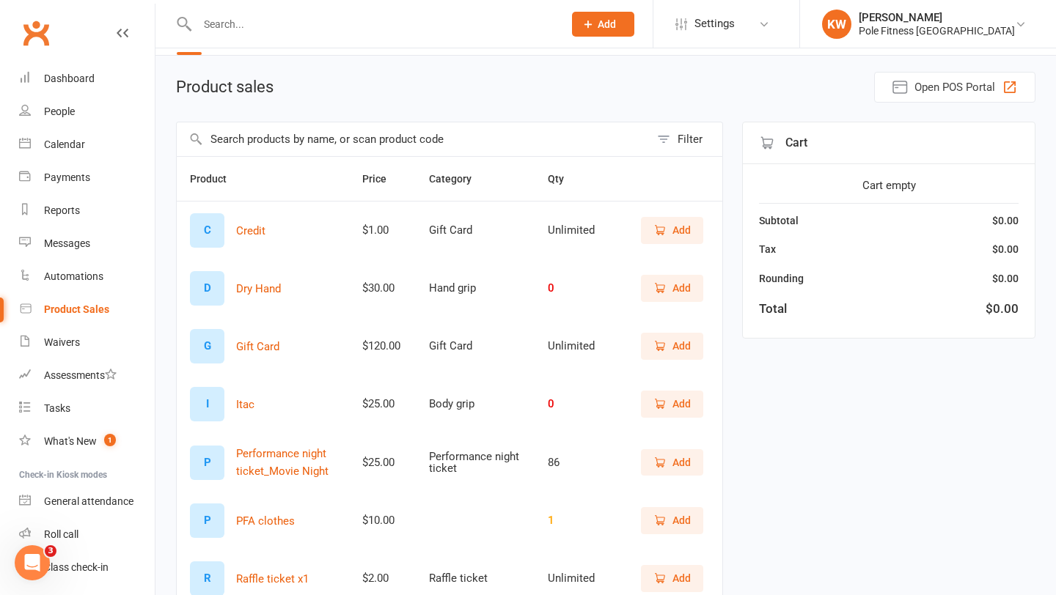
click at [658, 469] on span "Add" at bounding box center [671, 463] width 37 height 16
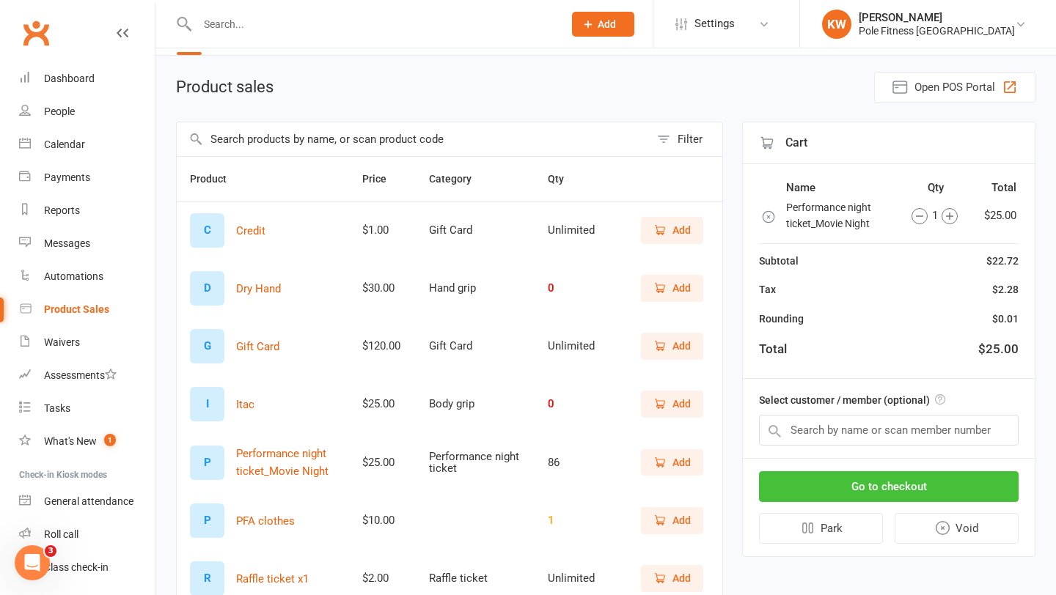
click at [796, 491] on button "Go to checkout" at bounding box center [889, 486] width 260 height 31
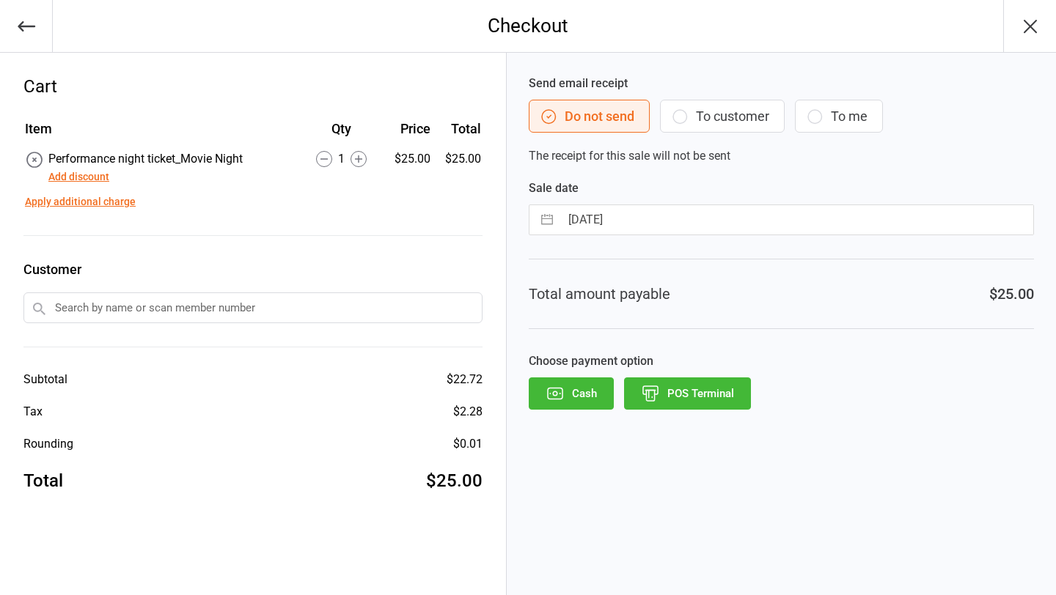
select select "7"
select select "2025"
select select "8"
select select "2025"
select select "9"
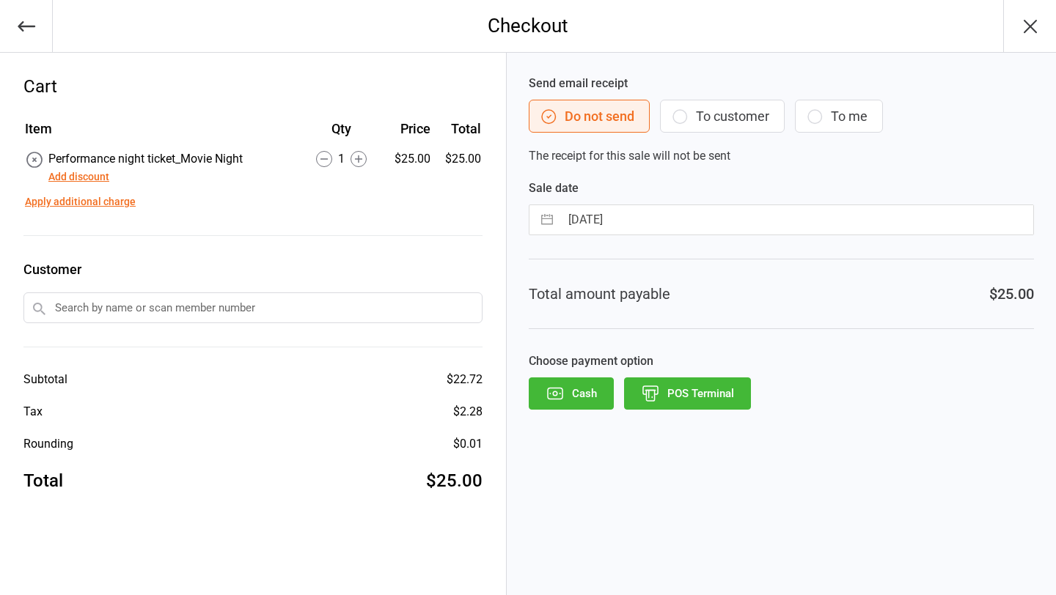
select select "2025"
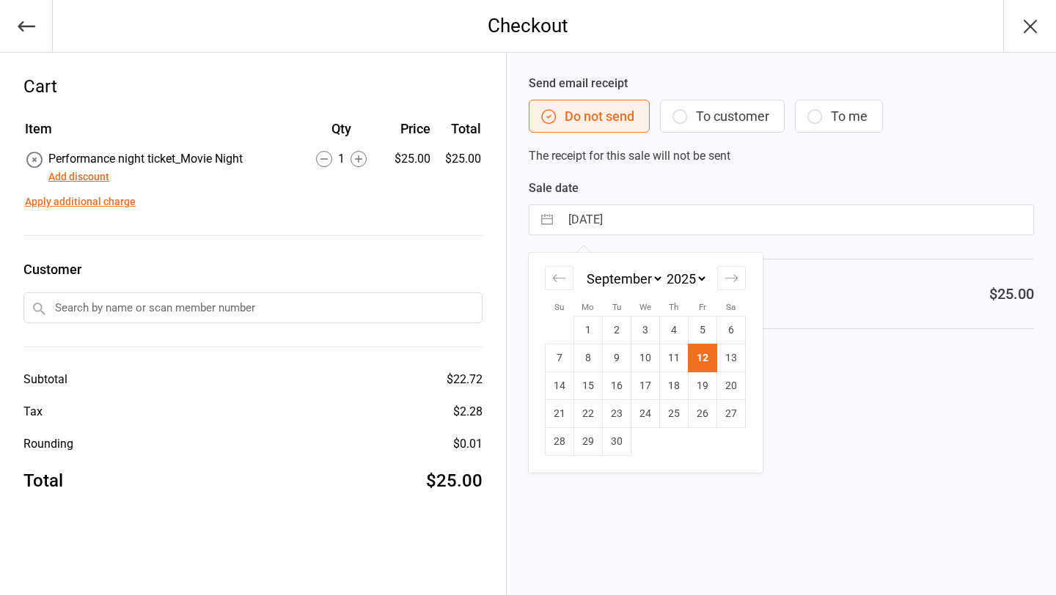
click at [702, 219] on input "12 Sep 2025" at bounding box center [796, 219] width 473 height 29
click at [643, 323] on td "3" at bounding box center [645, 331] width 29 height 28
type input "03 Sep 2025"
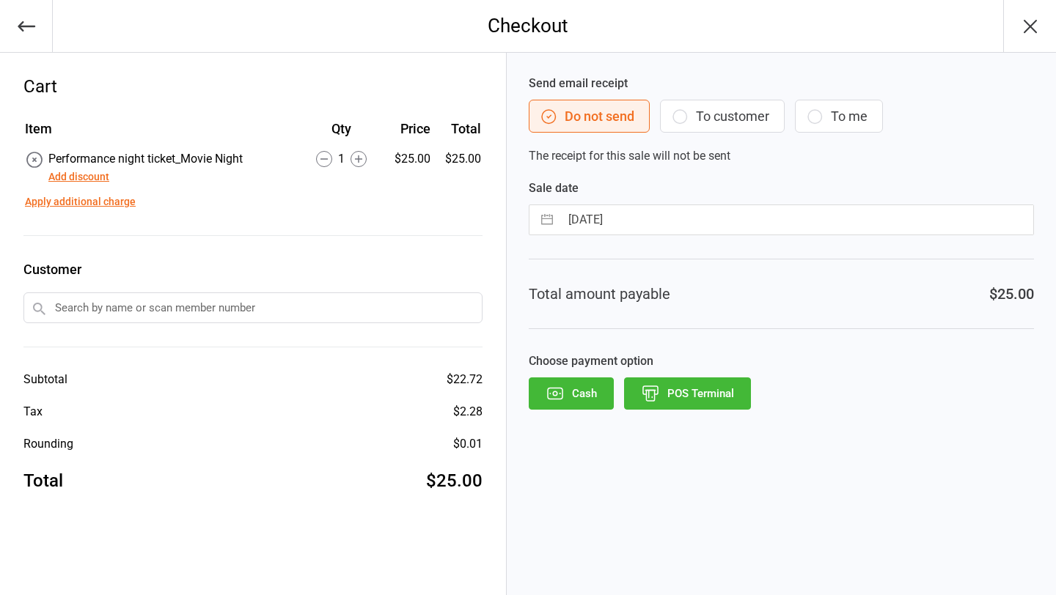
click at [687, 329] on div "Send email receipt Do not send To customer To me The receipt for this sale will…" at bounding box center [781, 324] width 549 height 543
click at [683, 396] on button "POS Terminal" at bounding box center [687, 394] width 127 height 32
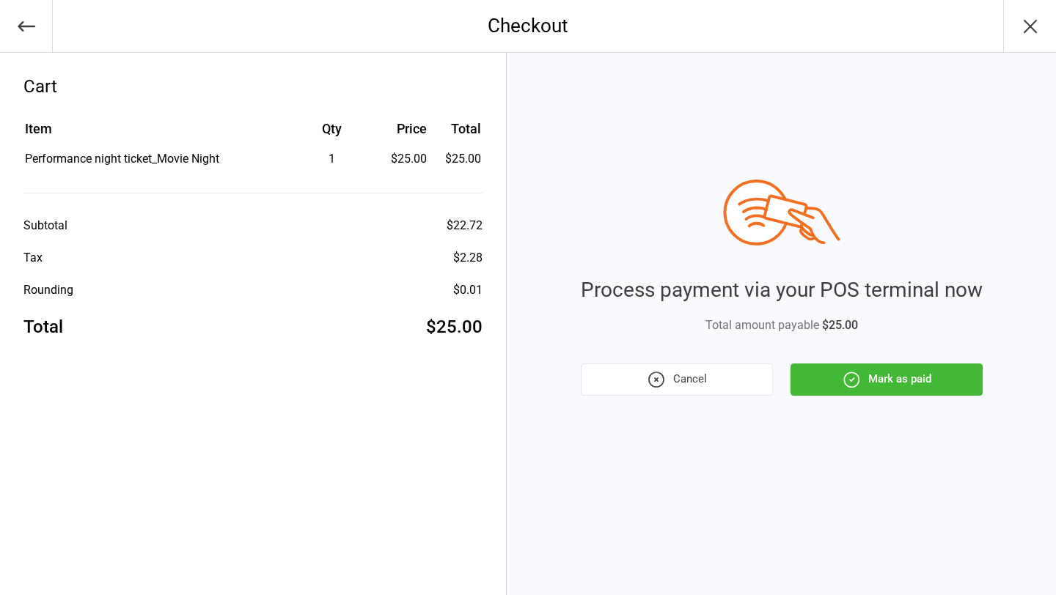
click at [837, 386] on button "Mark as paid" at bounding box center [886, 380] width 192 height 32
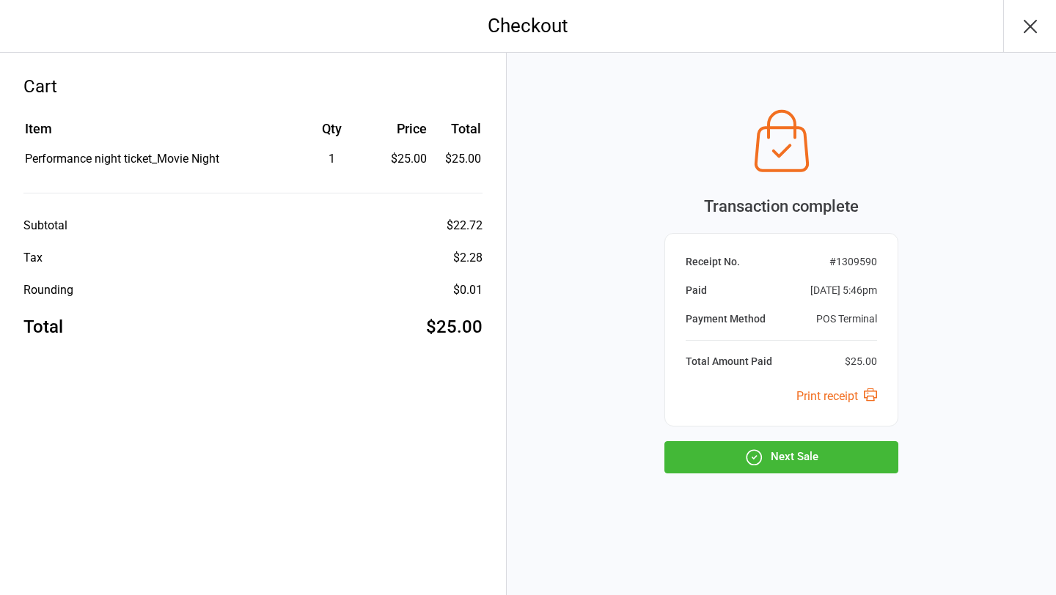
click at [800, 453] on button "Next Sale" at bounding box center [781, 457] width 234 height 32
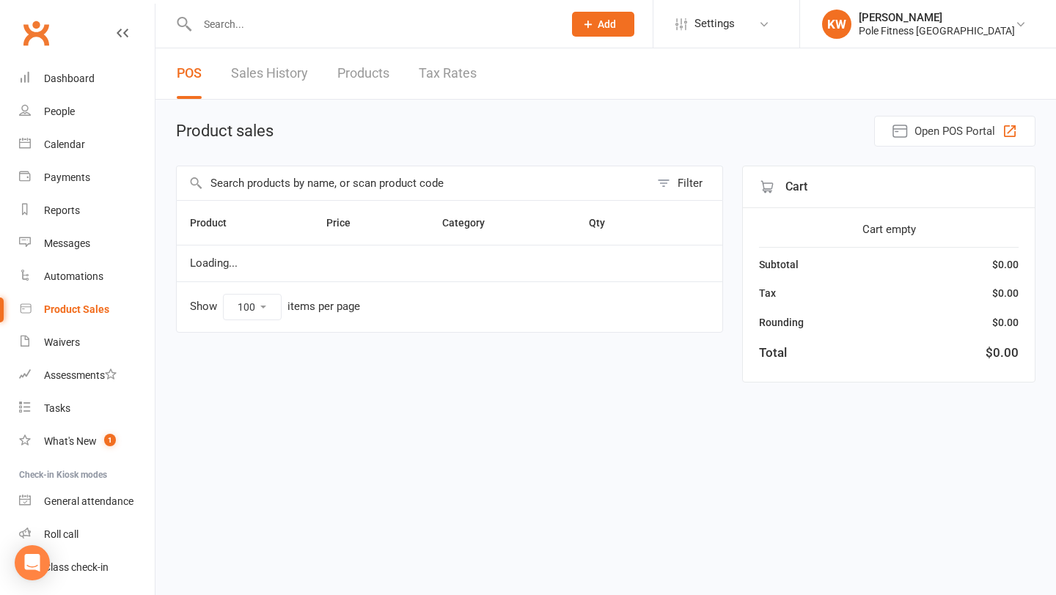
select select "100"
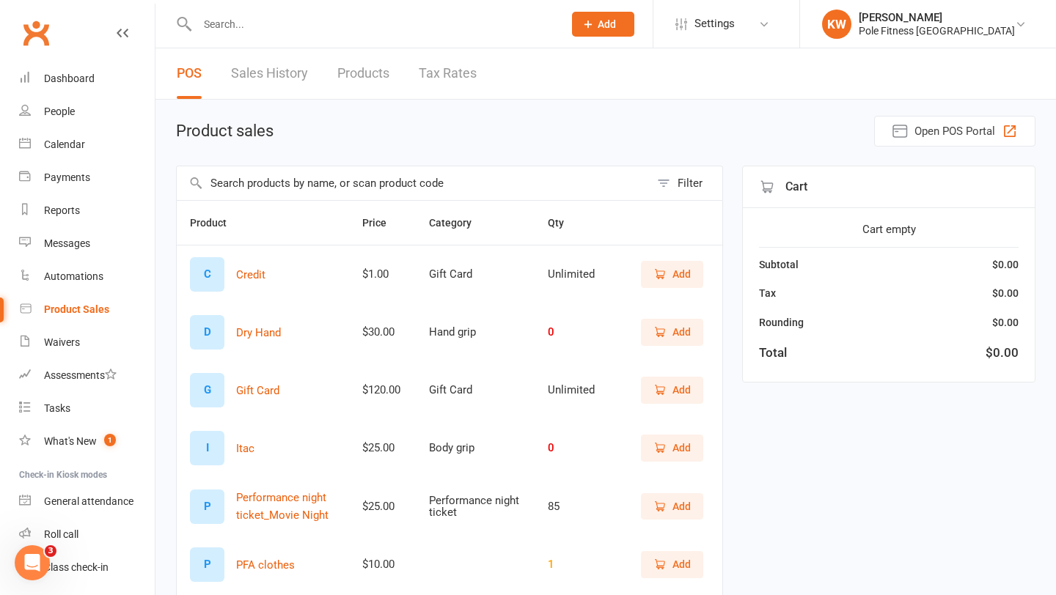
click at [674, 503] on span "Add" at bounding box center [681, 507] width 18 height 16
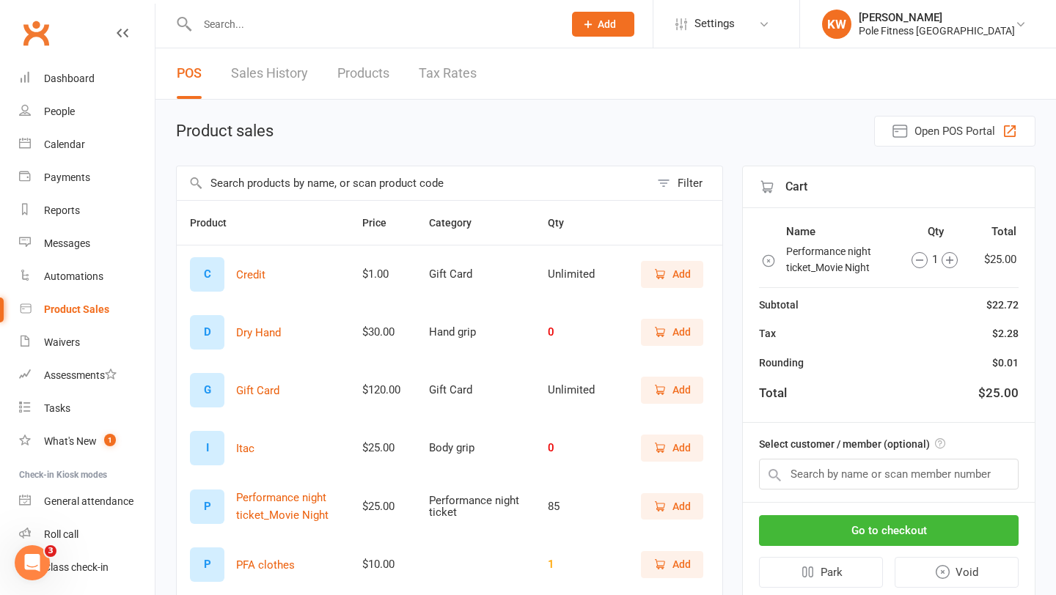
click at [950, 258] on icon "button" at bounding box center [949, 260] width 16 height 16
click at [896, 537] on button "Go to checkout" at bounding box center [889, 530] width 260 height 31
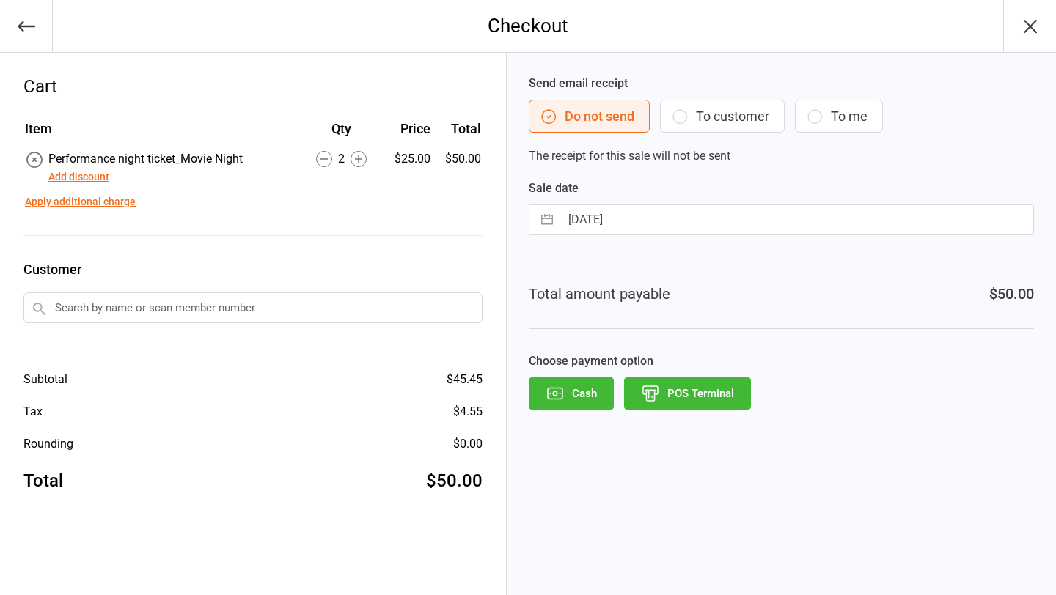
select select "7"
select select "2025"
select select "8"
select select "2025"
select select "9"
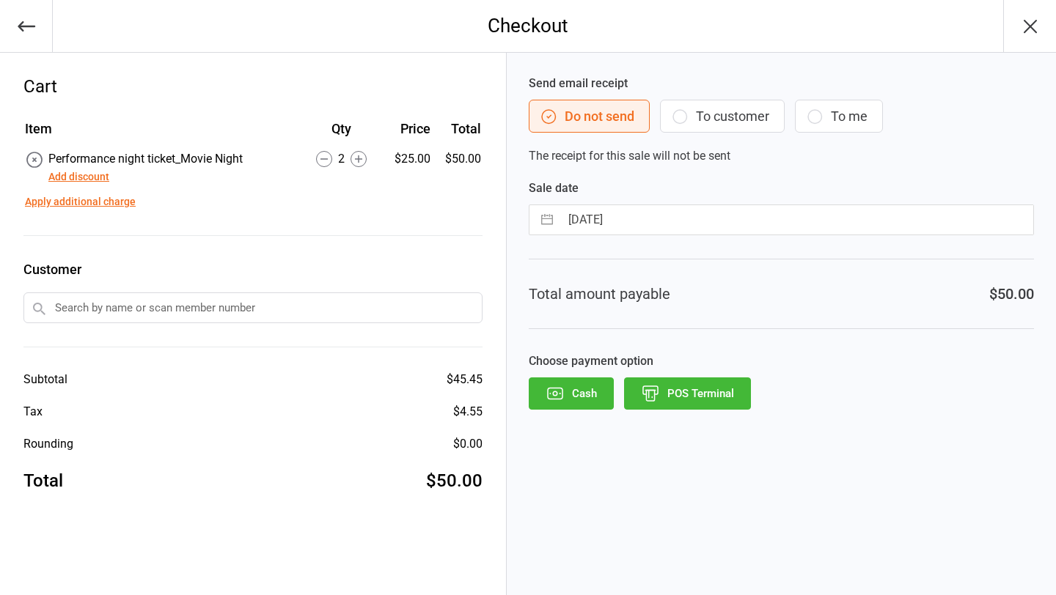
select select "2025"
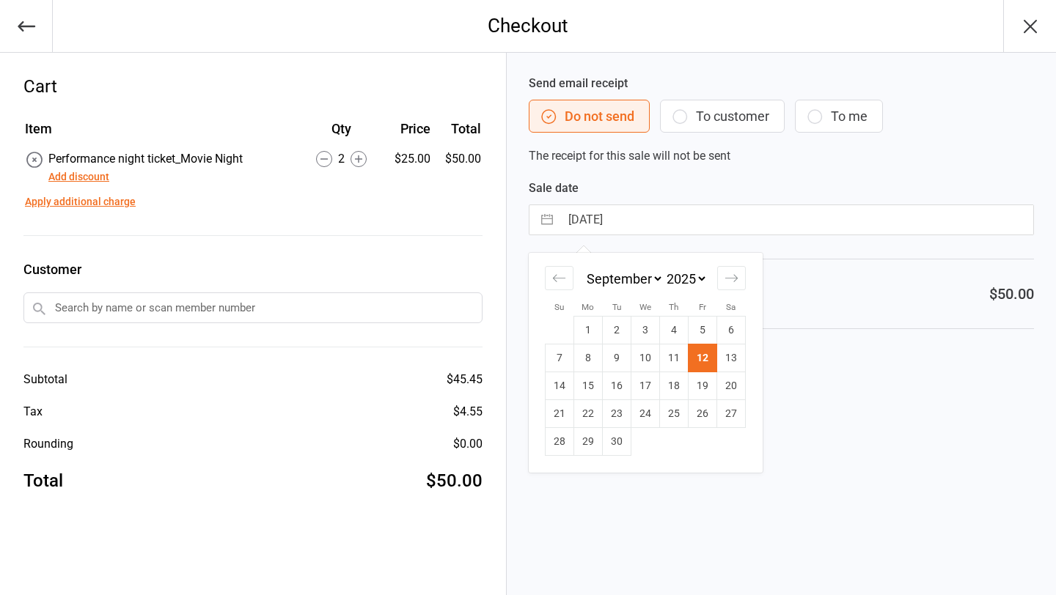
click at [761, 207] on input "[DATE]" at bounding box center [796, 219] width 473 height 29
click at [595, 357] on td "8" at bounding box center [588, 359] width 29 height 28
type input "[DATE]"
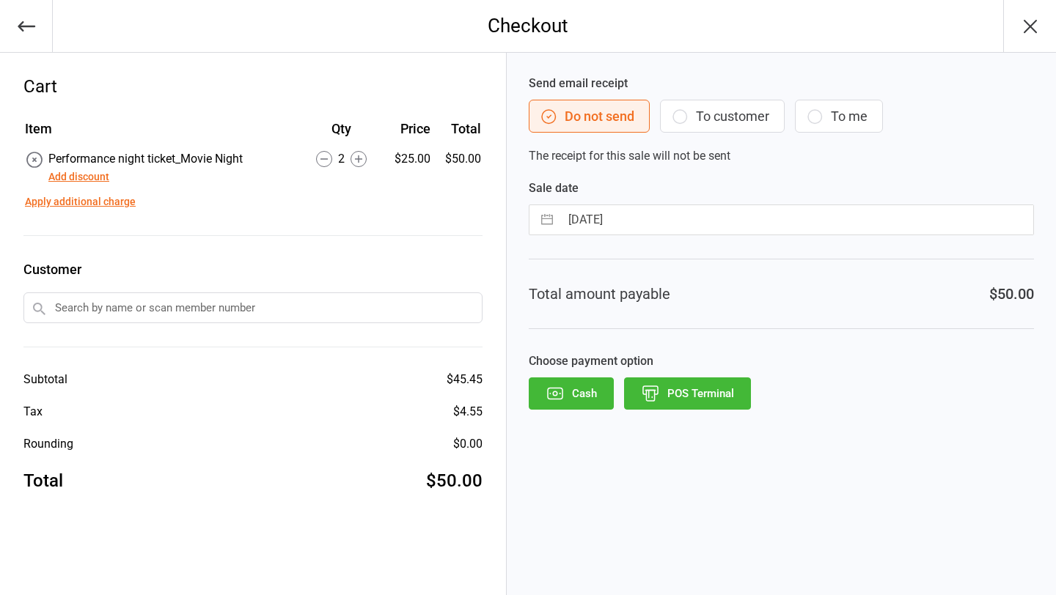
click at [652, 391] on icon "button" at bounding box center [651, 391] width 10 height 0
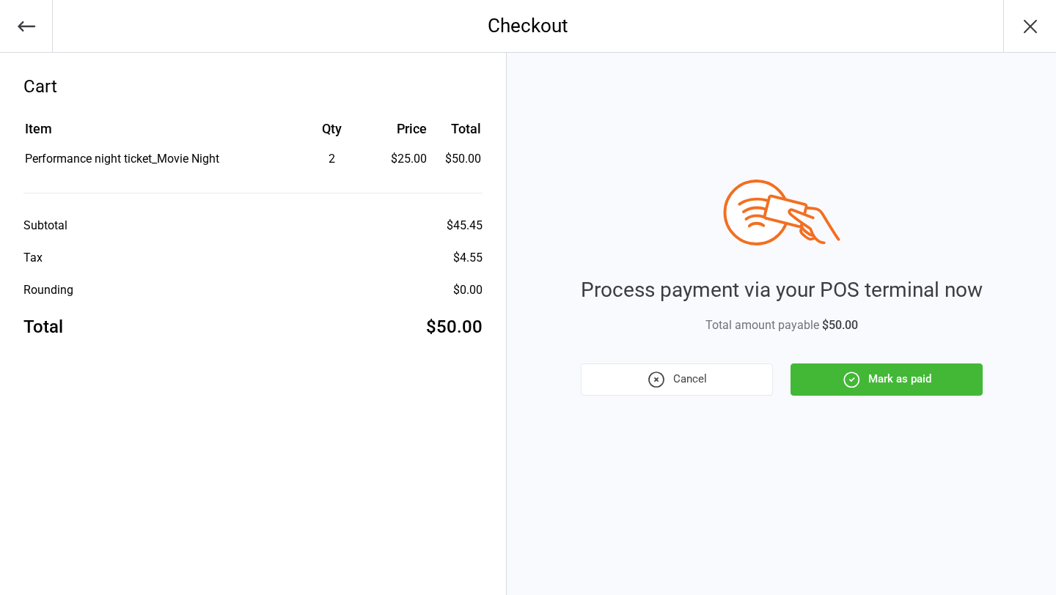
click at [829, 381] on button "Mark as paid" at bounding box center [886, 380] width 192 height 32
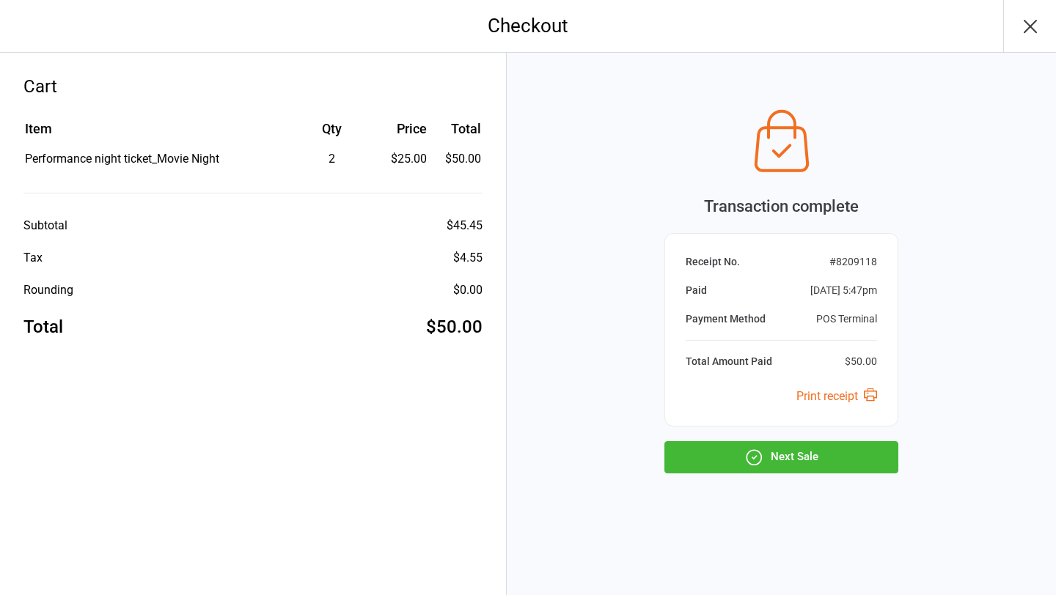
click at [790, 455] on button "Next Sale" at bounding box center [781, 457] width 234 height 32
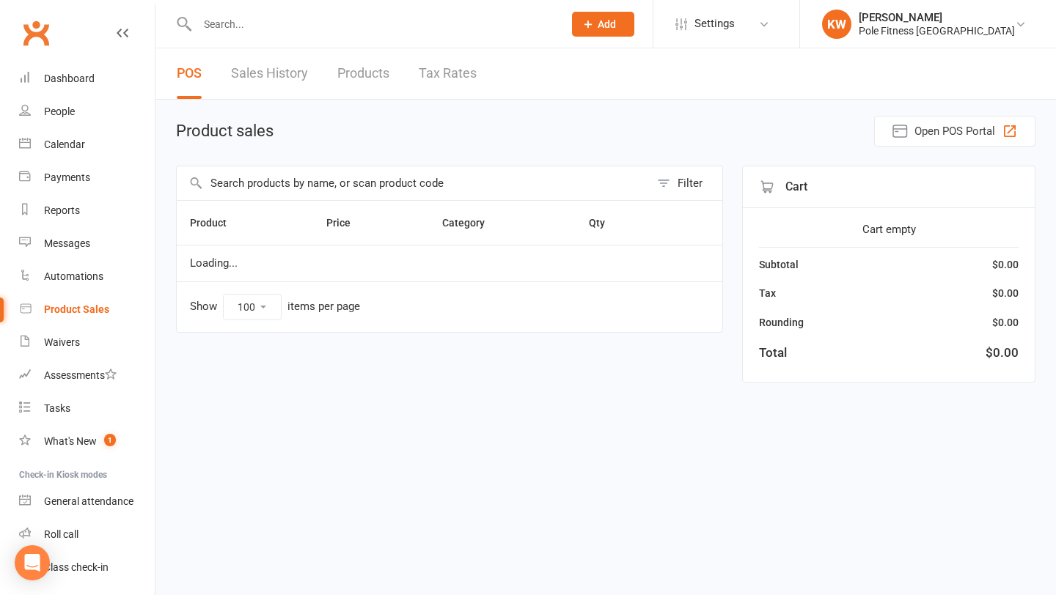
select select "100"
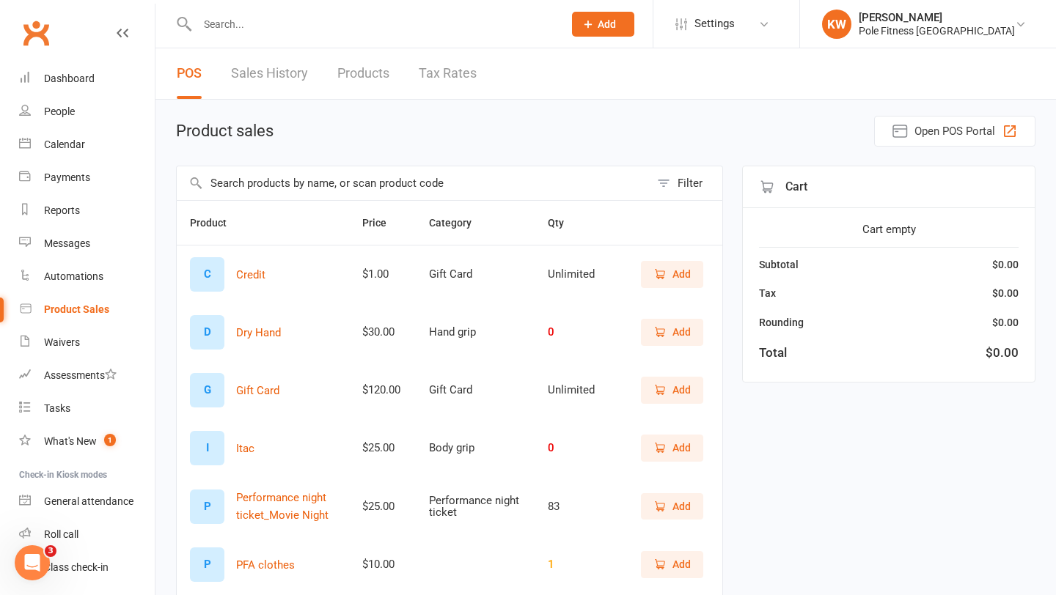
click at [655, 509] on icon "button" at bounding box center [659, 506] width 13 height 13
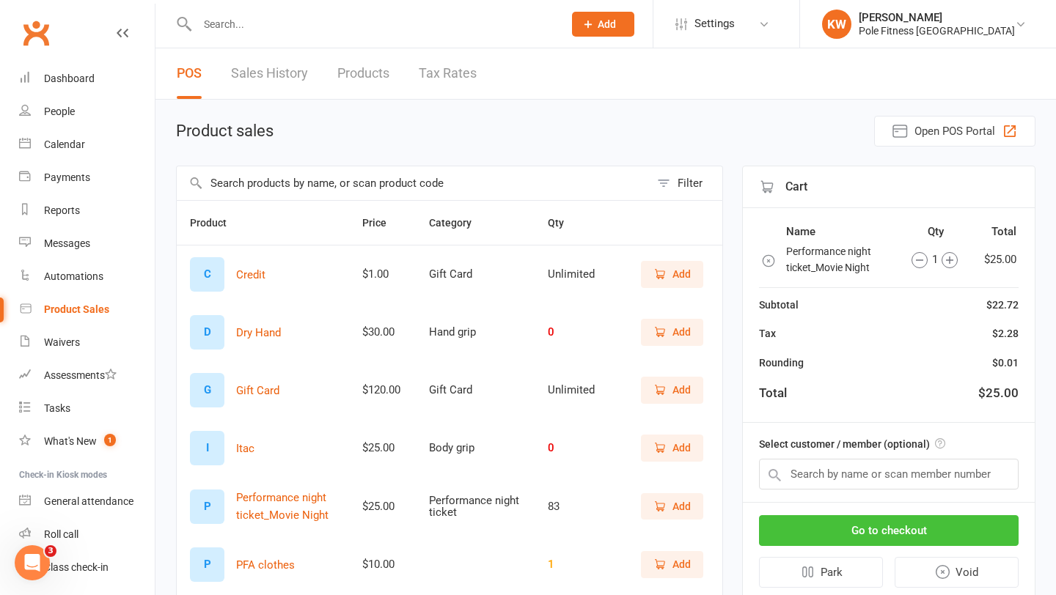
click at [867, 539] on button "Go to checkout" at bounding box center [889, 530] width 260 height 31
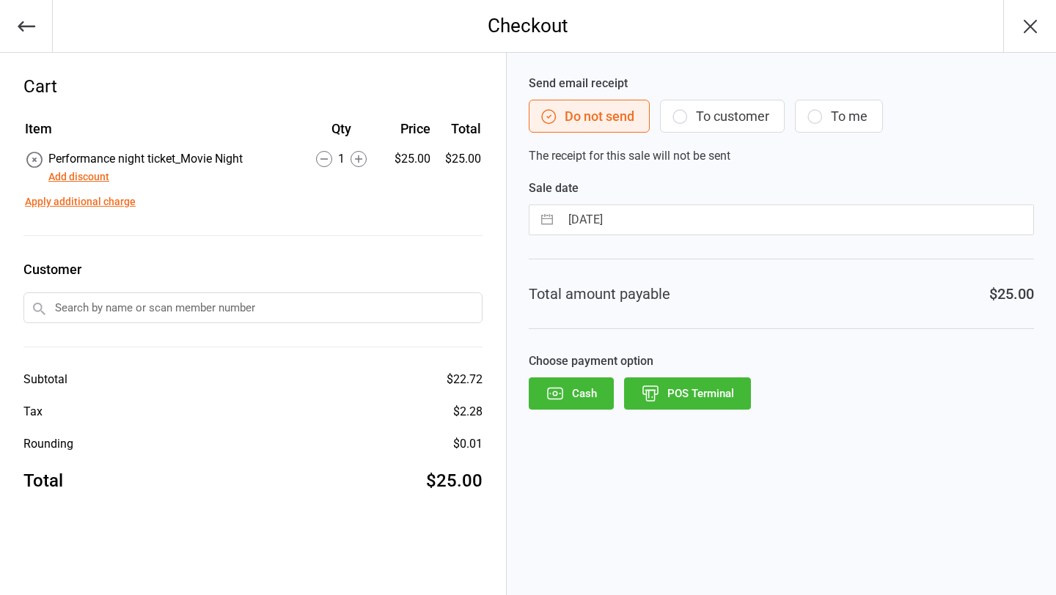
click at [553, 202] on div "Sale date 12 Sep 2025 Navigate forward to interact with the calendar and select…" at bounding box center [781, 208] width 505 height 56
click at [560, 221] on input "12 Sep 2025" at bounding box center [796, 219] width 473 height 29
select select "7"
select select "2025"
select select "8"
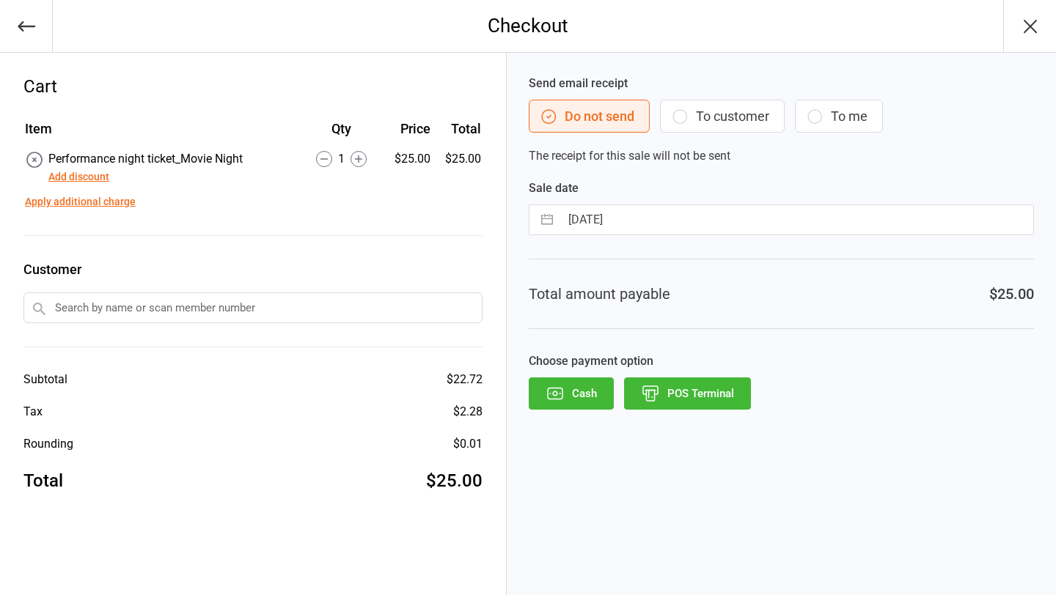
select select "2025"
select select "9"
select select "2025"
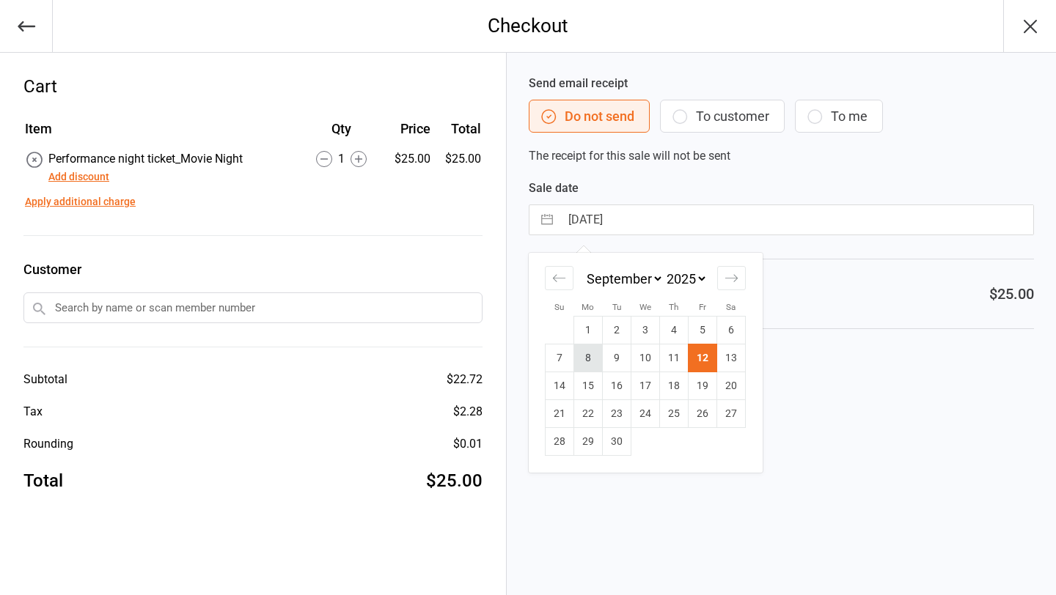
click at [598, 352] on td "8" at bounding box center [588, 359] width 29 height 28
type input "[DATE]"
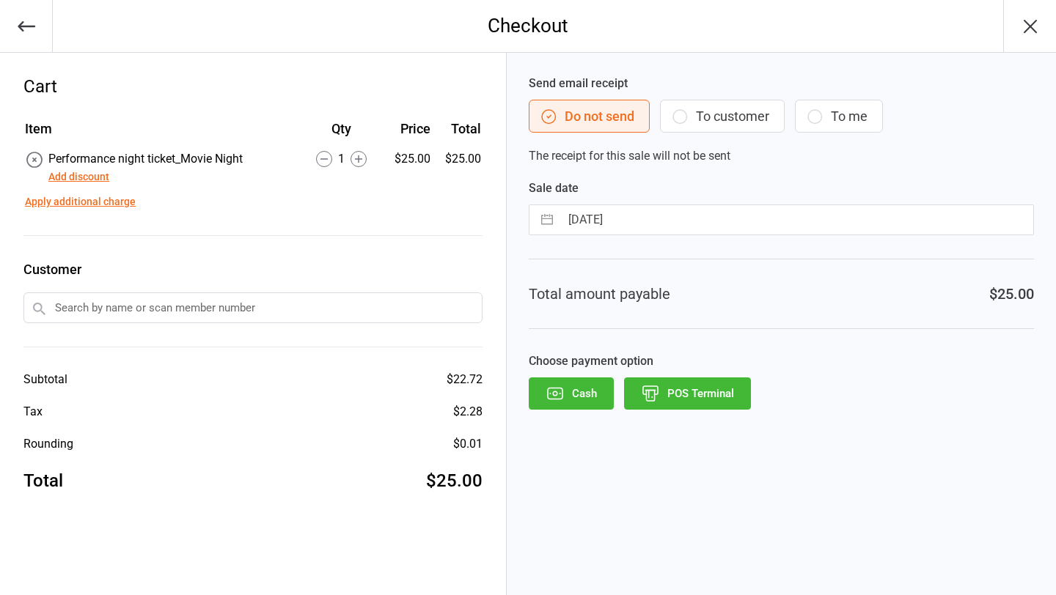
click at [657, 388] on icon "button" at bounding box center [650, 393] width 19 height 19
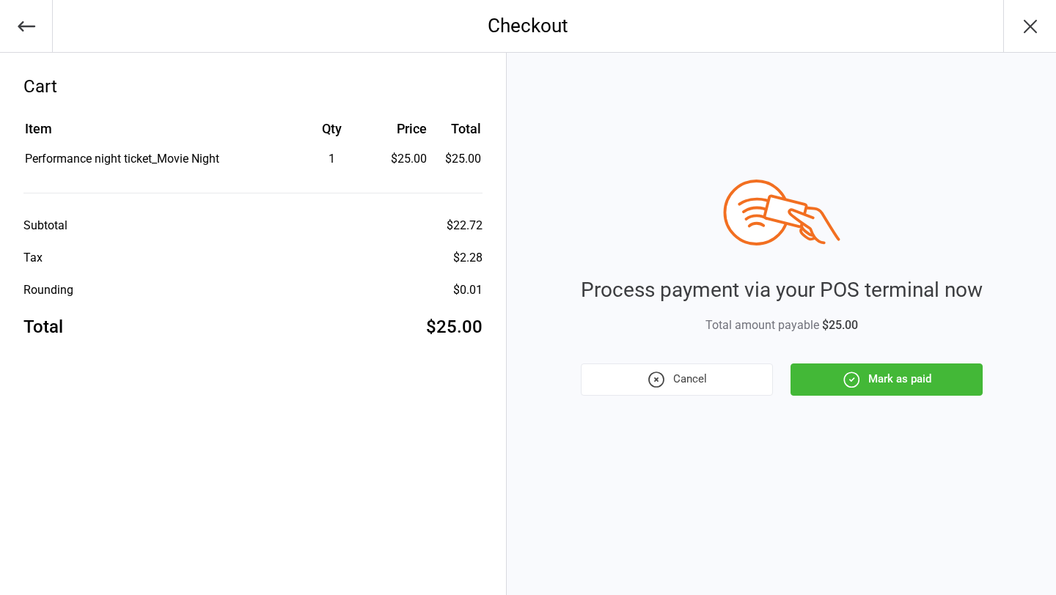
click at [845, 379] on icon "button" at bounding box center [851, 379] width 19 height 19
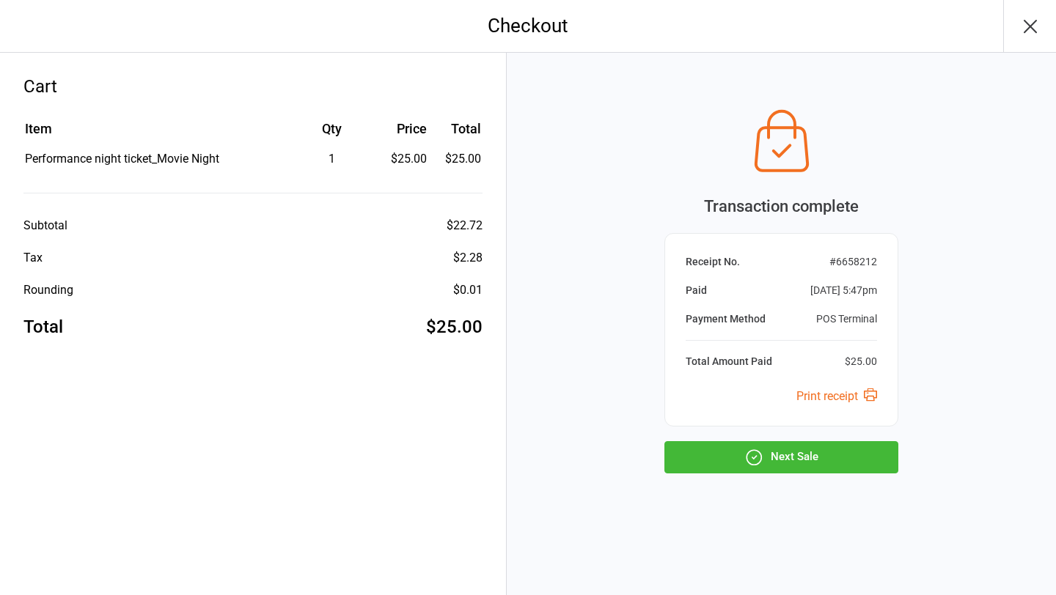
click at [808, 469] on button "Next Sale" at bounding box center [781, 457] width 234 height 32
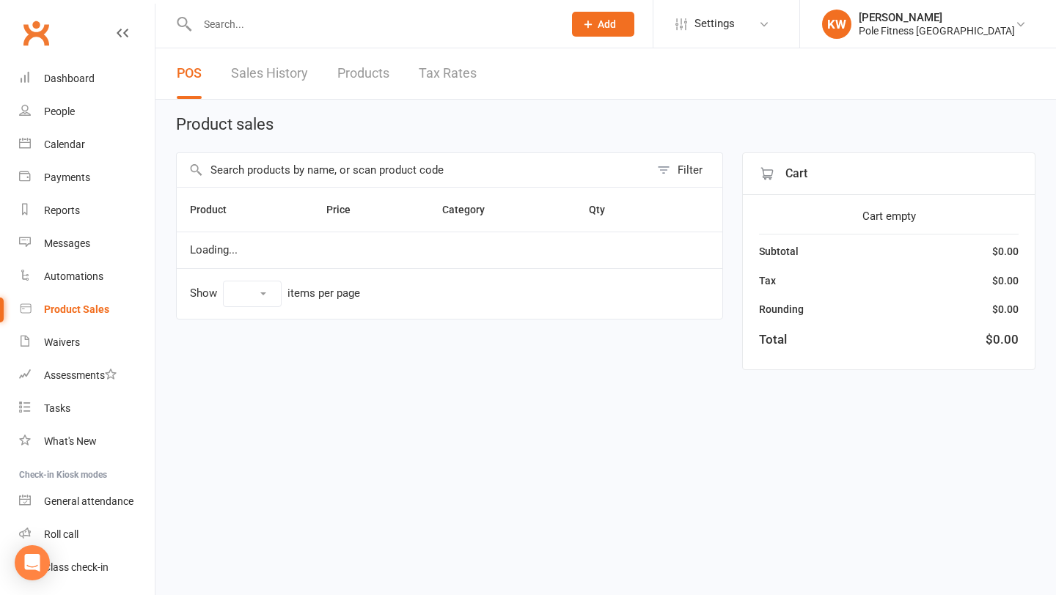
select select "100"
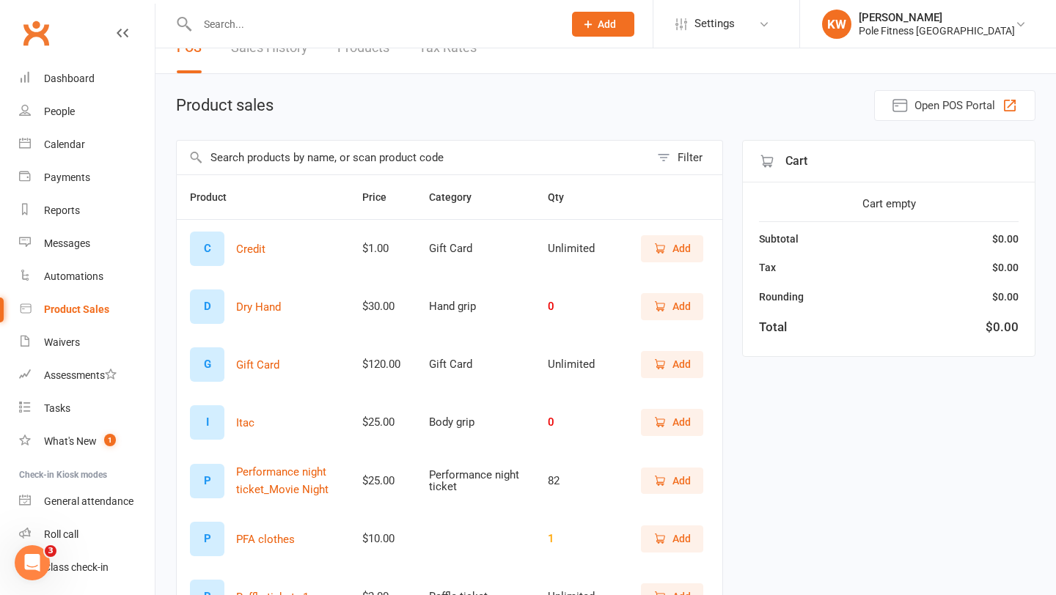
scroll to position [31, 0]
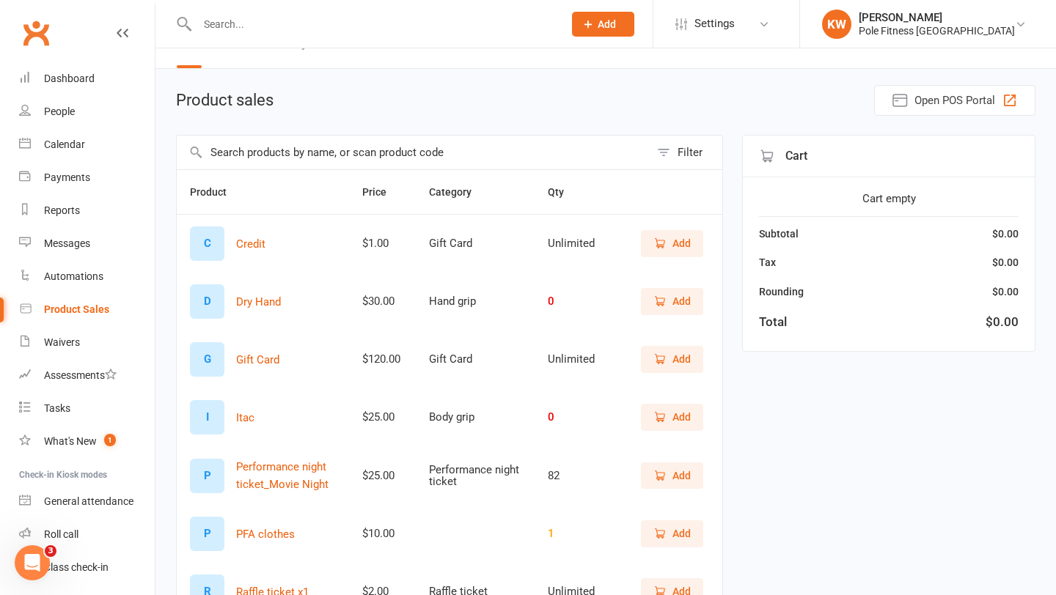
click at [672, 484] on span "Add" at bounding box center [681, 476] width 18 height 16
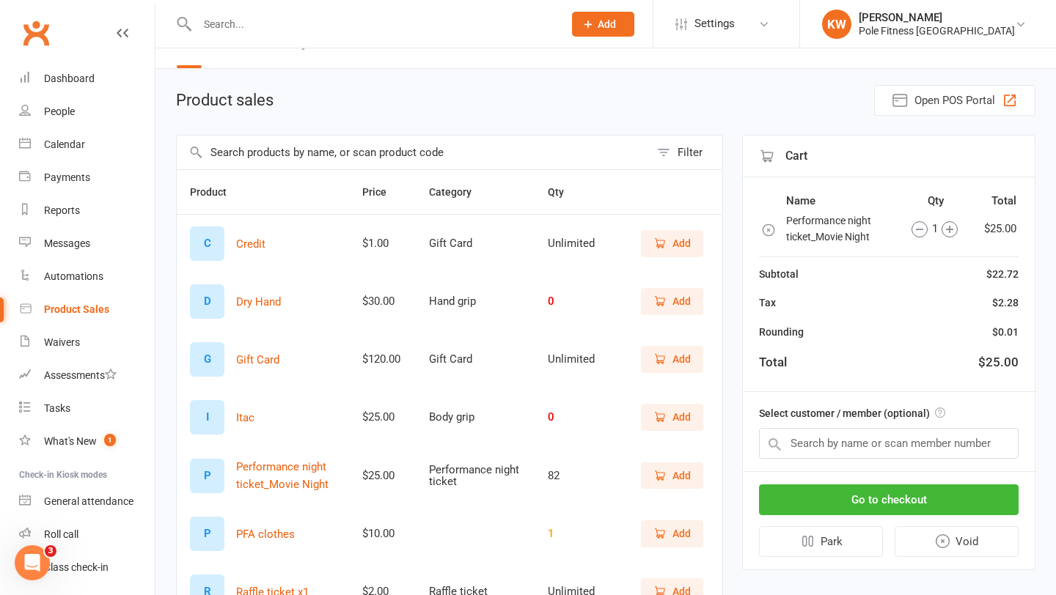
click at [944, 227] on icon "button" at bounding box center [949, 229] width 16 height 16
click at [925, 504] on button "Go to checkout" at bounding box center [889, 500] width 260 height 31
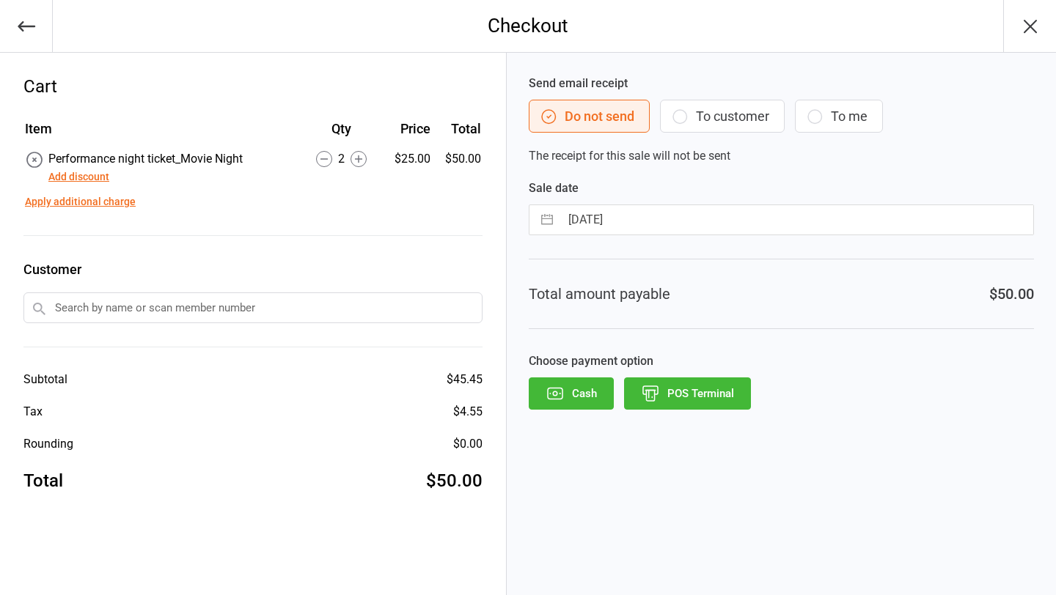
select select "7"
select select "2025"
select select "8"
select select "2025"
select select "9"
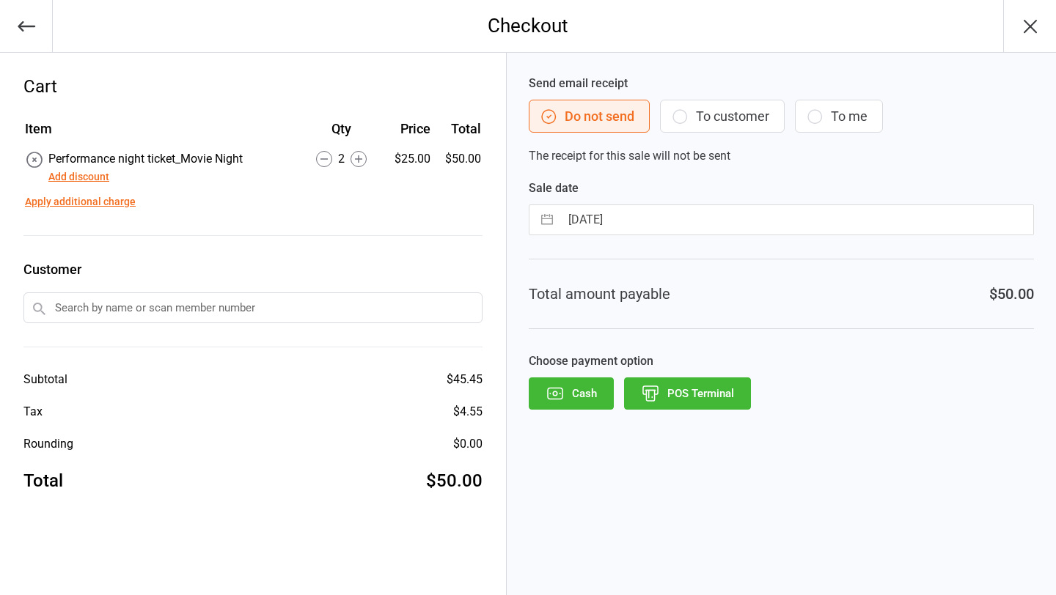
select select "2025"
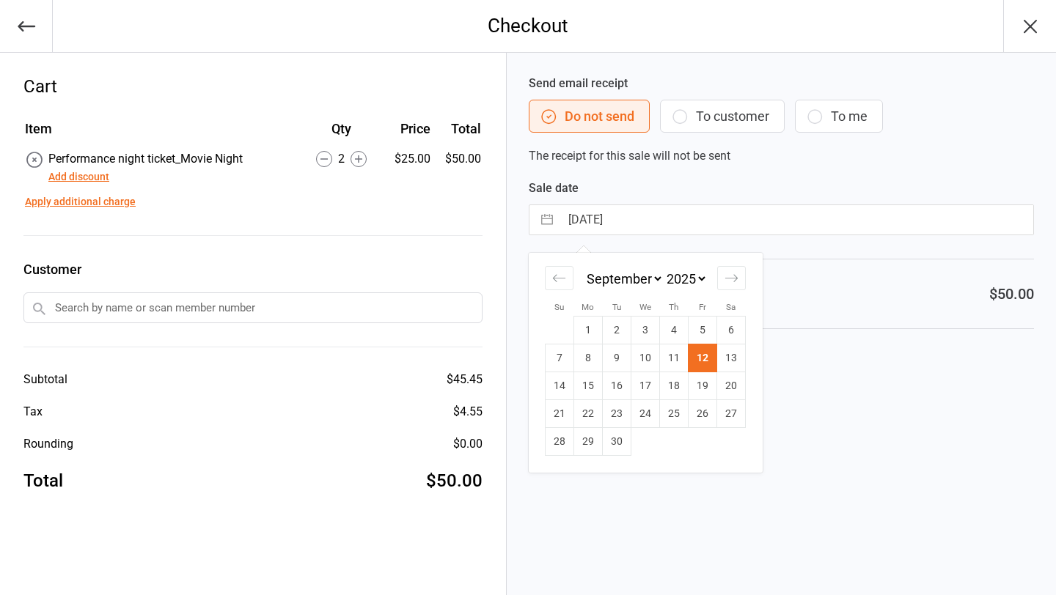
click at [698, 227] on input "[DATE]" at bounding box center [796, 219] width 473 height 29
click at [590, 364] on td "8" at bounding box center [588, 359] width 29 height 28
type input "[DATE]"
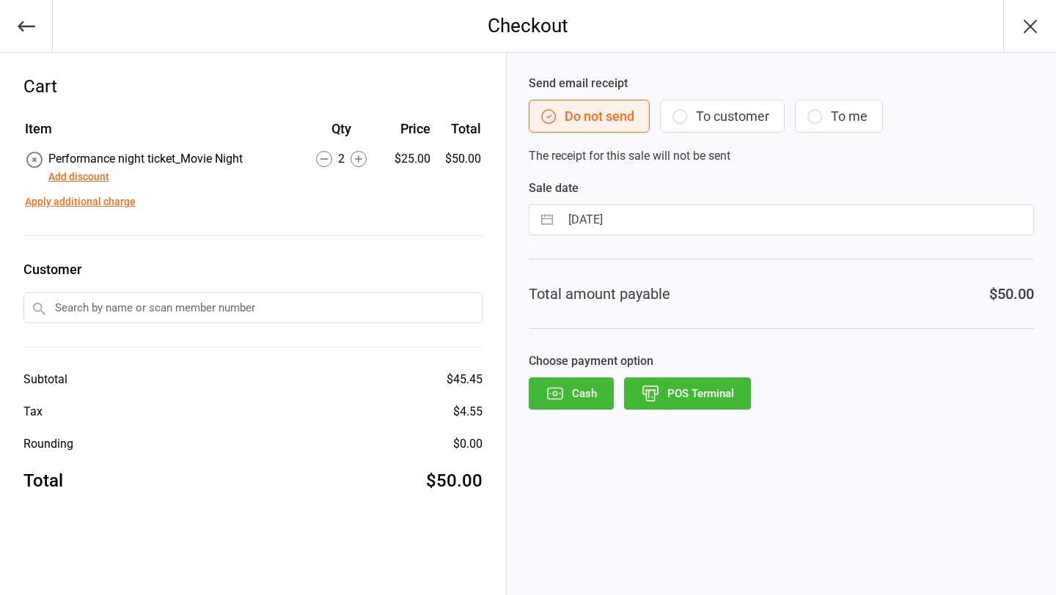
click at [650, 403] on icon "button" at bounding box center [650, 393] width 19 height 19
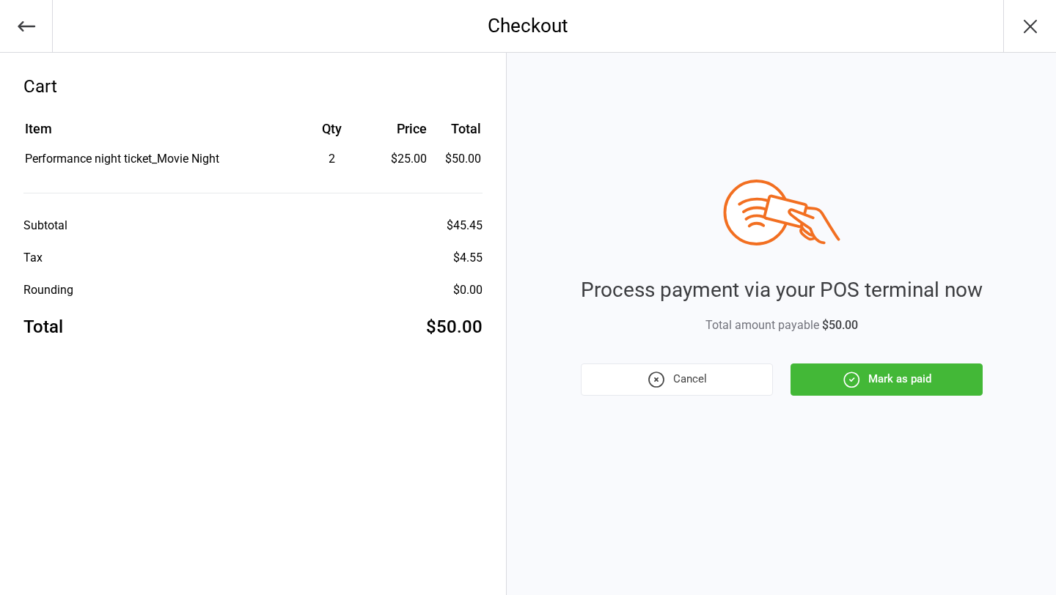
click at [866, 378] on button "Mark as paid" at bounding box center [886, 380] width 192 height 32
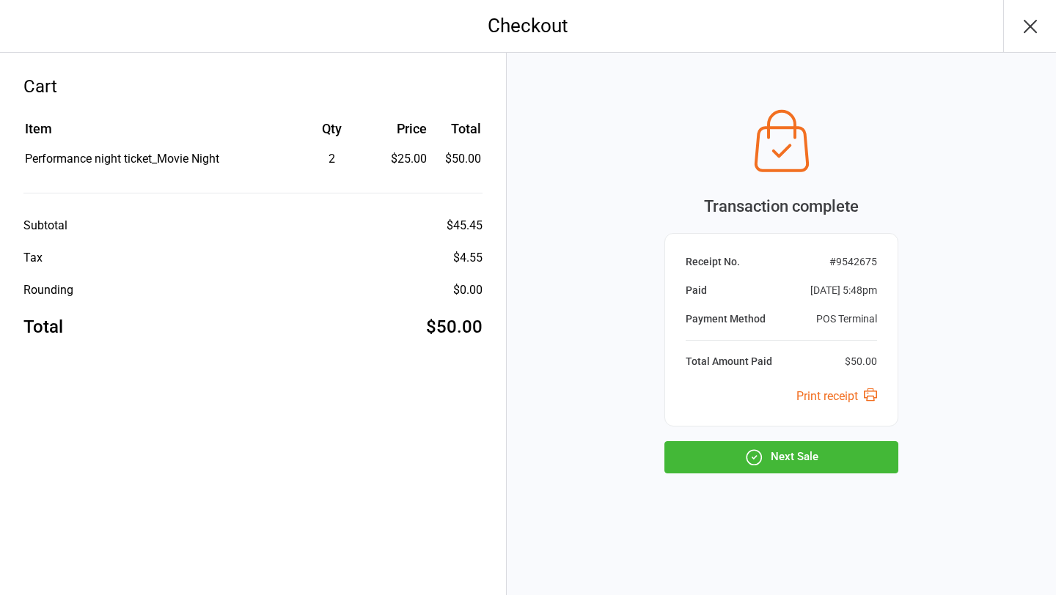
click at [810, 452] on button "Next Sale" at bounding box center [781, 457] width 234 height 32
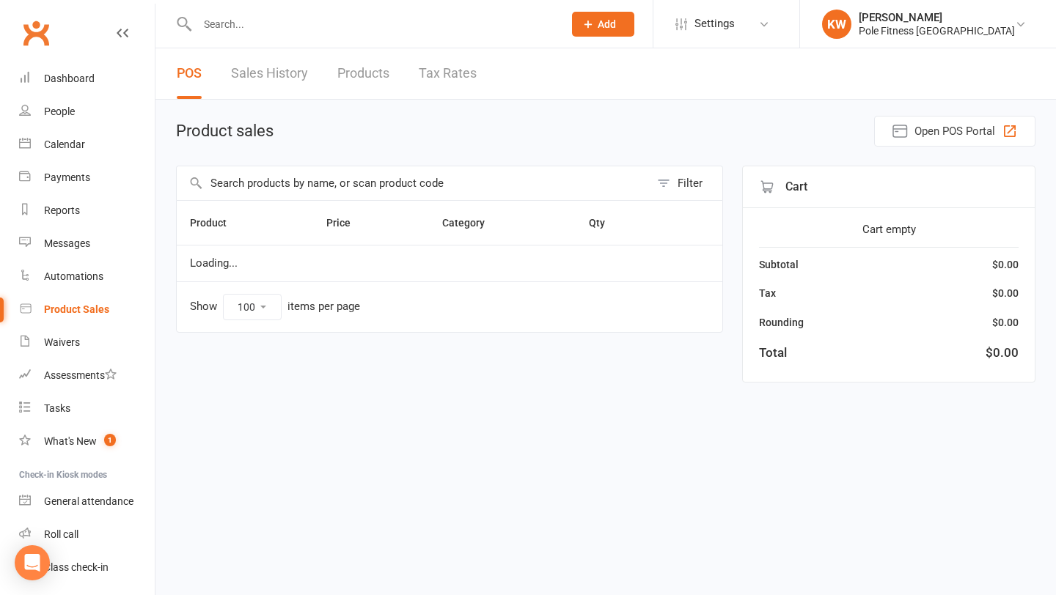
select select "100"
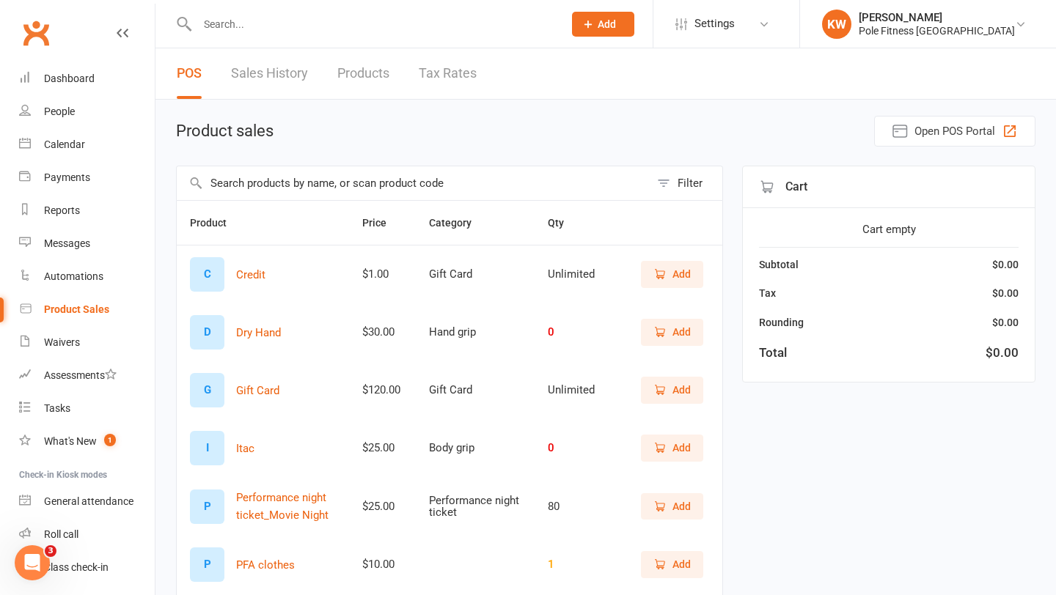
click at [678, 511] on span "Add" at bounding box center [681, 507] width 18 height 16
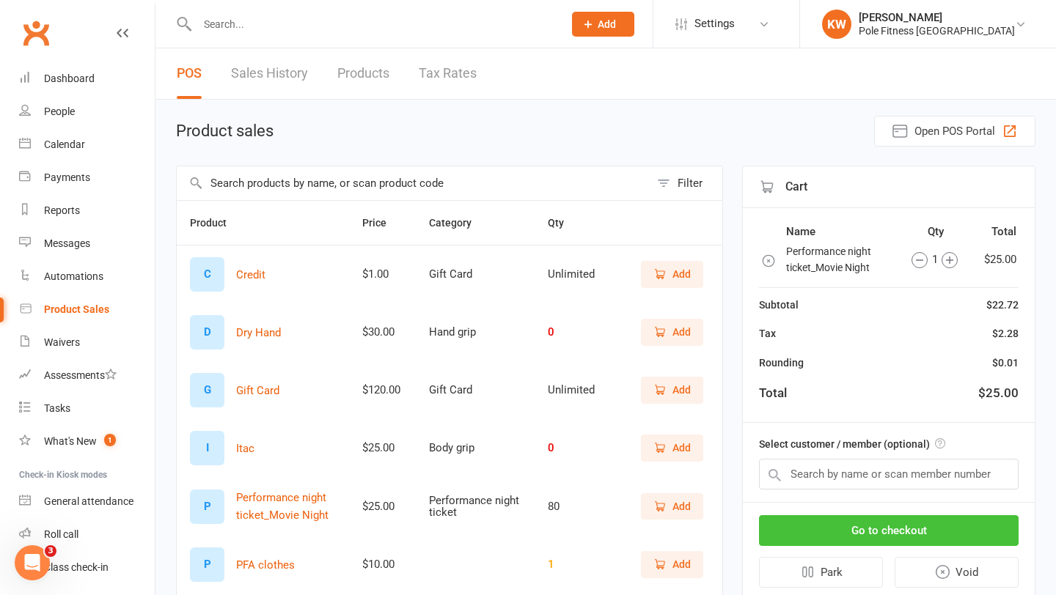
click at [835, 529] on button "Go to checkout" at bounding box center [889, 530] width 260 height 31
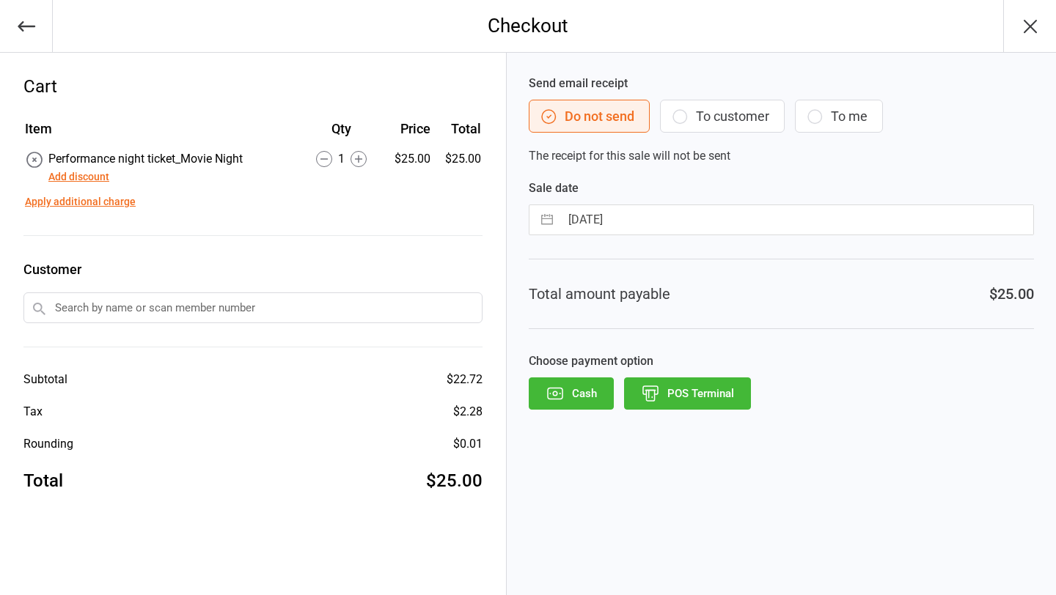
click at [676, 381] on button "POS Terminal" at bounding box center [687, 394] width 127 height 32
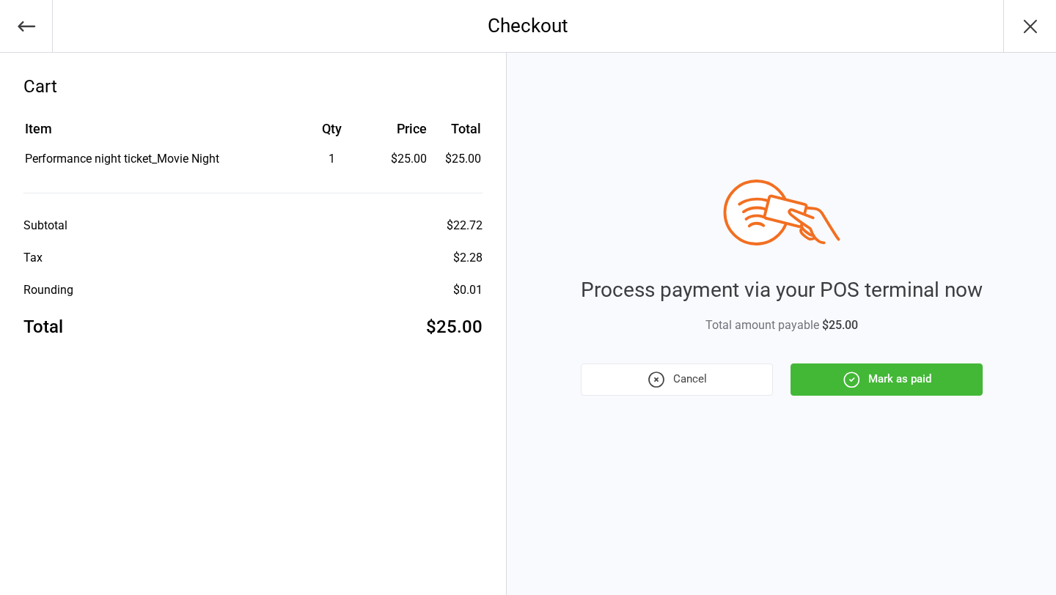
click at [697, 378] on button "Cancel" at bounding box center [677, 380] width 192 height 32
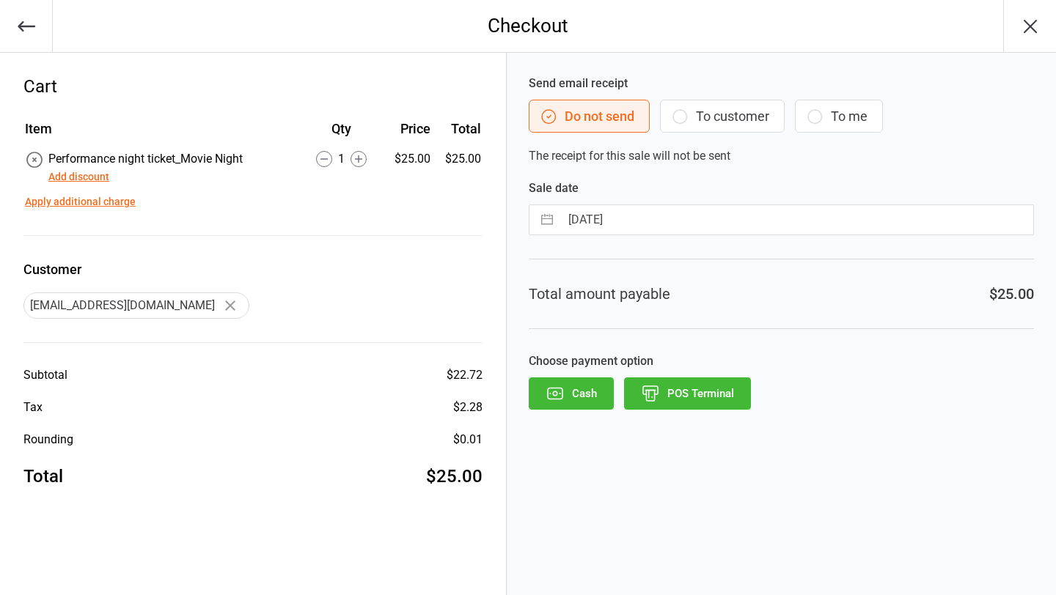
select select "7"
select select "2025"
select select "8"
select select "2025"
select select "9"
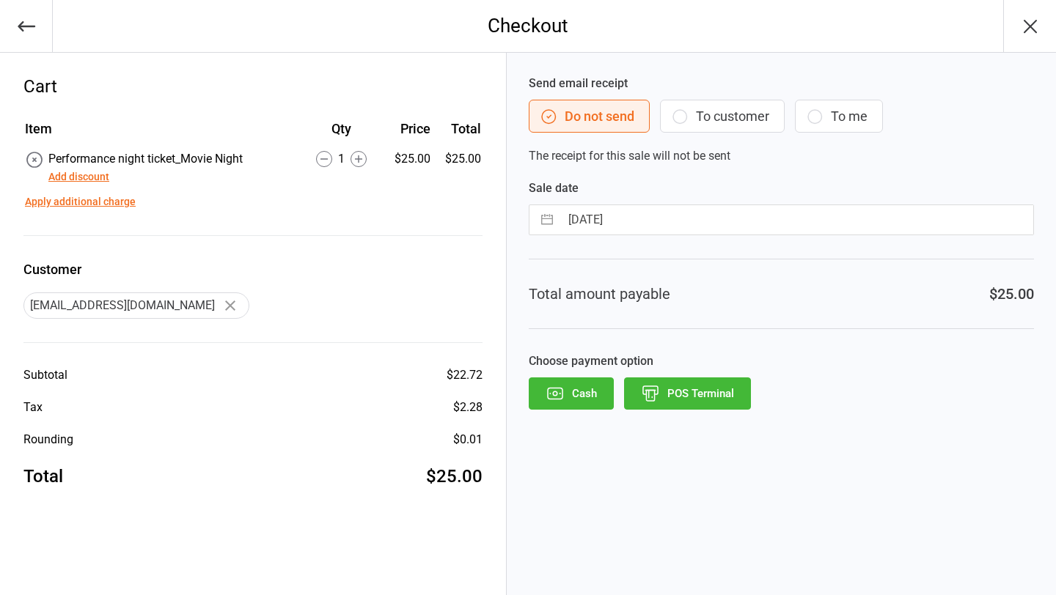
select select "2025"
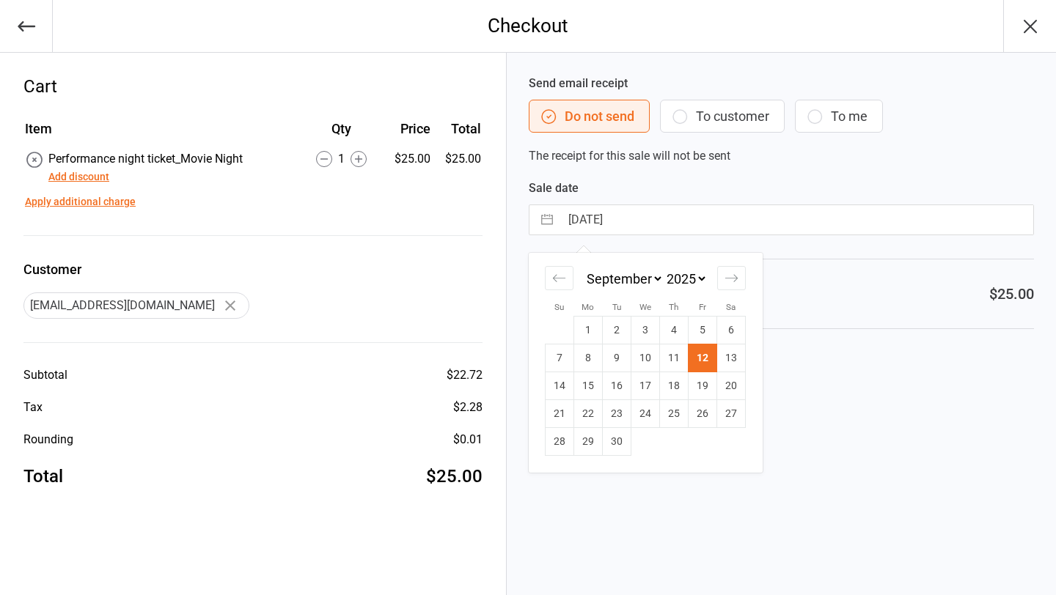
click at [646, 222] on input "12 Sep 2025" at bounding box center [796, 219] width 473 height 29
click at [586, 361] on td "8" at bounding box center [588, 359] width 29 height 28
type input "08 Sep 2025"
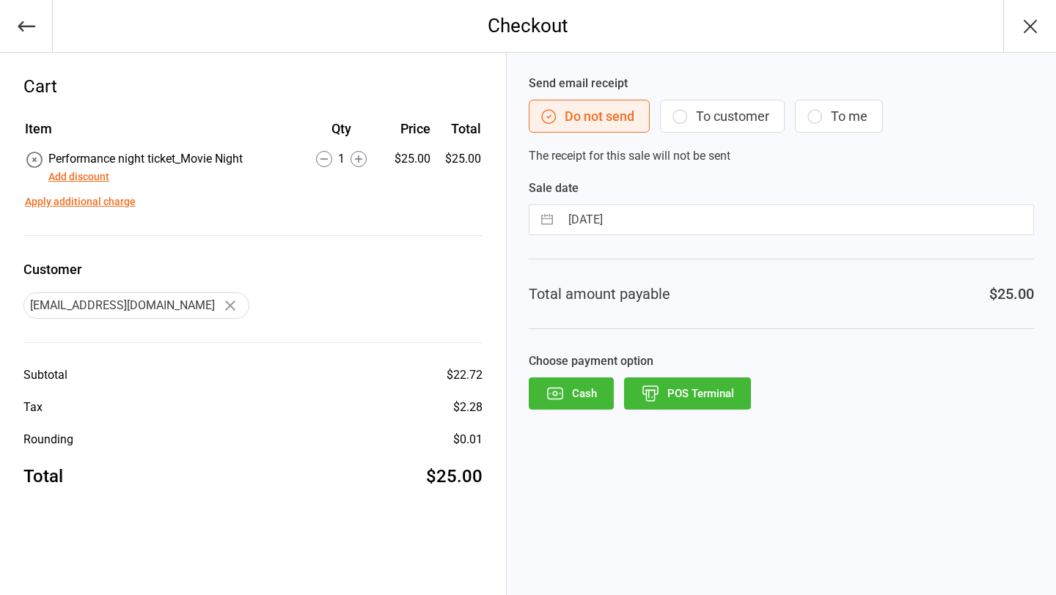
click at [684, 398] on button "POS Terminal" at bounding box center [687, 394] width 127 height 32
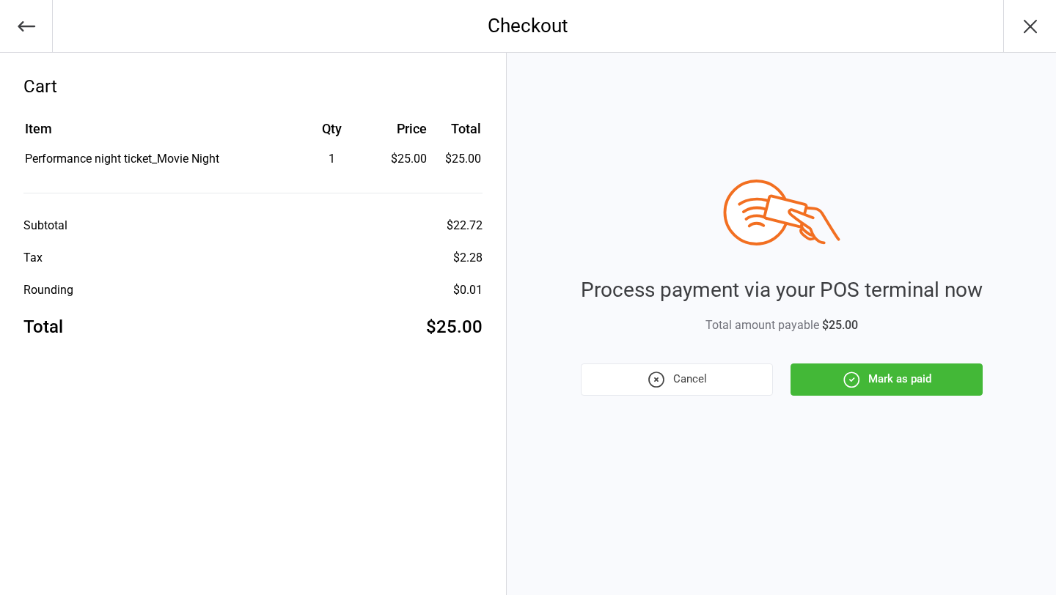
click at [842, 375] on icon "button" at bounding box center [851, 379] width 19 height 19
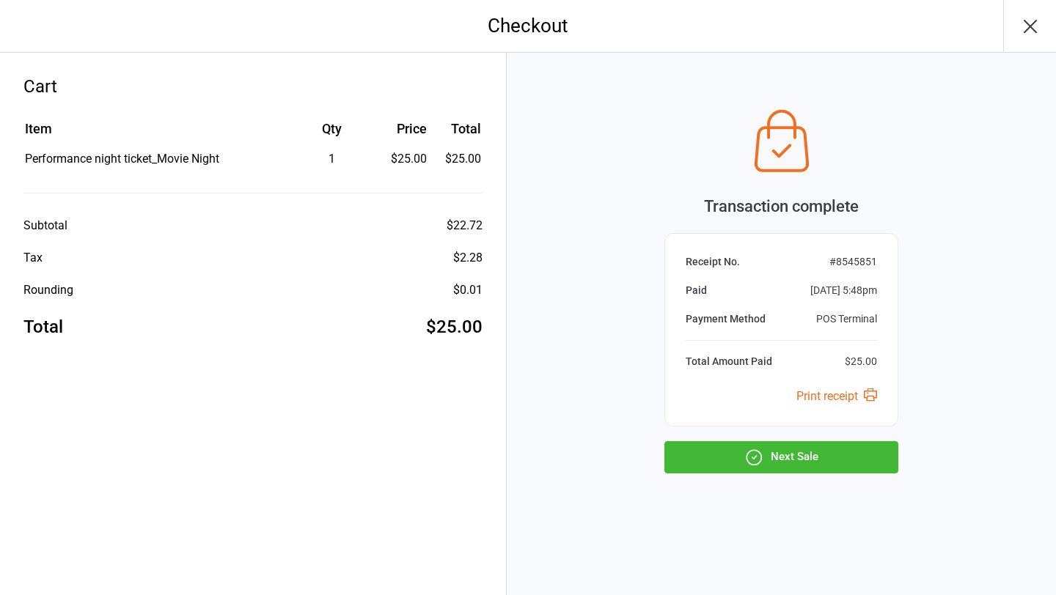
click at [809, 449] on button "Next Sale" at bounding box center [781, 457] width 234 height 32
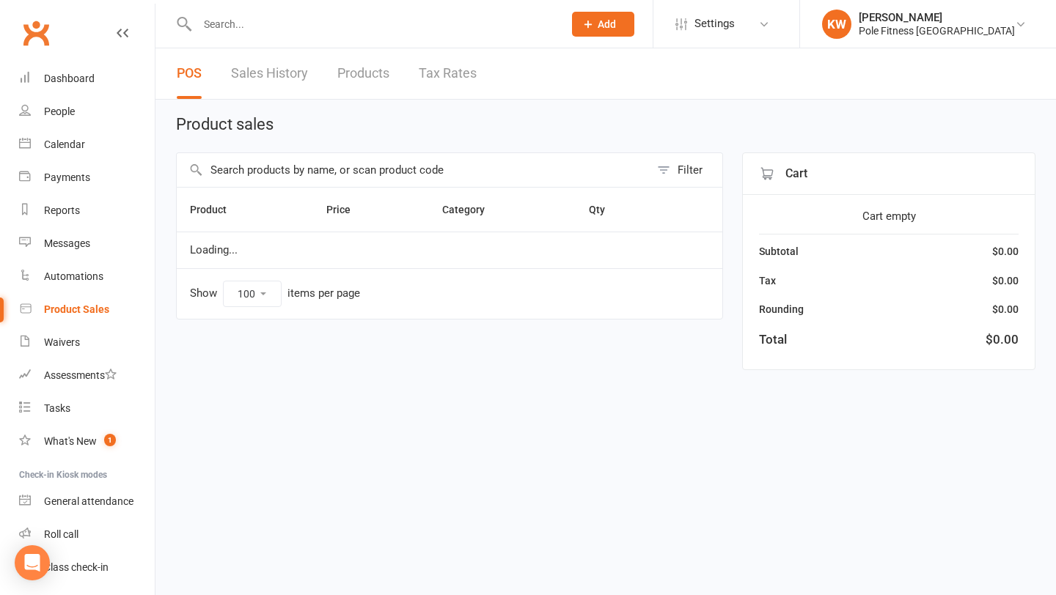
select select "100"
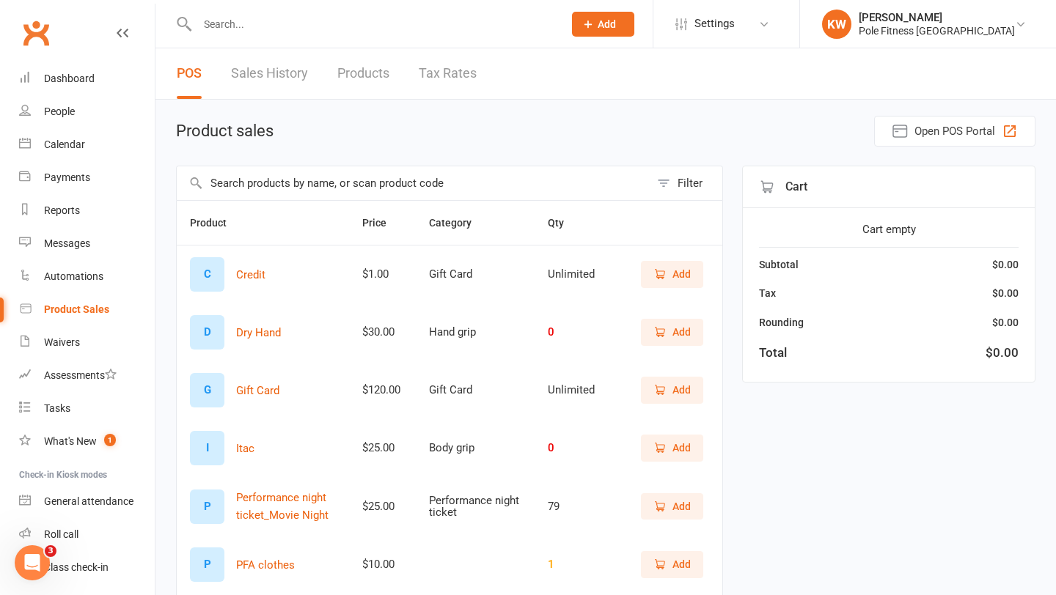
click at [671, 506] on span "Add" at bounding box center [671, 507] width 37 height 16
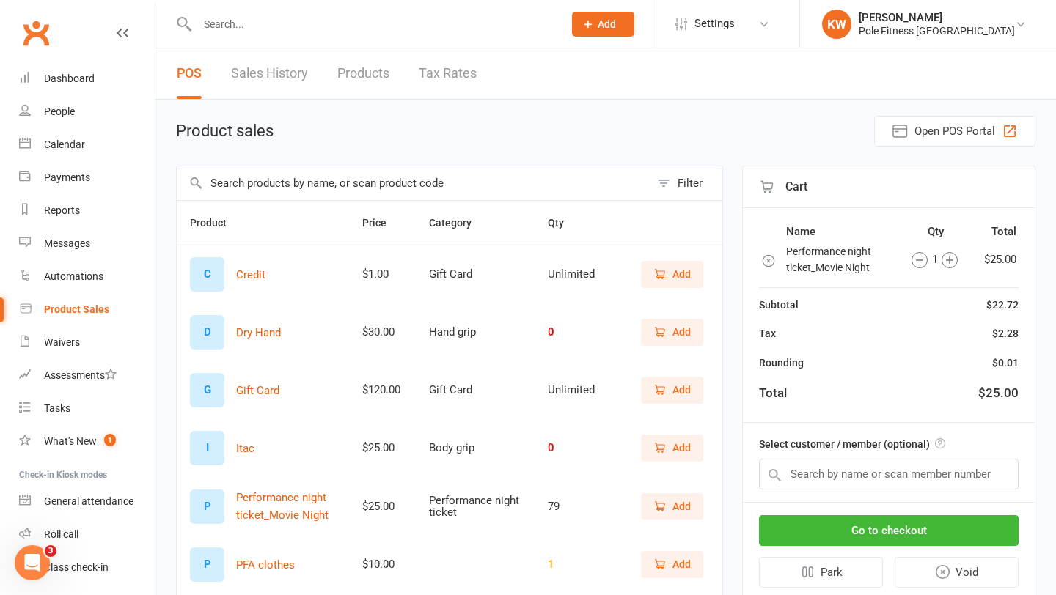
click at [948, 261] on icon "button" at bounding box center [949, 260] width 7 height 7
click at [899, 529] on button "Go to checkout" at bounding box center [889, 530] width 260 height 31
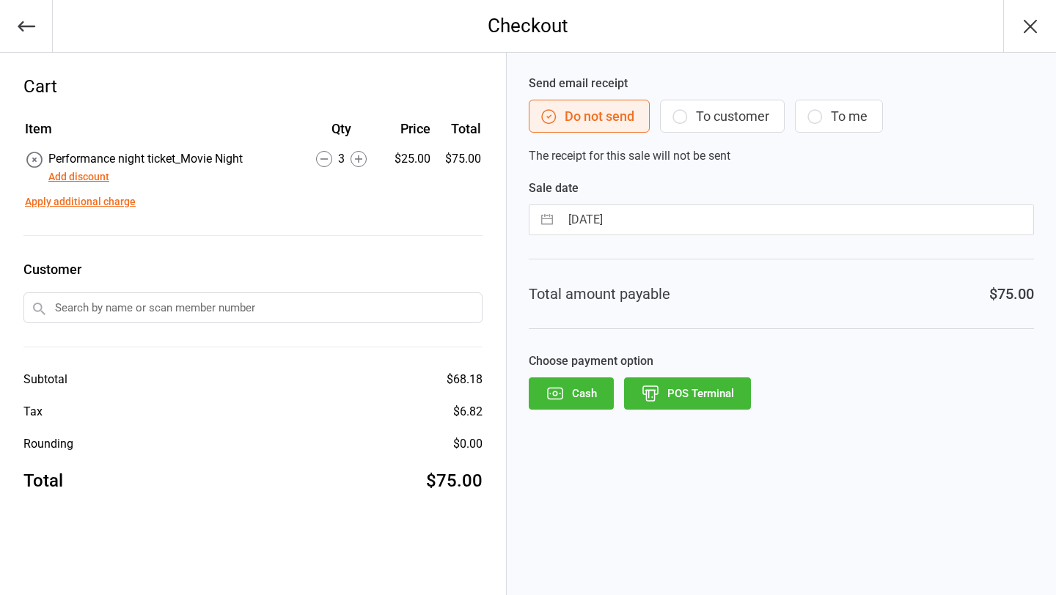
select select "7"
select select "2025"
select select "8"
select select "2025"
select select "9"
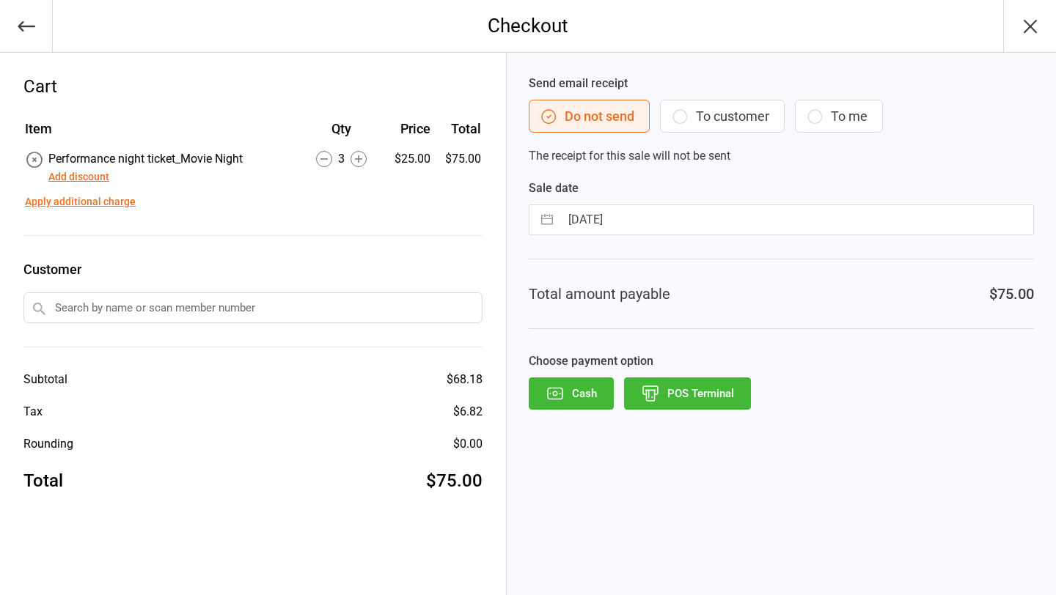
select select "2025"
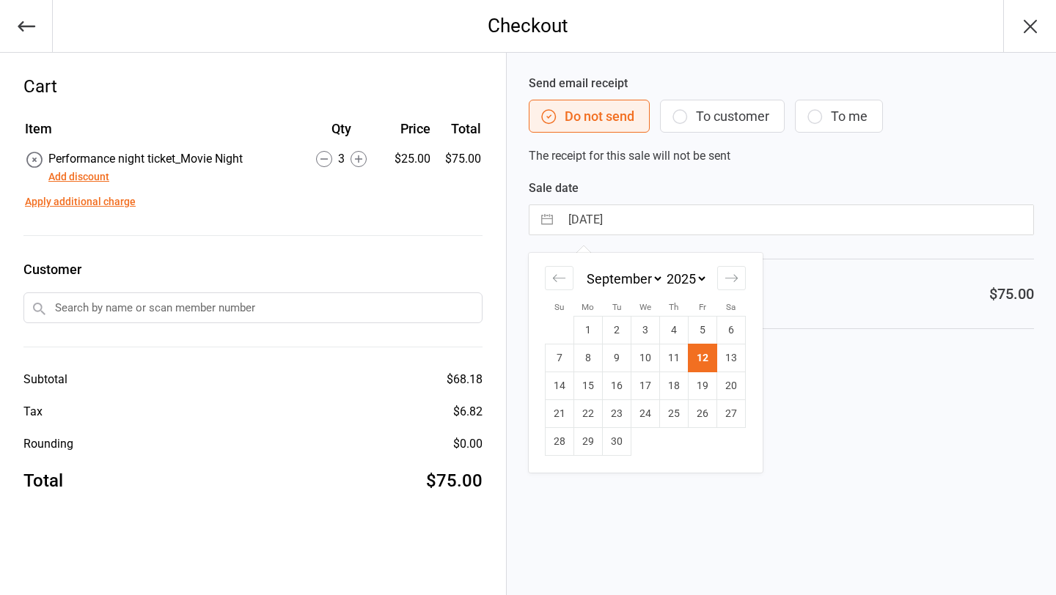
click at [643, 214] on input "[DATE]" at bounding box center [796, 219] width 473 height 29
click at [601, 358] on td "8" at bounding box center [588, 359] width 29 height 28
type input "[DATE]"
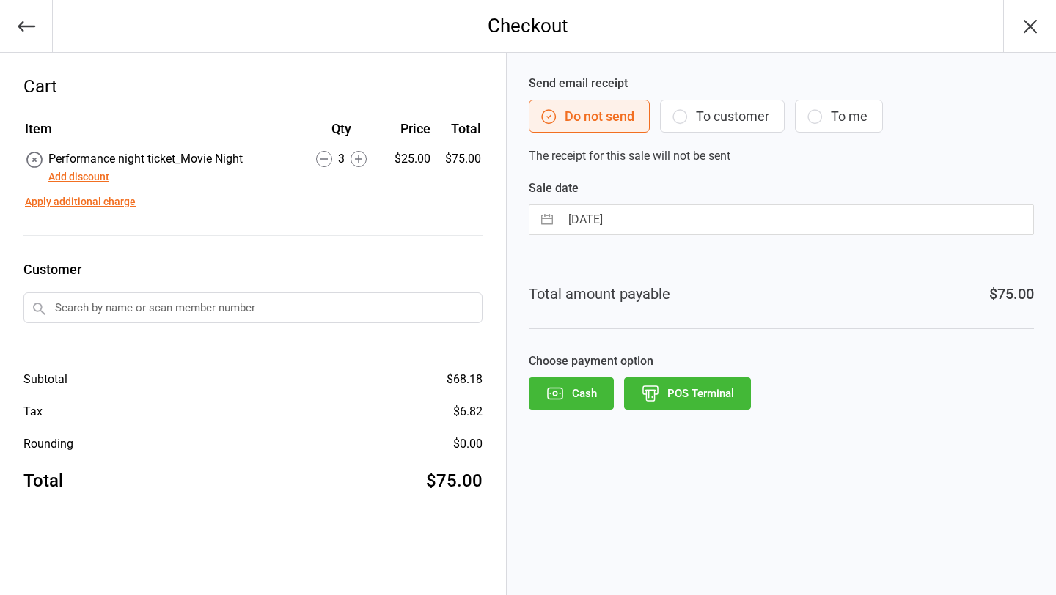
click at [641, 391] on icon "button" at bounding box center [650, 393] width 19 height 19
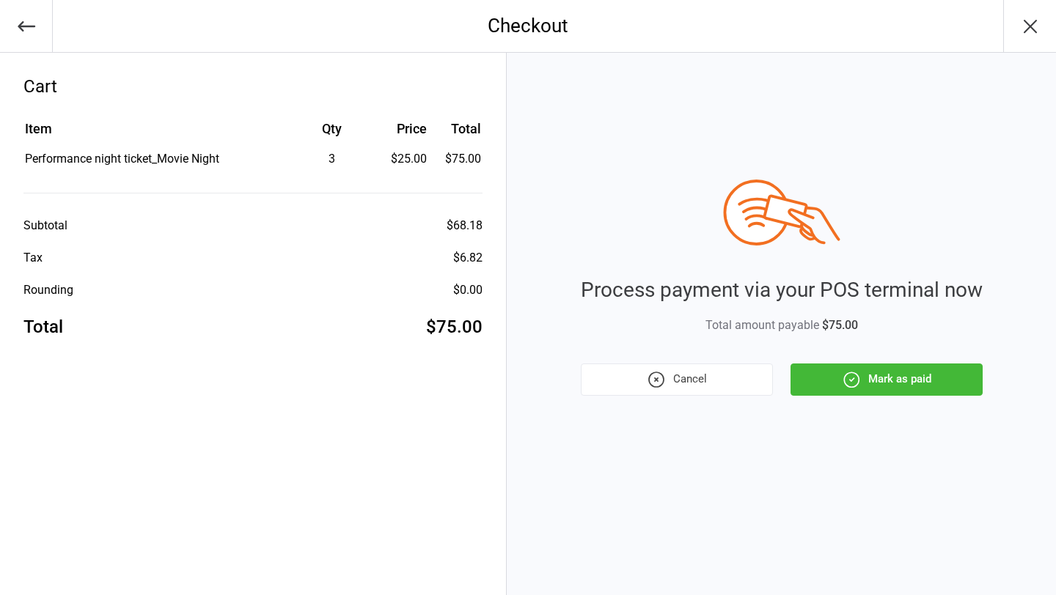
click at [845, 378] on icon "button" at bounding box center [851, 379] width 19 height 19
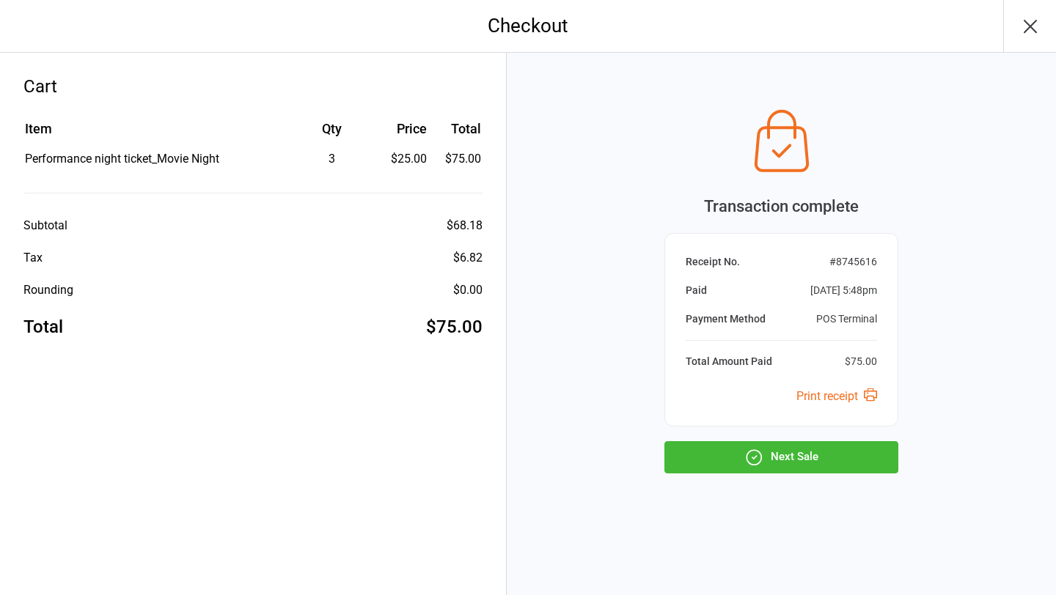
click at [825, 457] on button "Next Sale" at bounding box center [781, 457] width 234 height 32
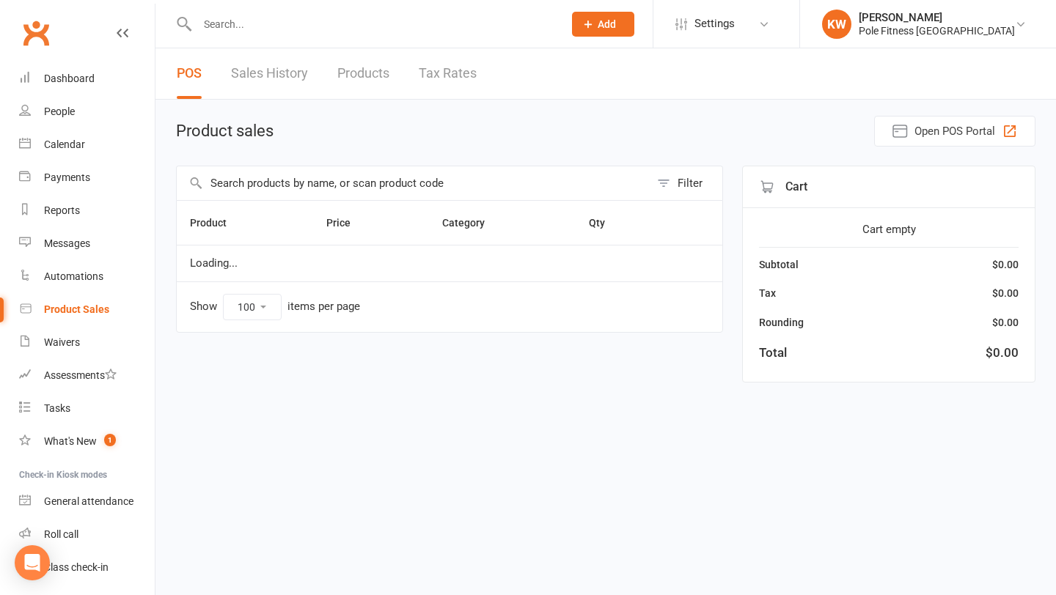
select select "100"
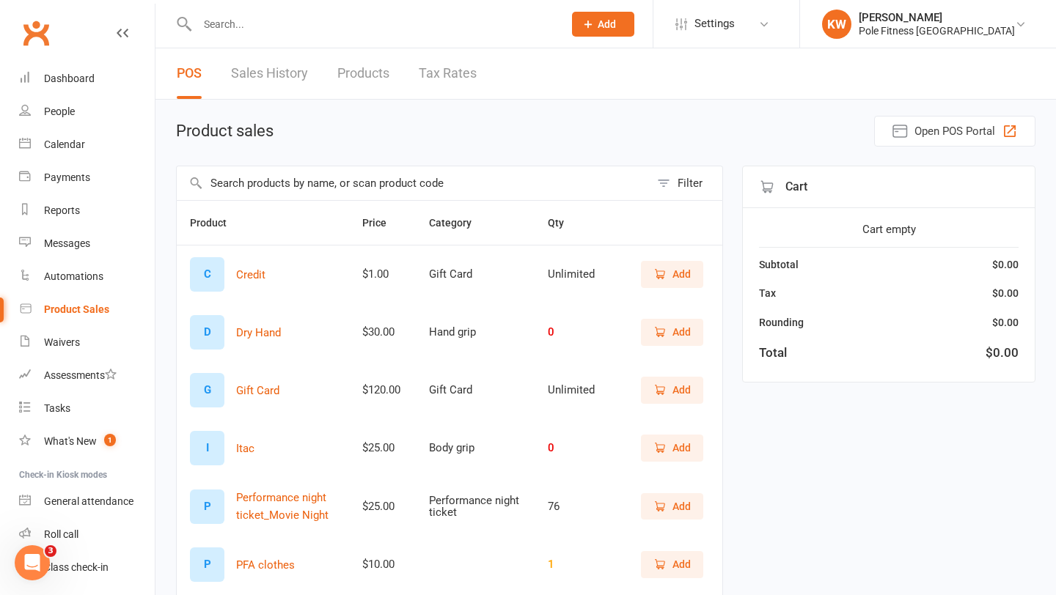
click at [677, 500] on span "Add" at bounding box center [681, 507] width 18 height 16
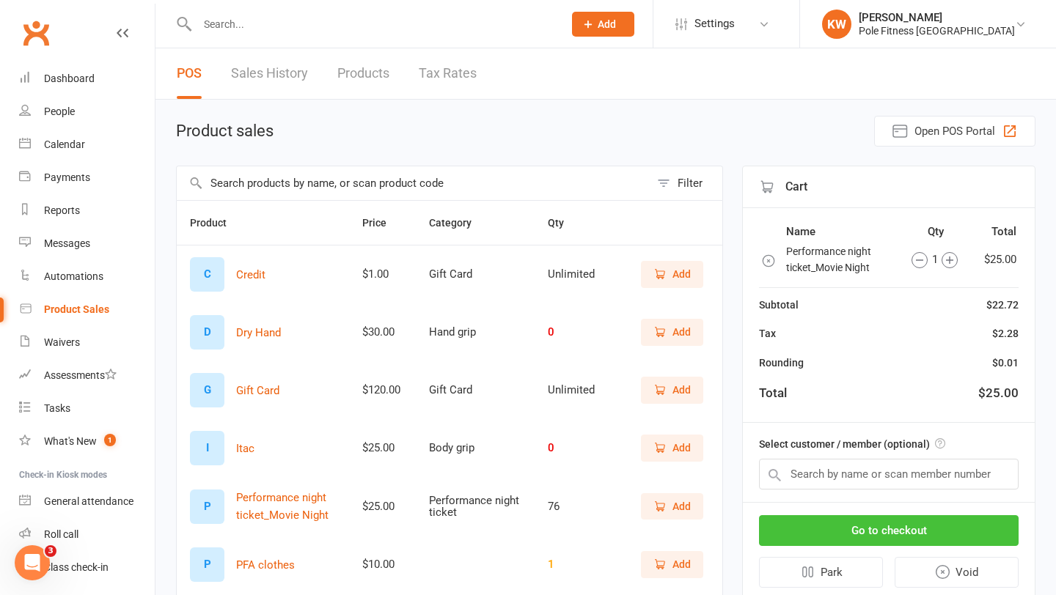
click at [873, 530] on button "Go to checkout" at bounding box center [889, 530] width 260 height 31
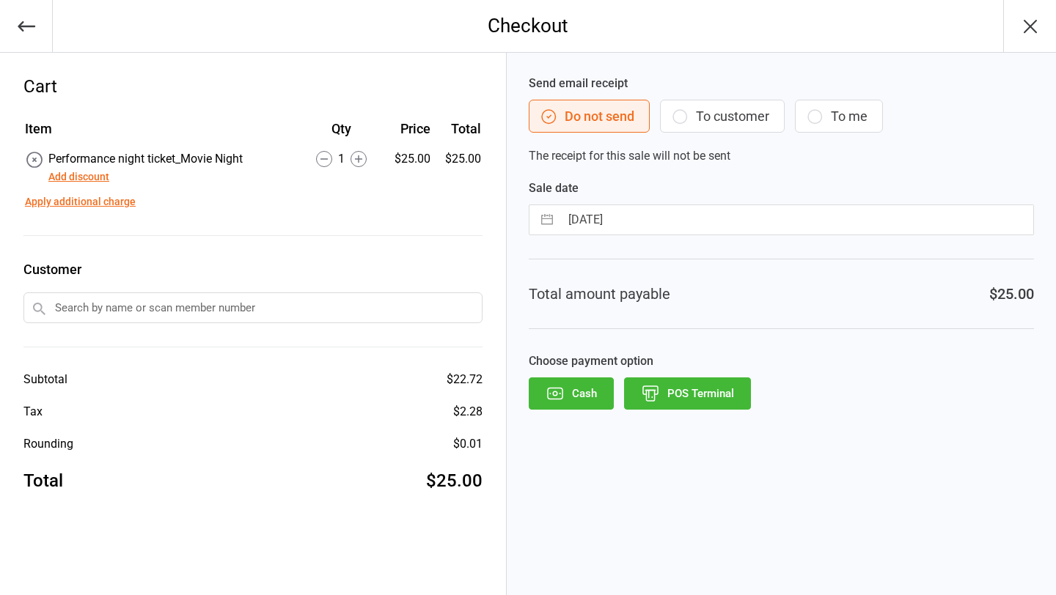
select select "7"
select select "2025"
select select "8"
select select "2025"
select select "9"
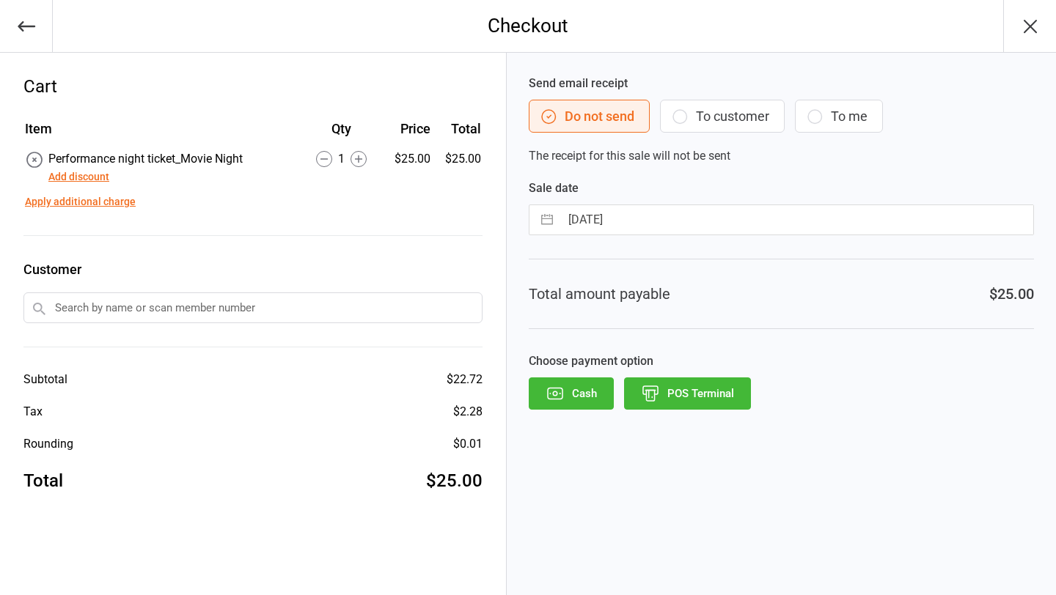
select select "2025"
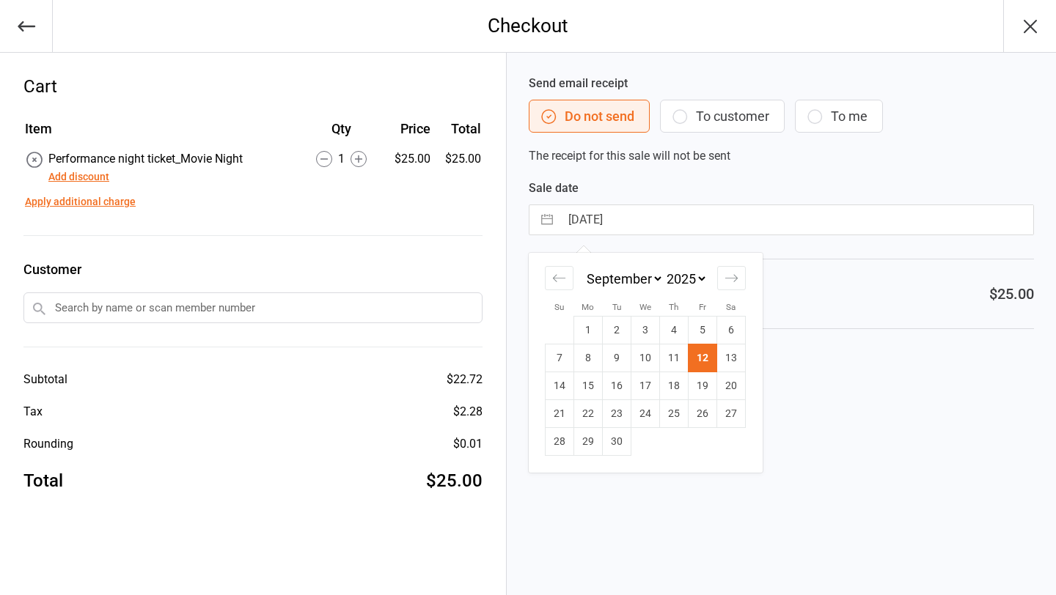
click at [659, 228] on input "[DATE]" at bounding box center [796, 219] width 473 height 29
click at [619, 364] on td "9" at bounding box center [617, 359] width 29 height 28
type input "09 Sep 2025"
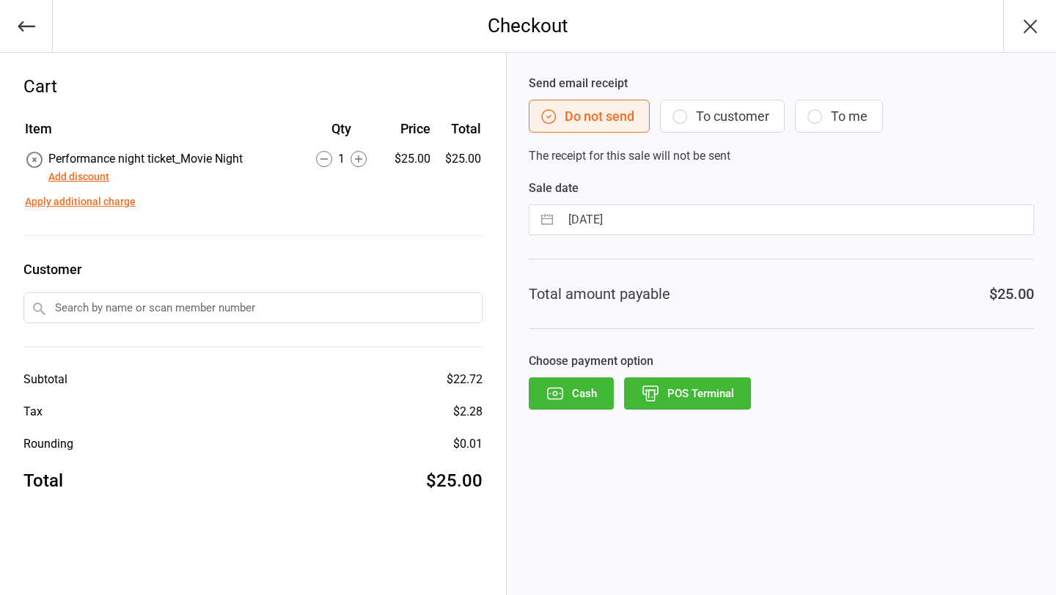
click at [668, 397] on button "POS Terminal" at bounding box center [687, 394] width 127 height 32
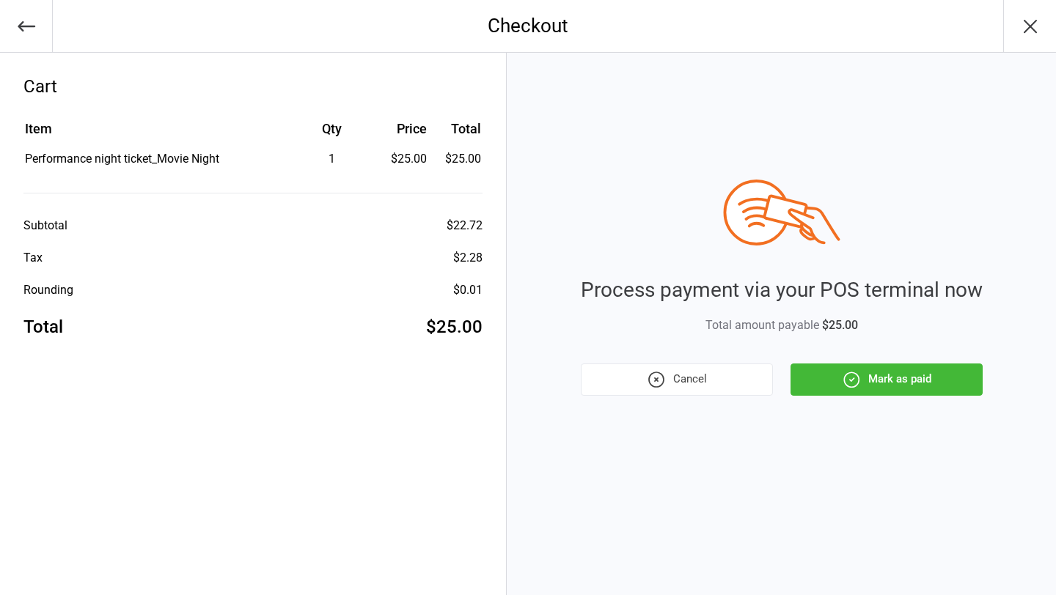
click at [856, 369] on button "Mark as paid" at bounding box center [886, 380] width 192 height 32
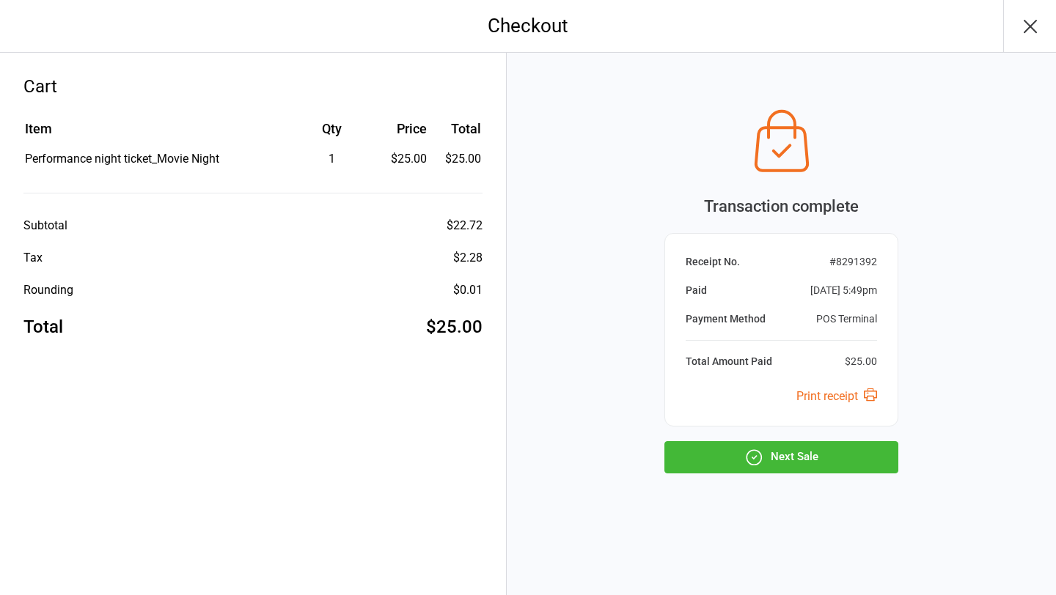
click at [813, 455] on button "Next Sale" at bounding box center [781, 457] width 234 height 32
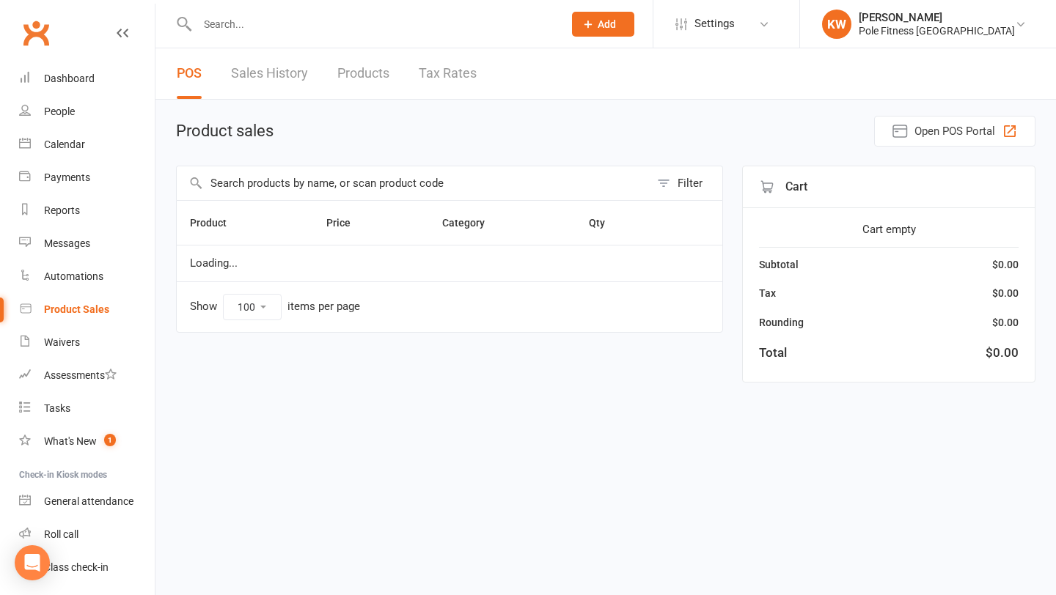
select select "100"
